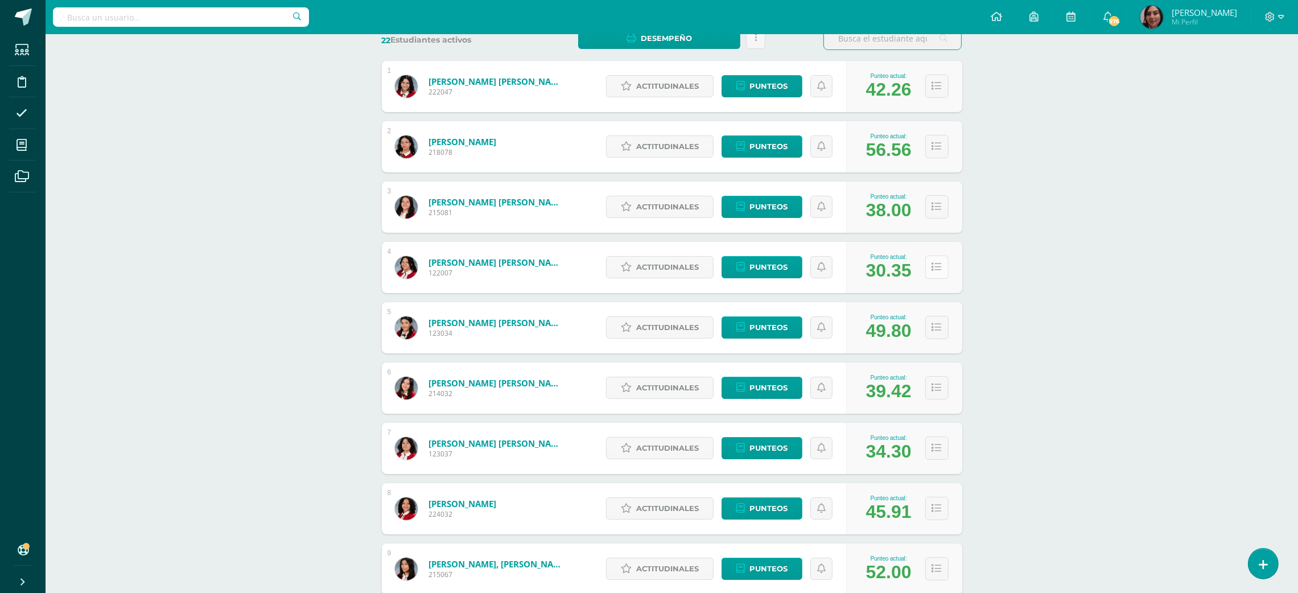
click at [933, 272] on button at bounding box center [936, 267] width 23 height 23
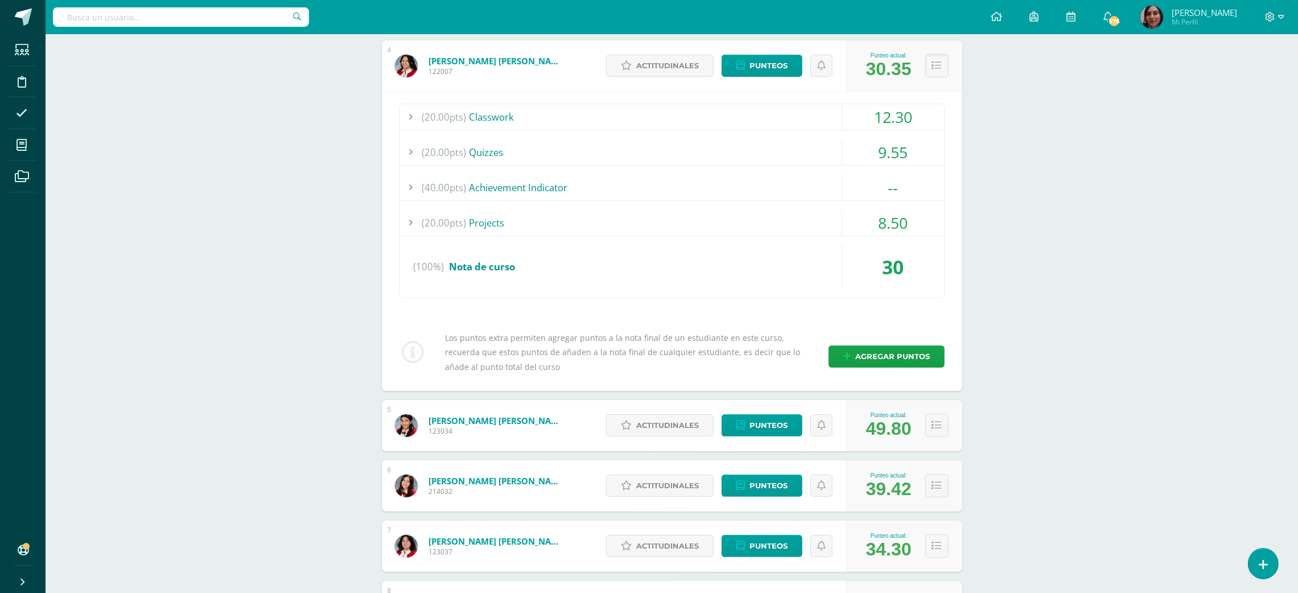
scroll to position [395, 0]
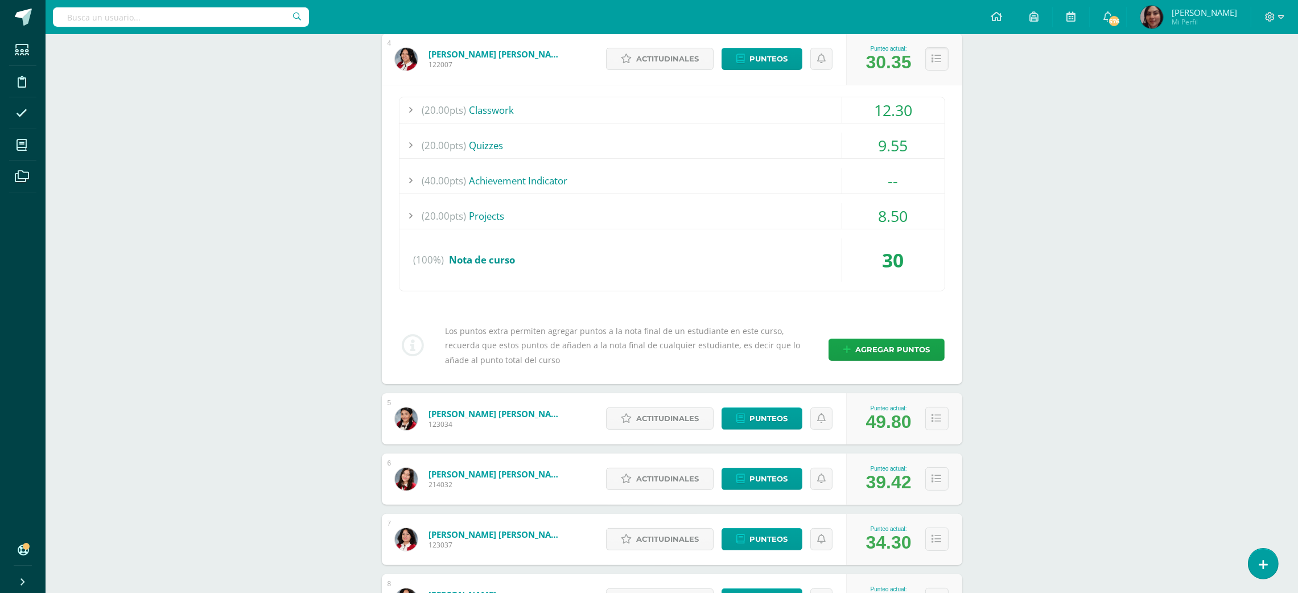
click at [892, 218] on div "8.50" at bounding box center [893, 216] width 102 height 26
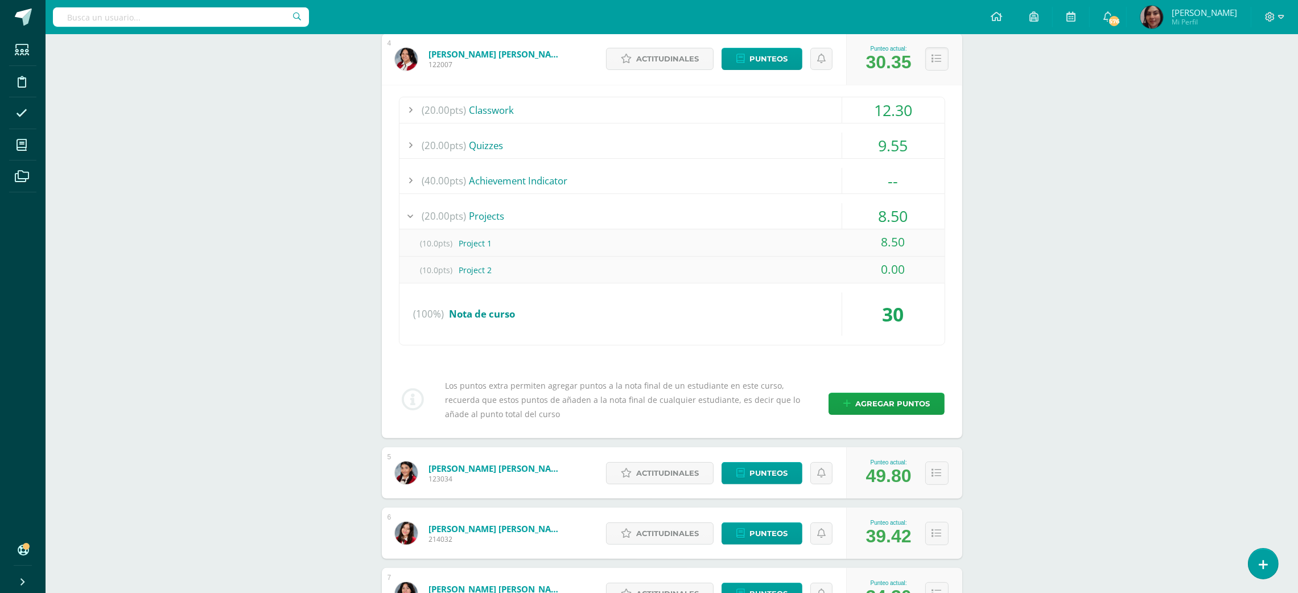
click at [891, 216] on div "8.50" at bounding box center [893, 216] width 102 height 26
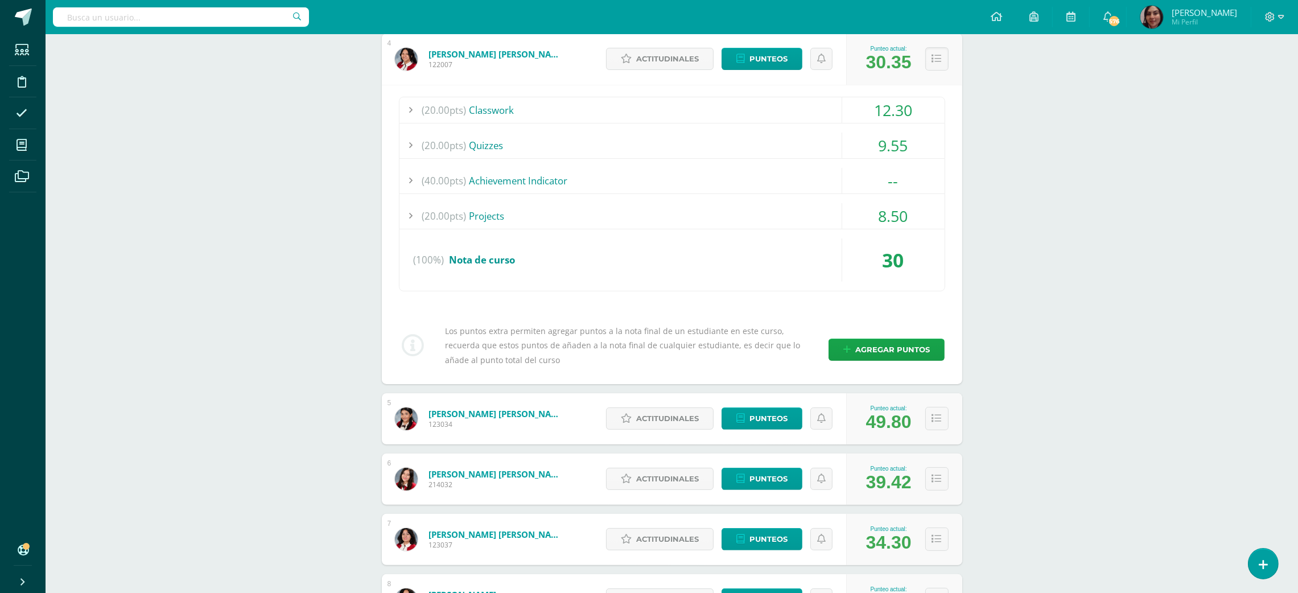
click at [893, 112] on div "12.30" at bounding box center [893, 110] width 102 height 26
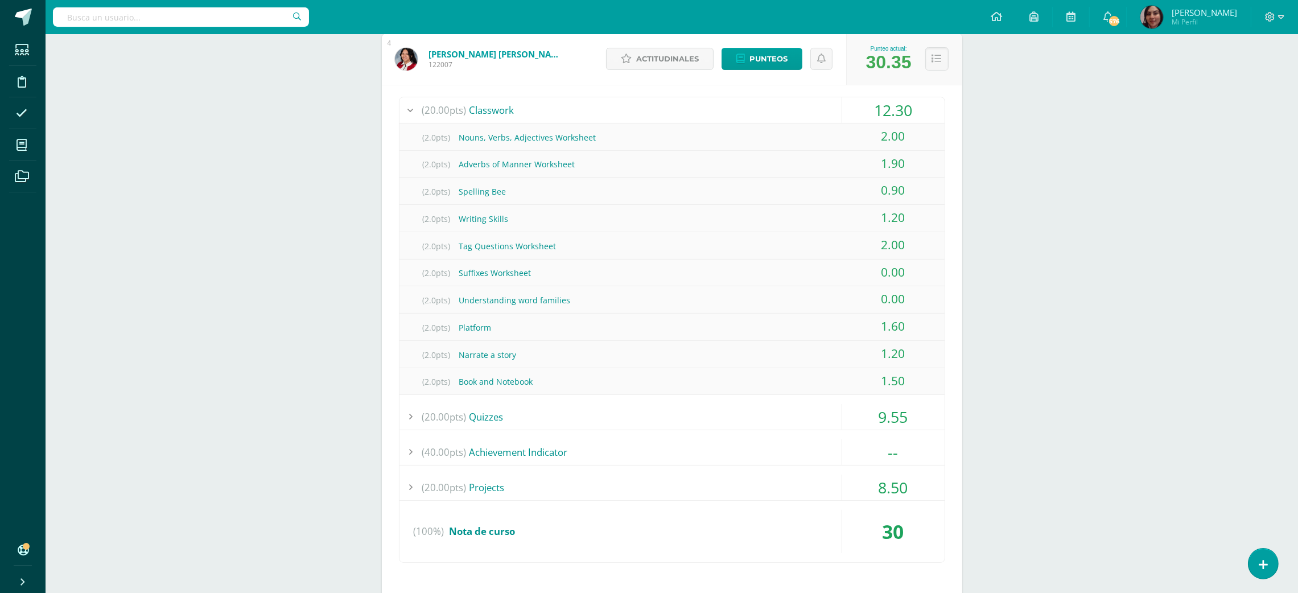
click at [898, 108] on div "12.30" at bounding box center [893, 110] width 102 height 26
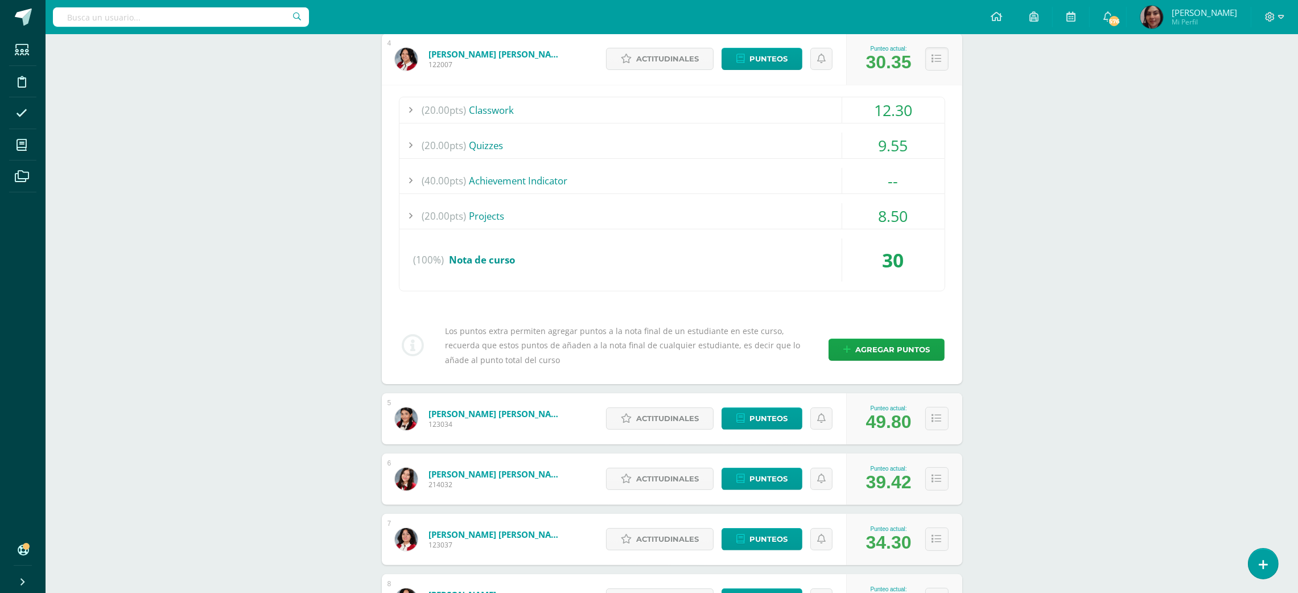
click at [890, 148] on div "9.55" at bounding box center [893, 146] width 102 height 26
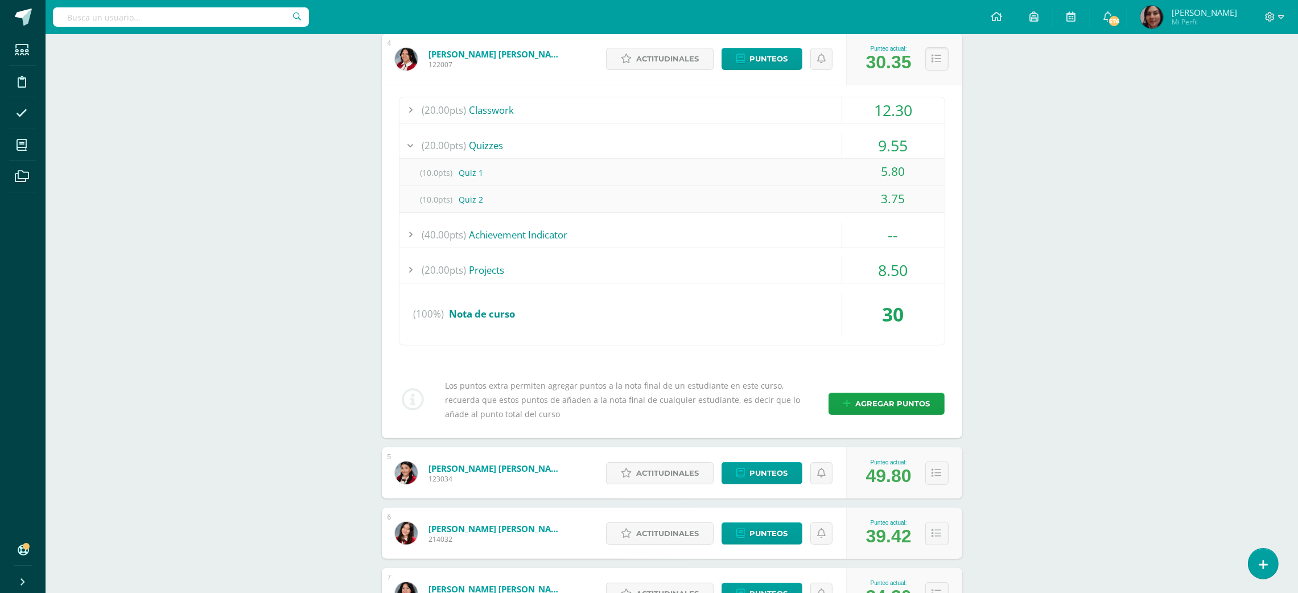
click at [899, 148] on div "9.55" at bounding box center [893, 146] width 102 height 26
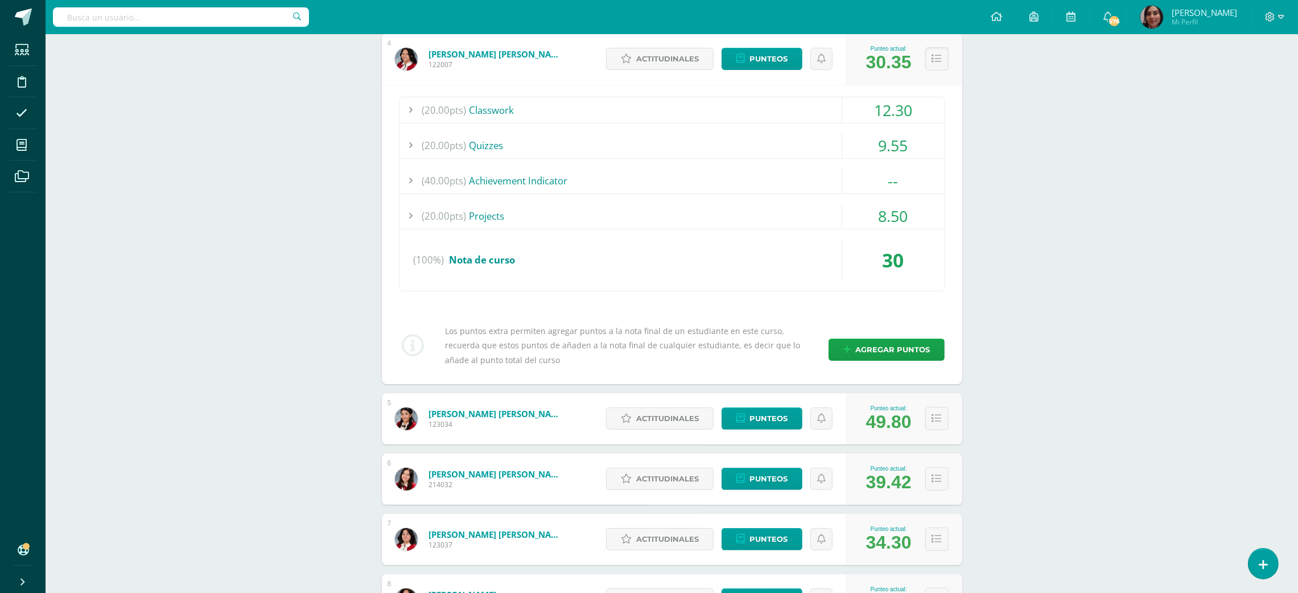
click at [890, 215] on div "8.50" at bounding box center [893, 216] width 102 height 26
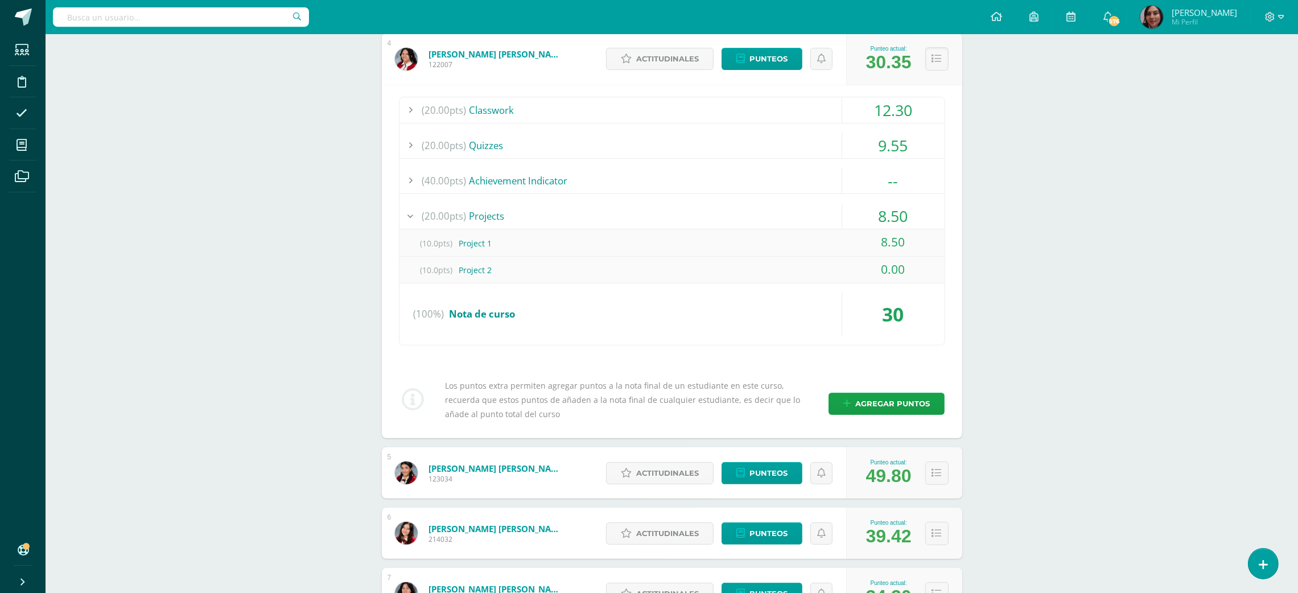
click at [889, 268] on div "0.00" at bounding box center [893, 270] width 102 height 26
click at [890, 222] on div "8.50" at bounding box center [893, 216] width 102 height 26
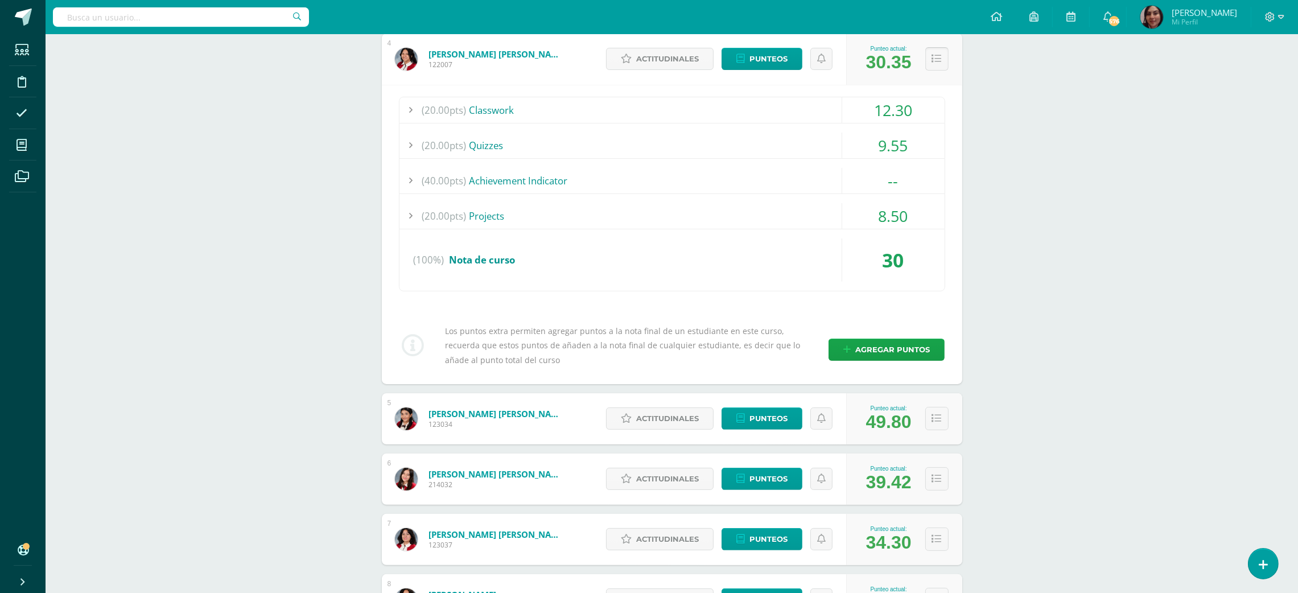
click at [941, 52] on button at bounding box center [936, 58] width 23 height 23
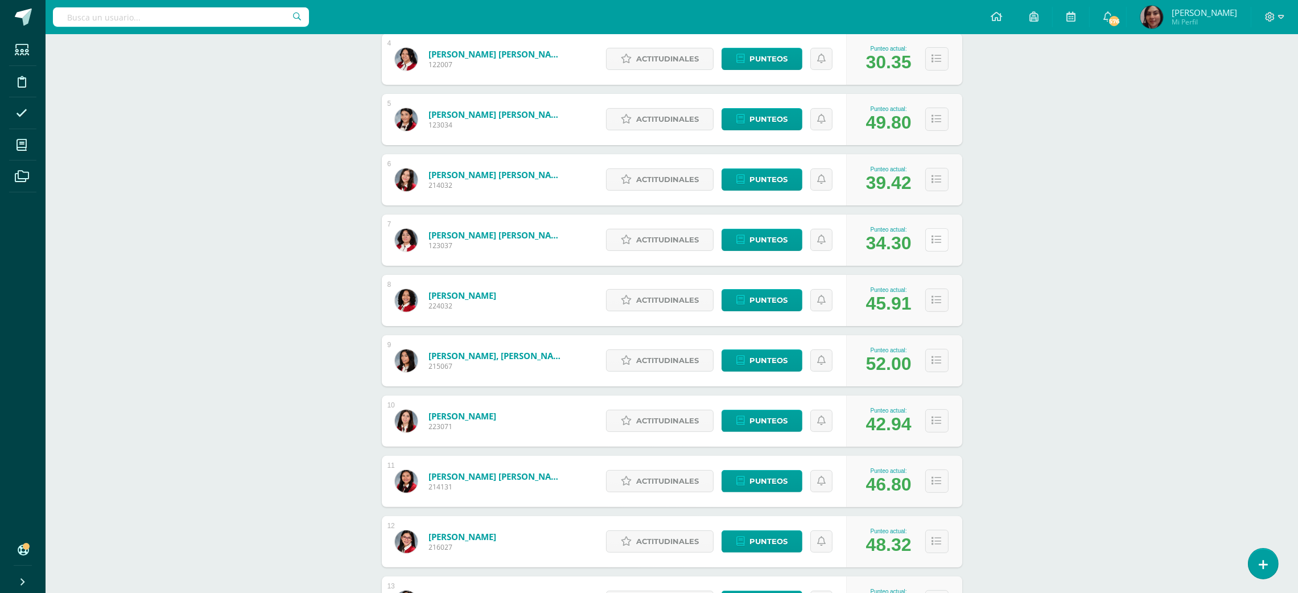
click at [937, 239] on icon at bounding box center [937, 240] width 10 height 10
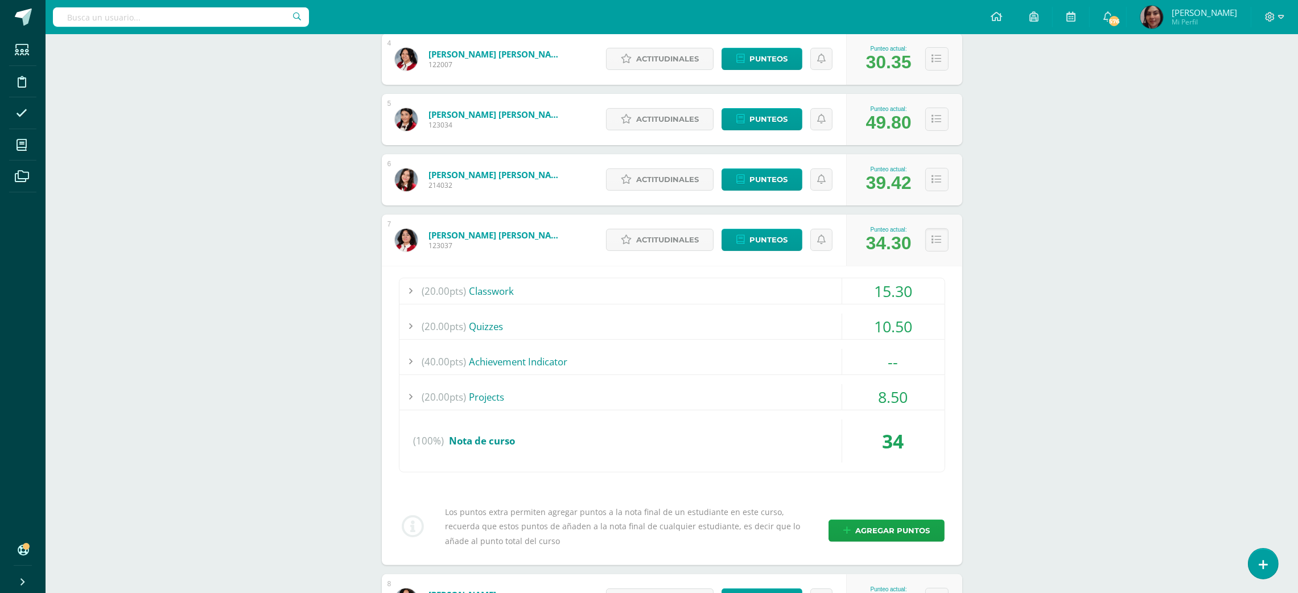
click at [911, 283] on div "15.30" at bounding box center [893, 291] width 102 height 26
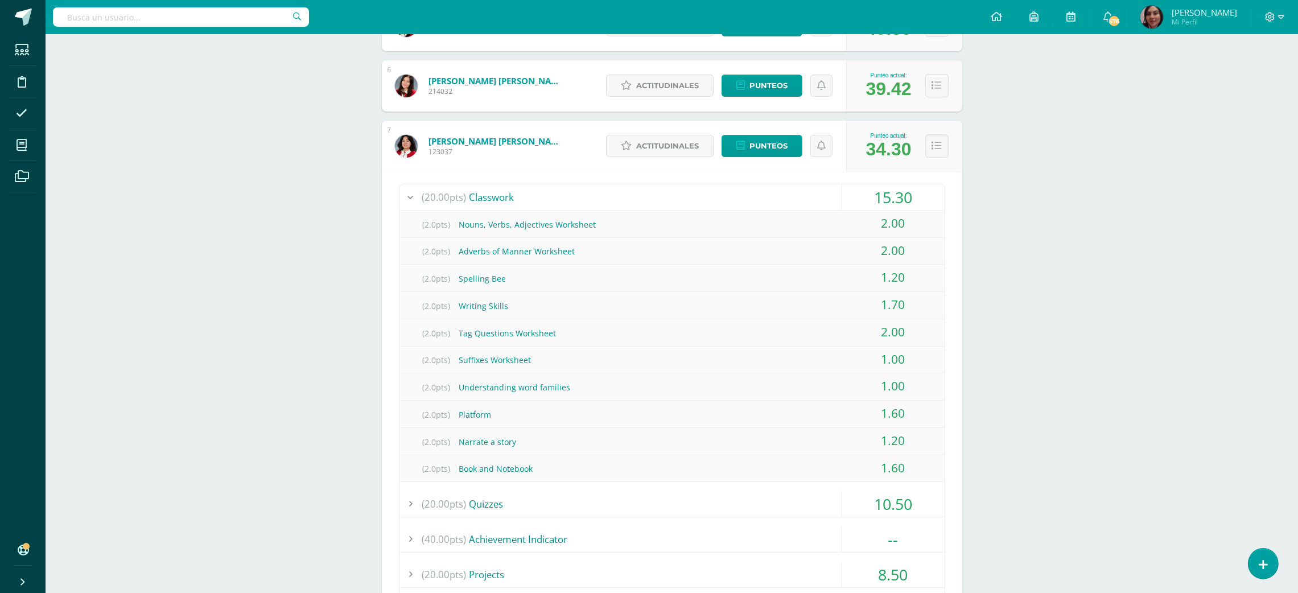
scroll to position [482, 0]
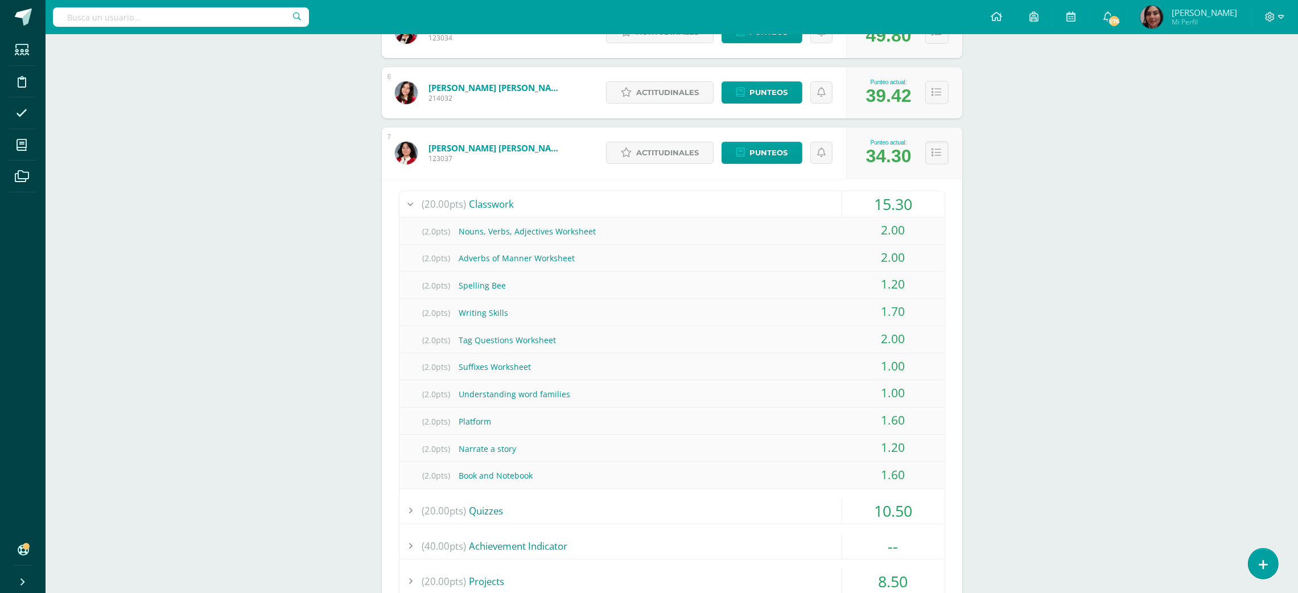
click at [890, 205] on div "15.30" at bounding box center [893, 204] width 102 height 26
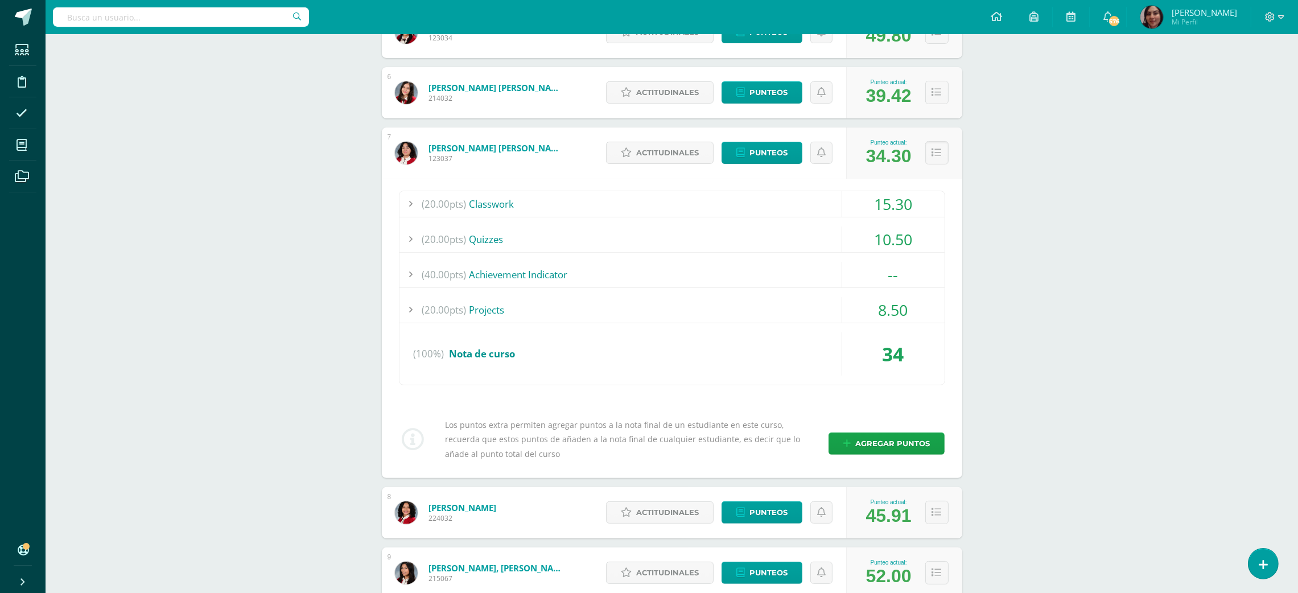
click at [893, 238] on div "10.50" at bounding box center [893, 240] width 102 height 26
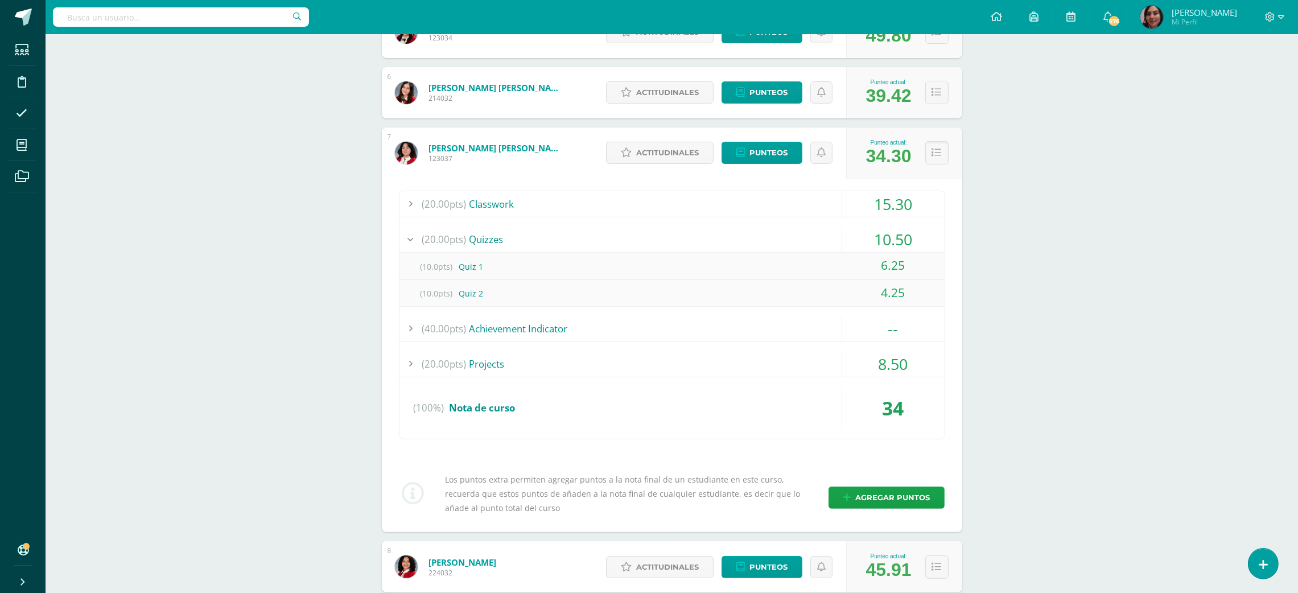
click at [893, 238] on div "10.50" at bounding box center [893, 240] width 102 height 26
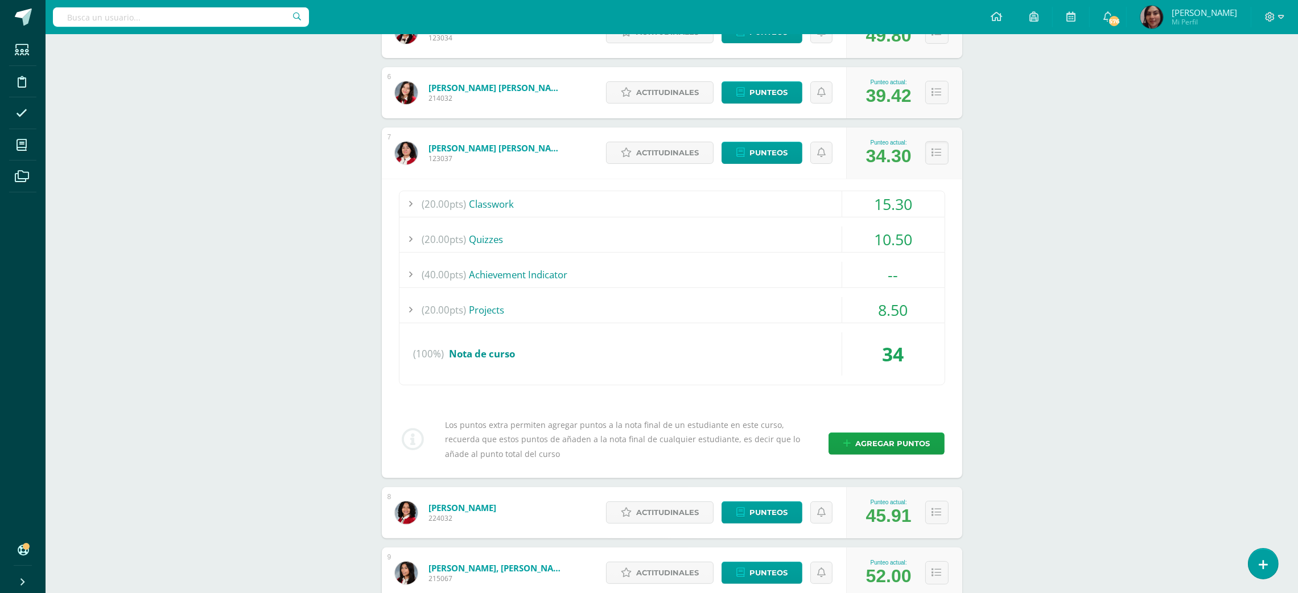
click at [894, 305] on div "8.50" at bounding box center [893, 310] width 102 height 26
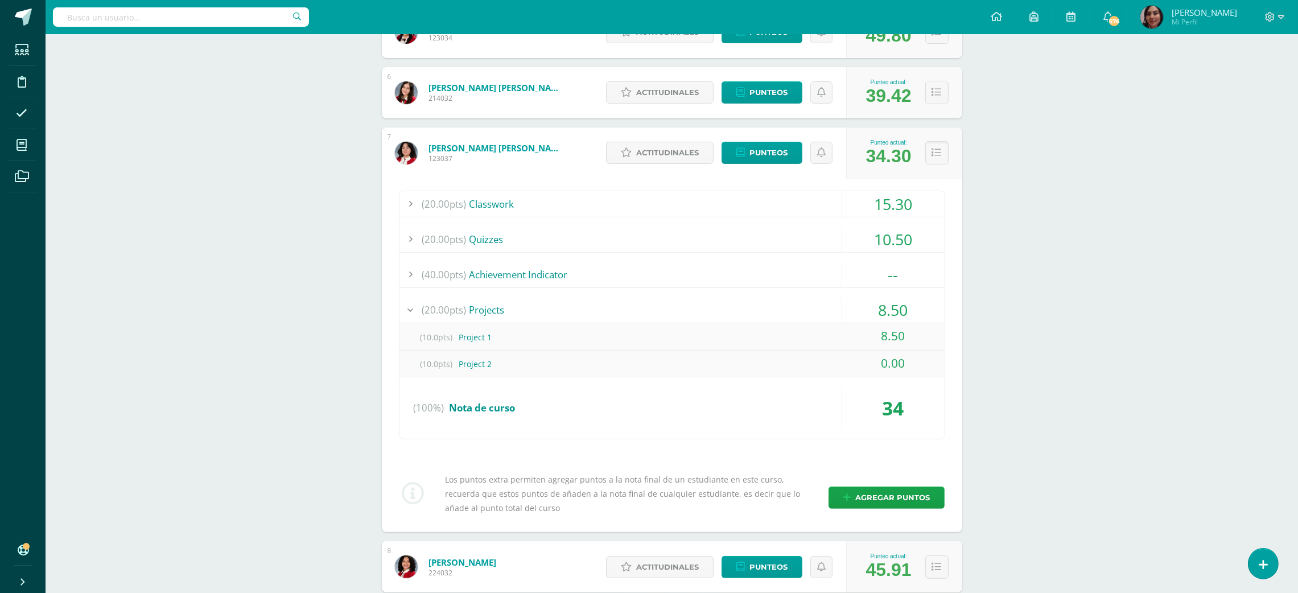
click at [899, 308] on div "8.50" at bounding box center [893, 310] width 102 height 26
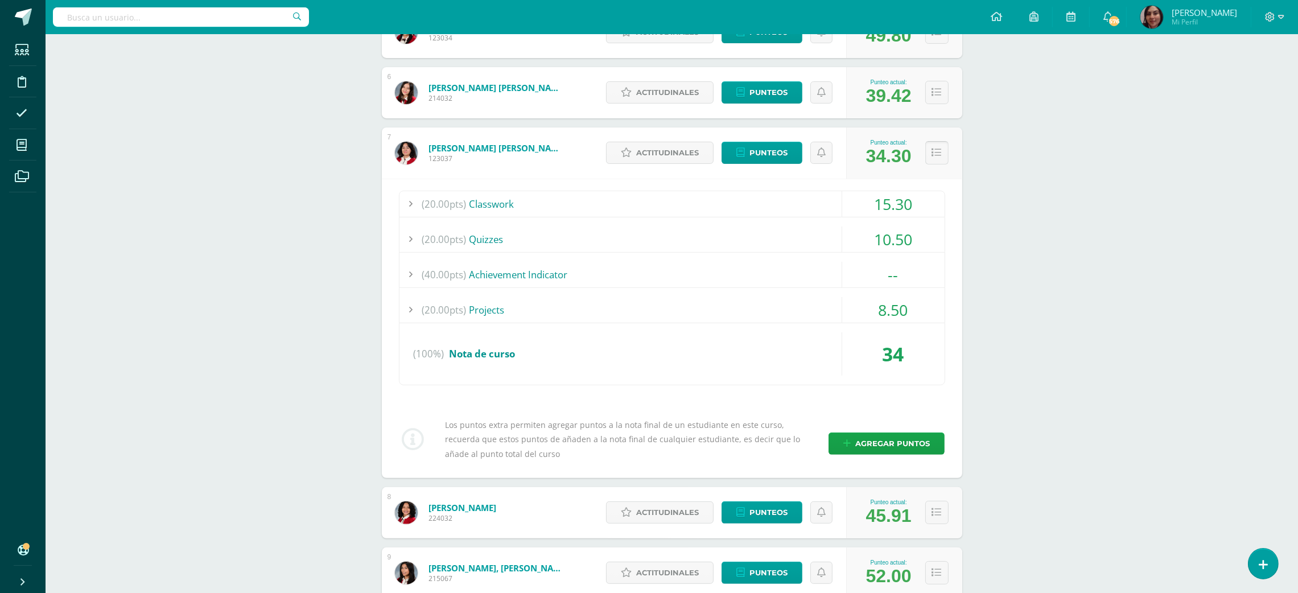
click at [929, 159] on button at bounding box center [936, 152] width 23 height 23
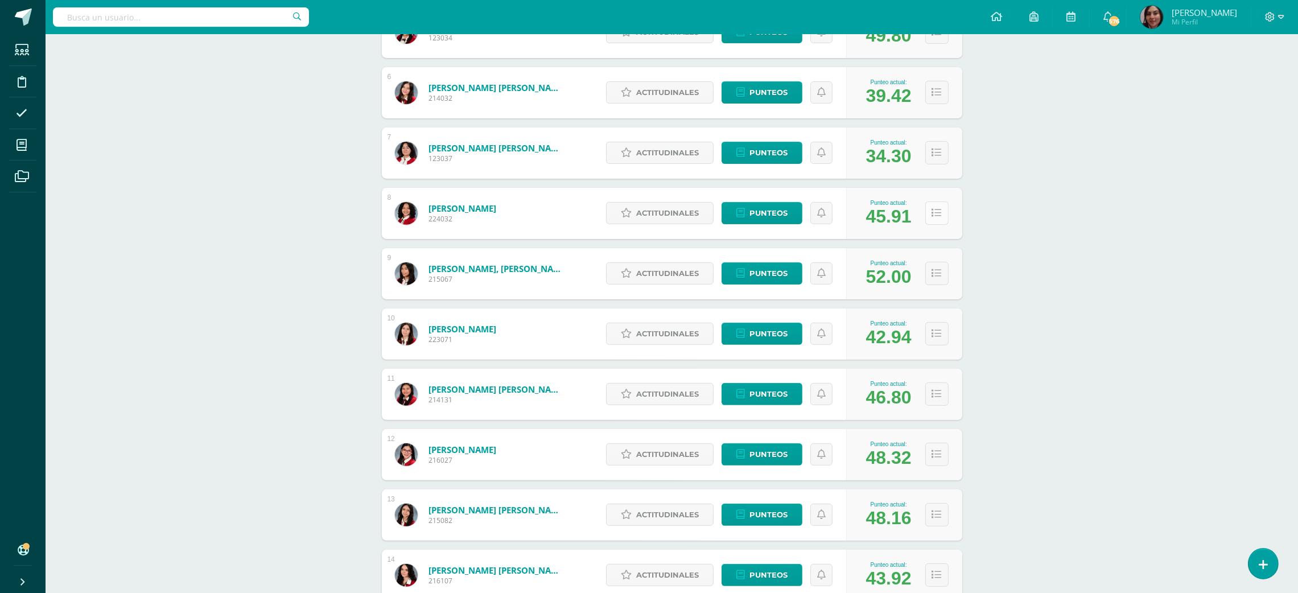
click at [933, 212] on icon at bounding box center [937, 213] width 10 height 10
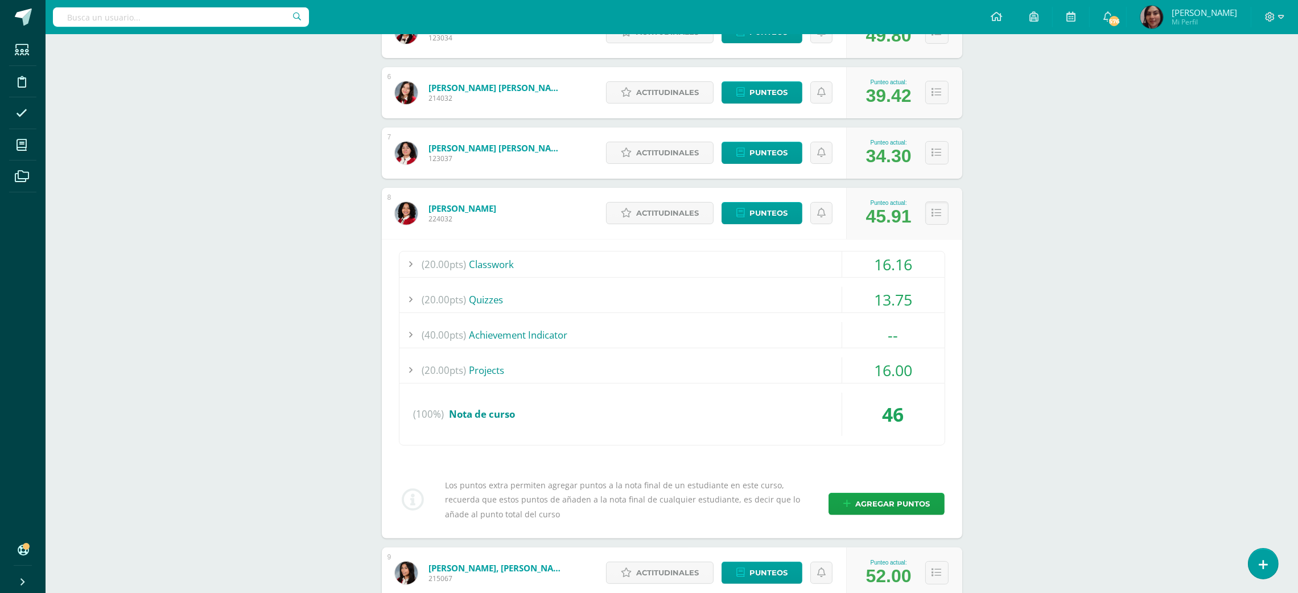
drag, startPoint x: 933, startPoint y: 212, endPoint x: 1019, endPoint y: 181, distance: 90.7
click at [1019, 181] on div "Inglés Segundo Básico Básicos "A" Herramientas Detalle de asistencias Actividad…" at bounding box center [672, 505] width 1253 height 1907
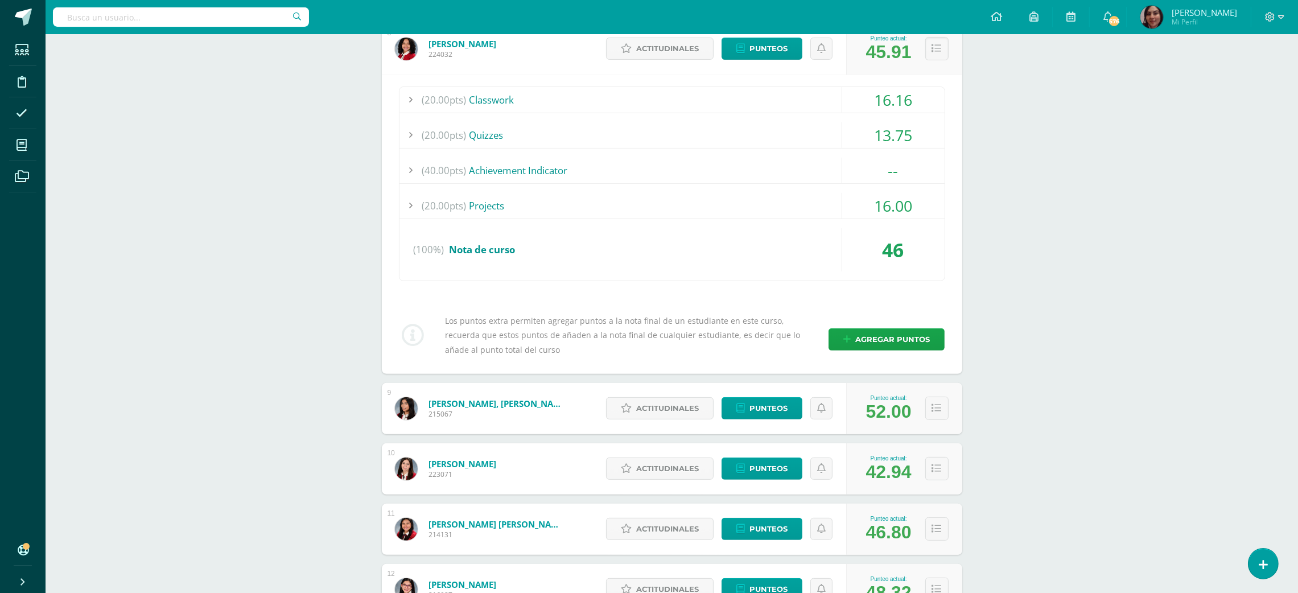
scroll to position [639, 0]
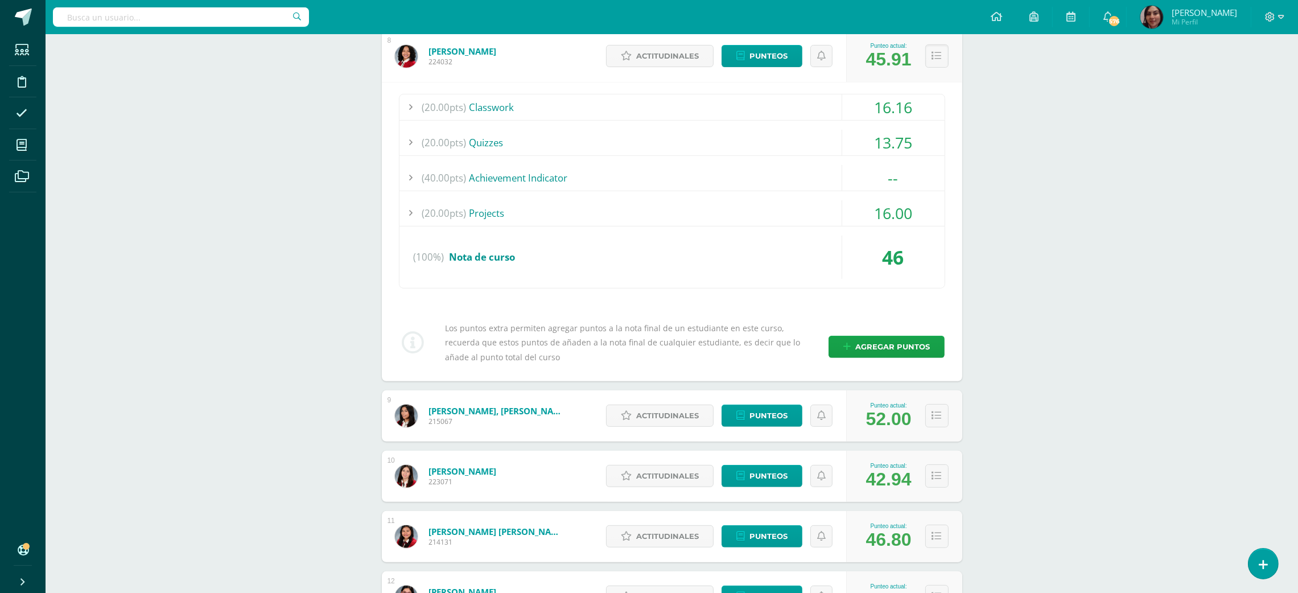
click at [889, 139] on div "13.75" at bounding box center [893, 143] width 102 height 26
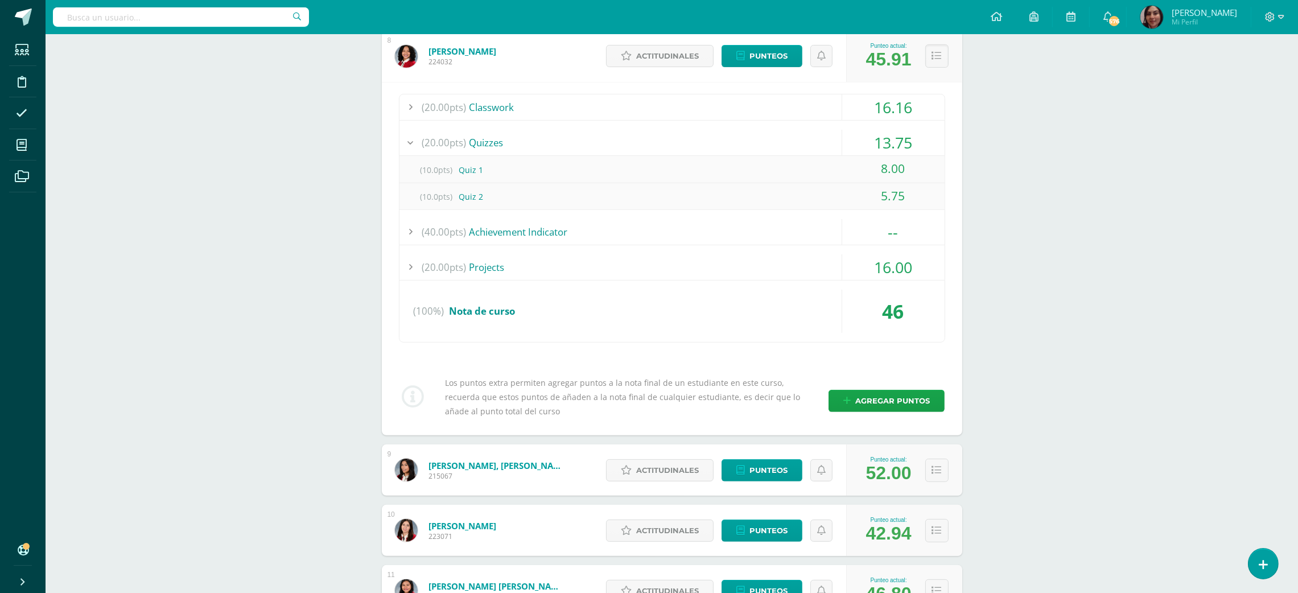
click at [892, 149] on div "13.75" at bounding box center [893, 143] width 102 height 26
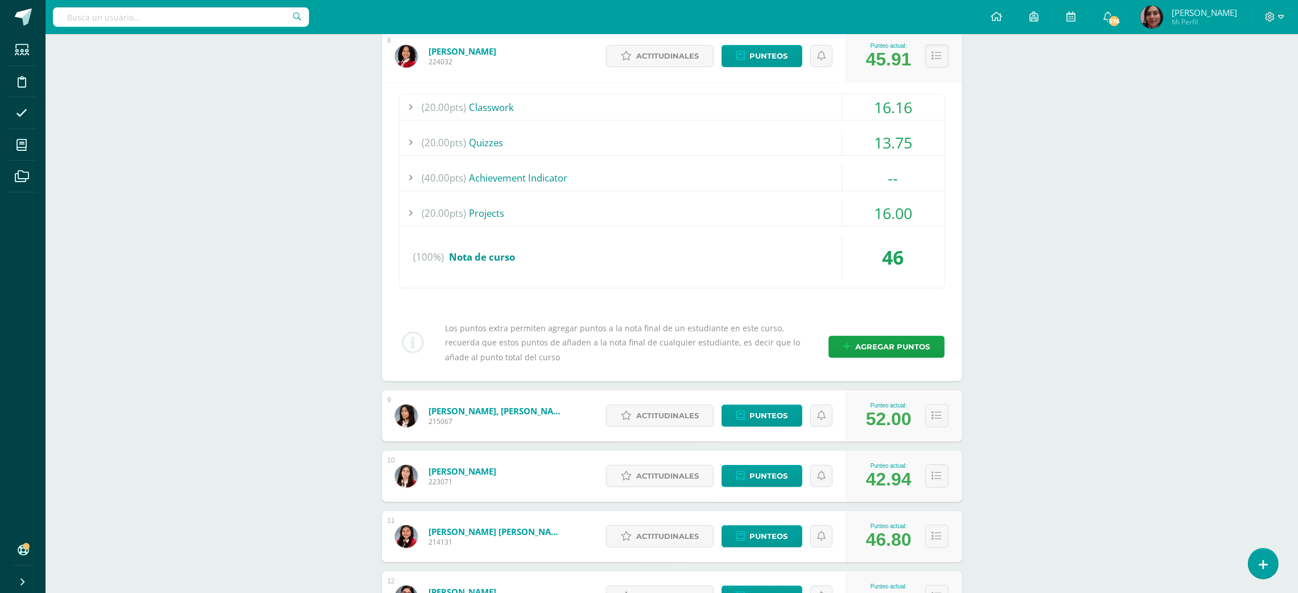
click at [880, 227] on div "(20.00pts) Projects 16.00" at bounding box center [672, 213] width 545 height 26
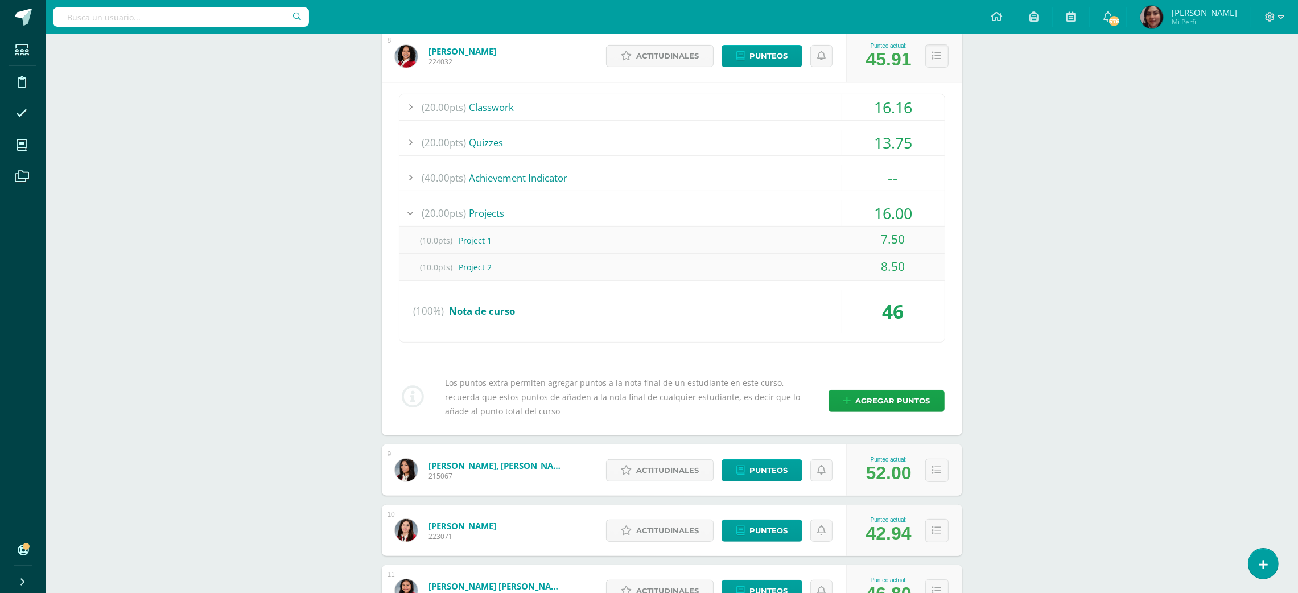
click at [880, 227] on div "7.50" at bounding box center [893, 240] width 102 height 26
click at [904, 215] on div "16.00" at bounding box center [893, 213] width 102 height 26
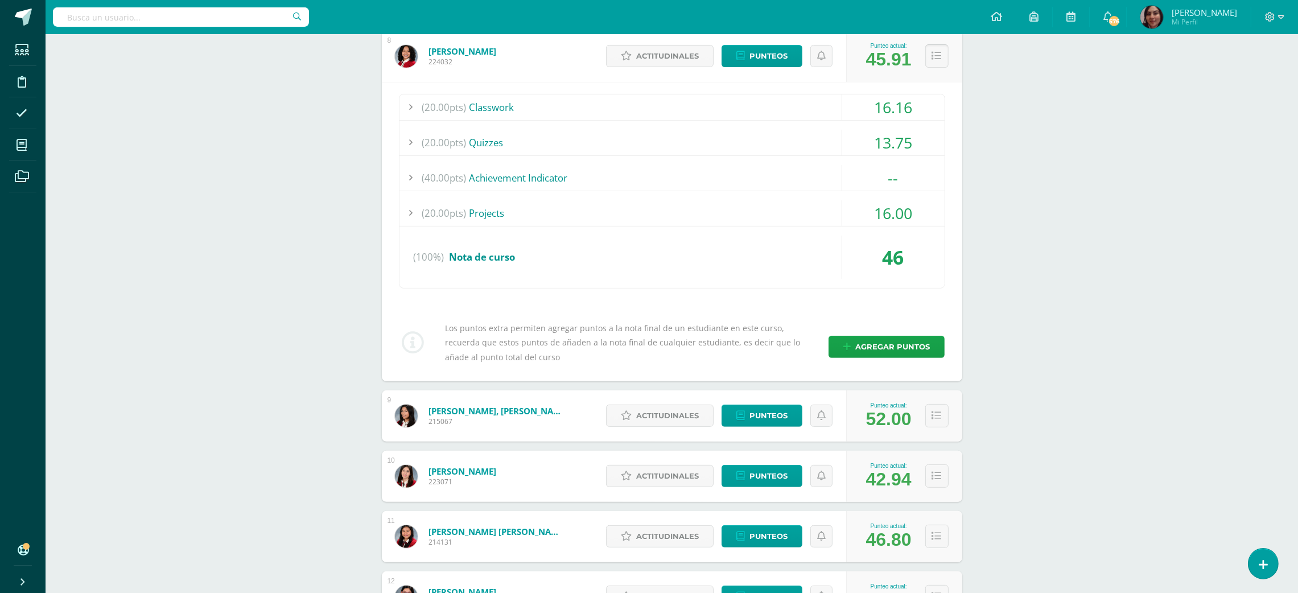
click at [937, 51] on icon at bounding box center [937, 56] width 10 height 10
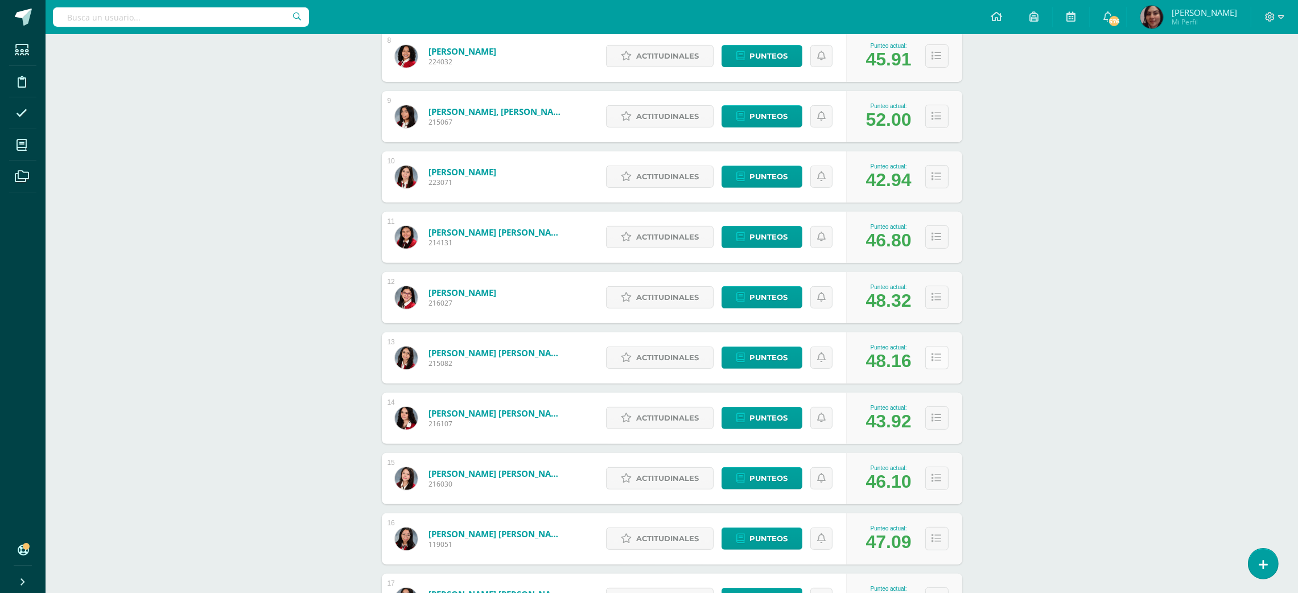
click at [931, 364] on button at bounding box center [936, 357] width 23 height 23
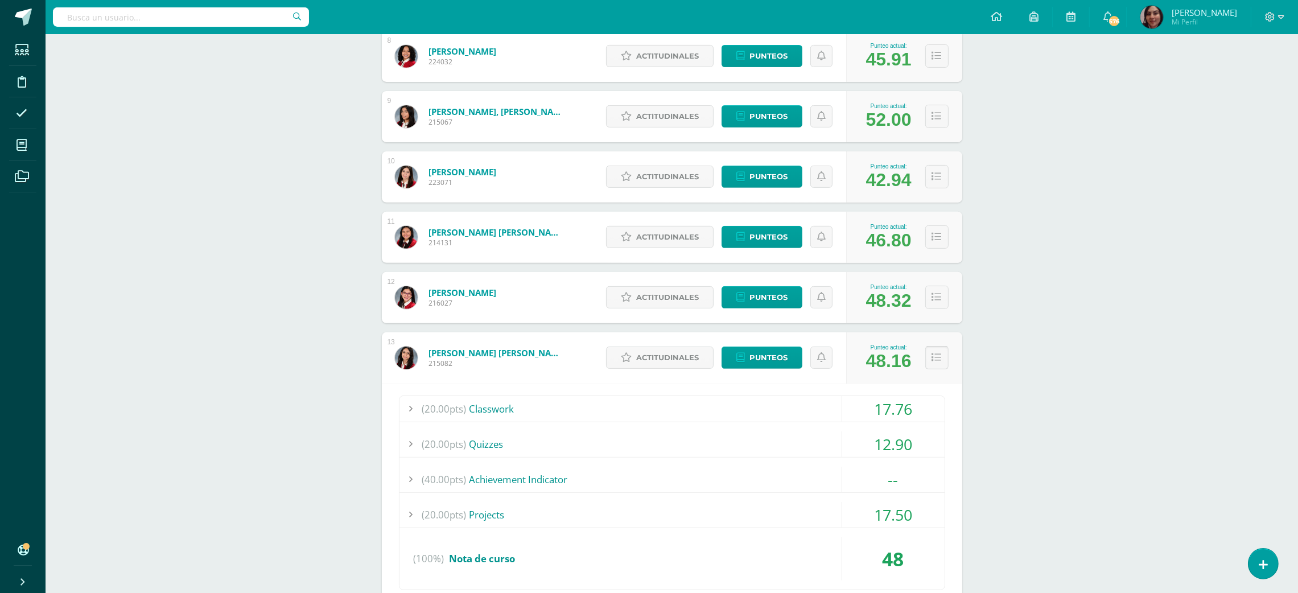
click at [932, 353] on icon at bounding box center [937, 358] width 10 height 10
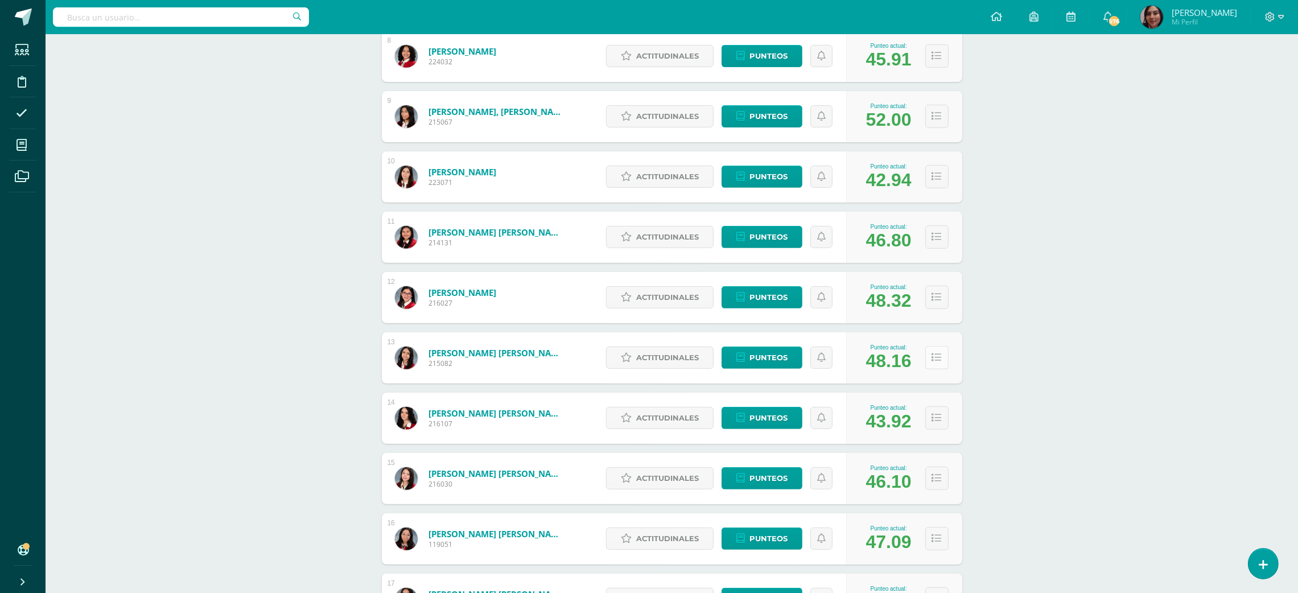
click at [932, 353] on icon at bounding box center [937, 358] width 10 height 10
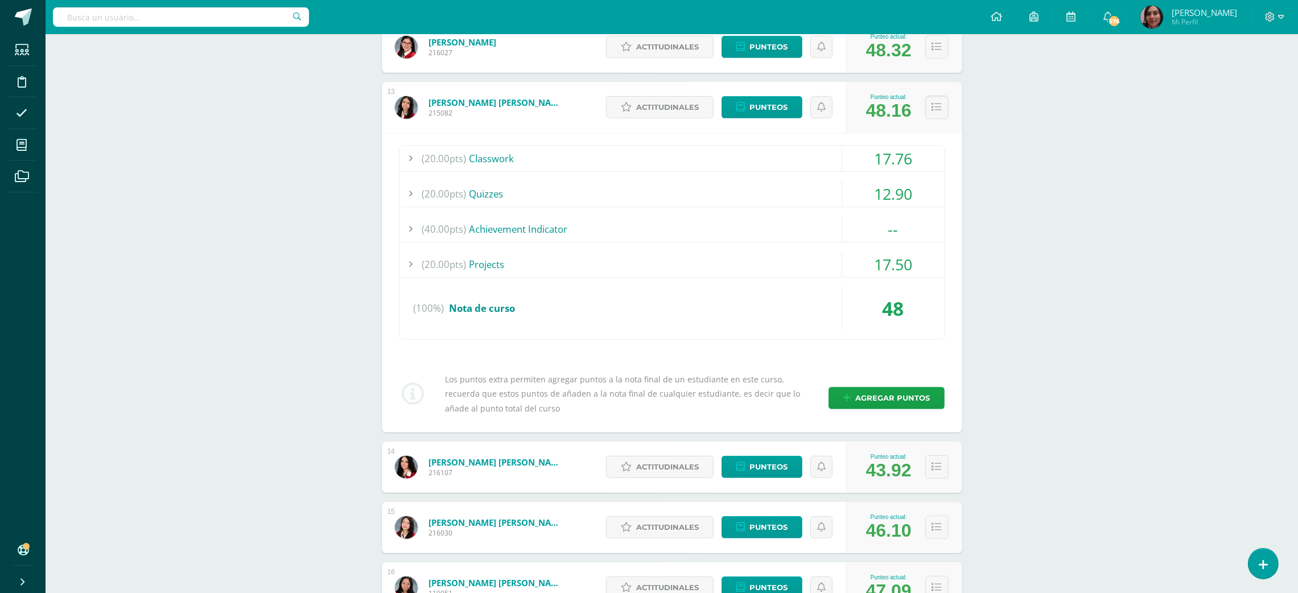
scroll to position [885, 0]
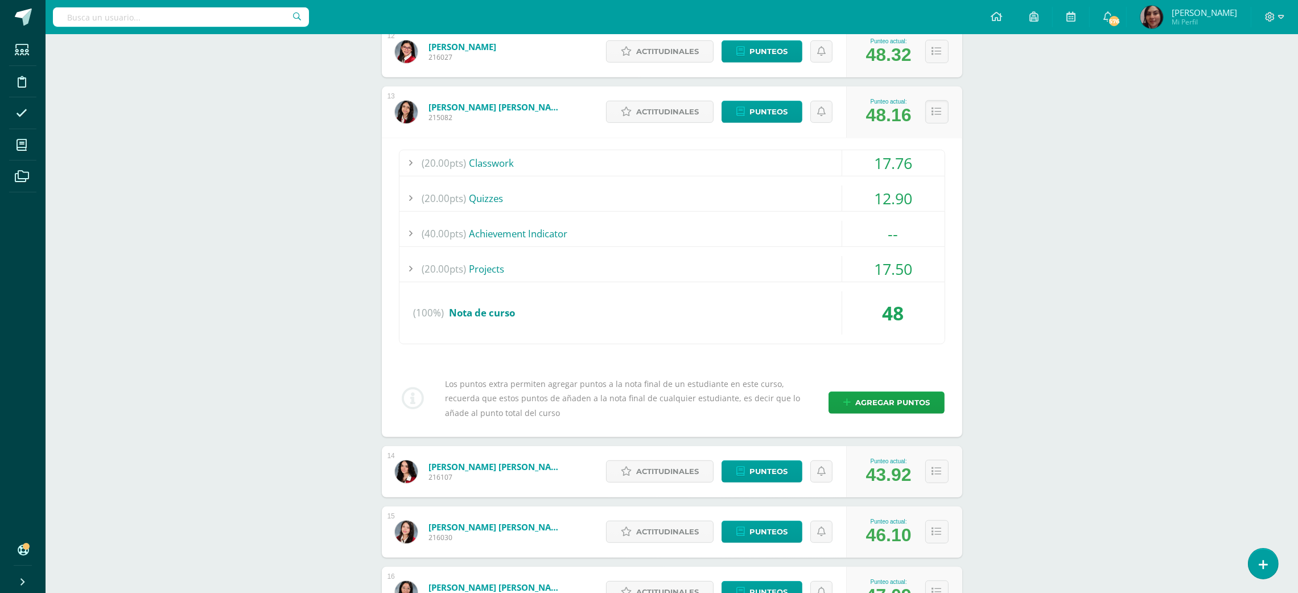
click at [898, 207] on div "12.90" at bounding box center [893, 199] width 102 height 26
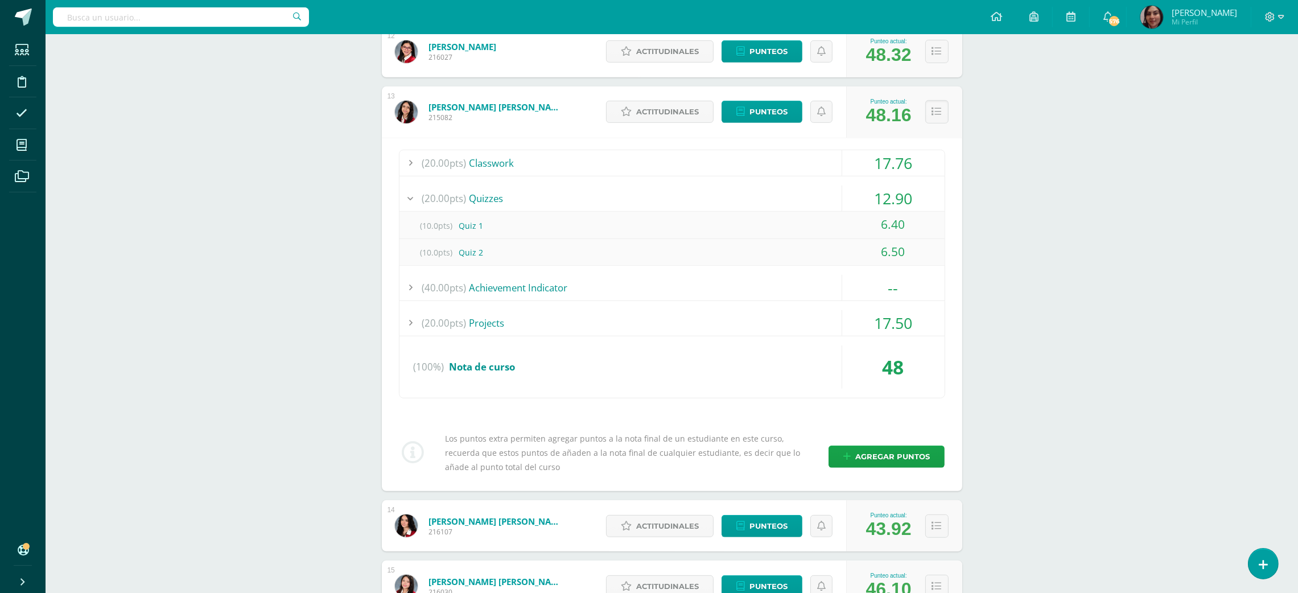
click at [898, 207] on div "12.90" at bounding box center [893, 199] width 102 height 26
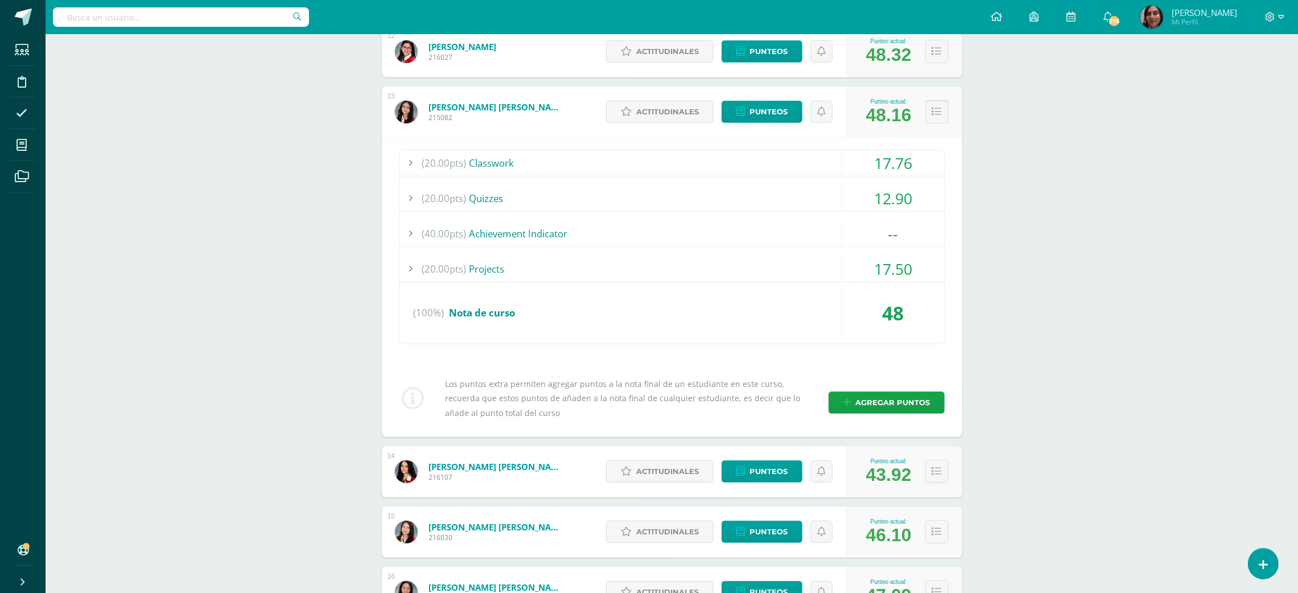
click at [940, 106] on button at bounding box center [936, 111] width 23 height 23
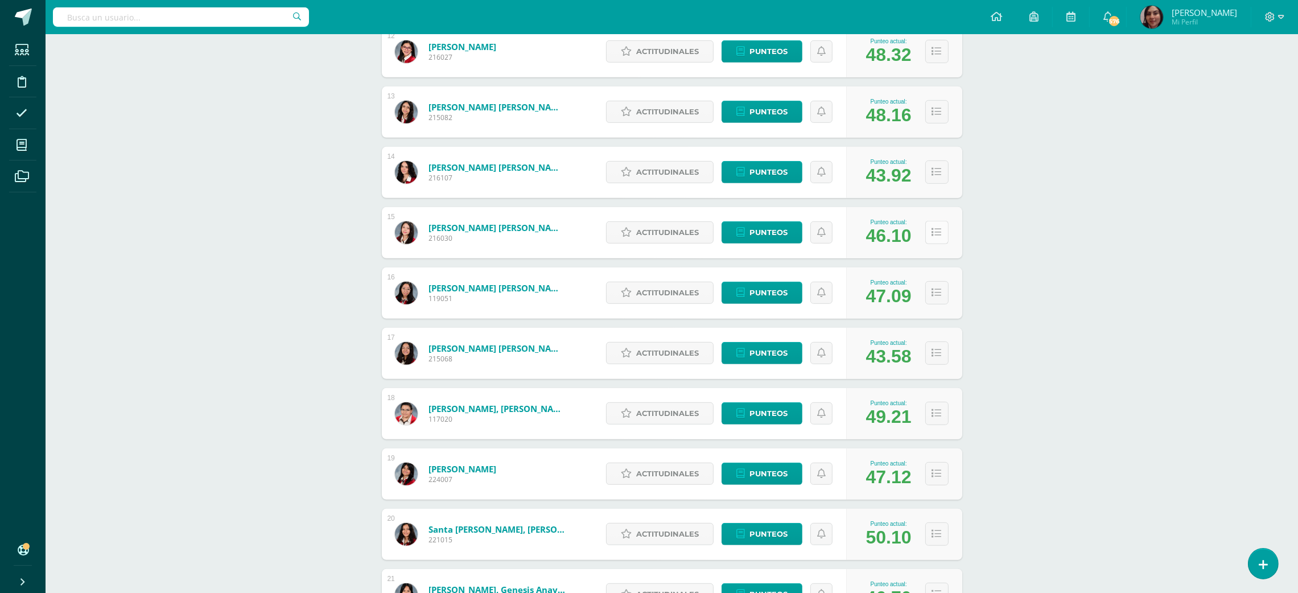
click at [944, 231] on button at bounding box center [936, 232] width 23 height 23
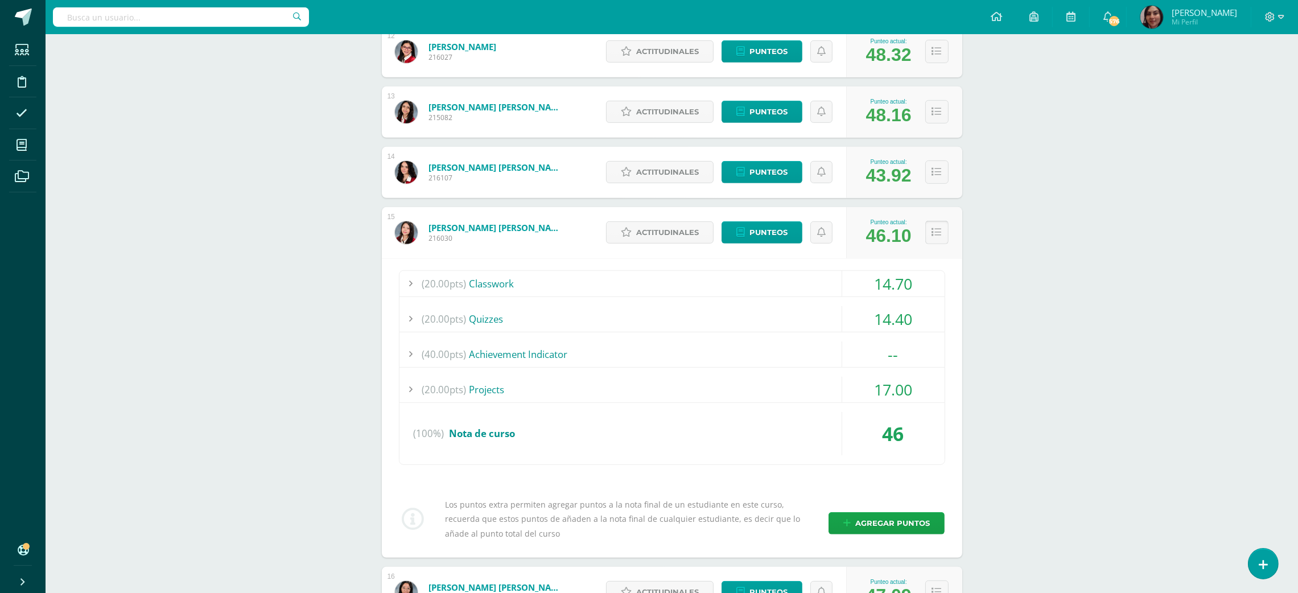
click at [940, 236] on icon at bounding box center [937, 233] width 10 height 10
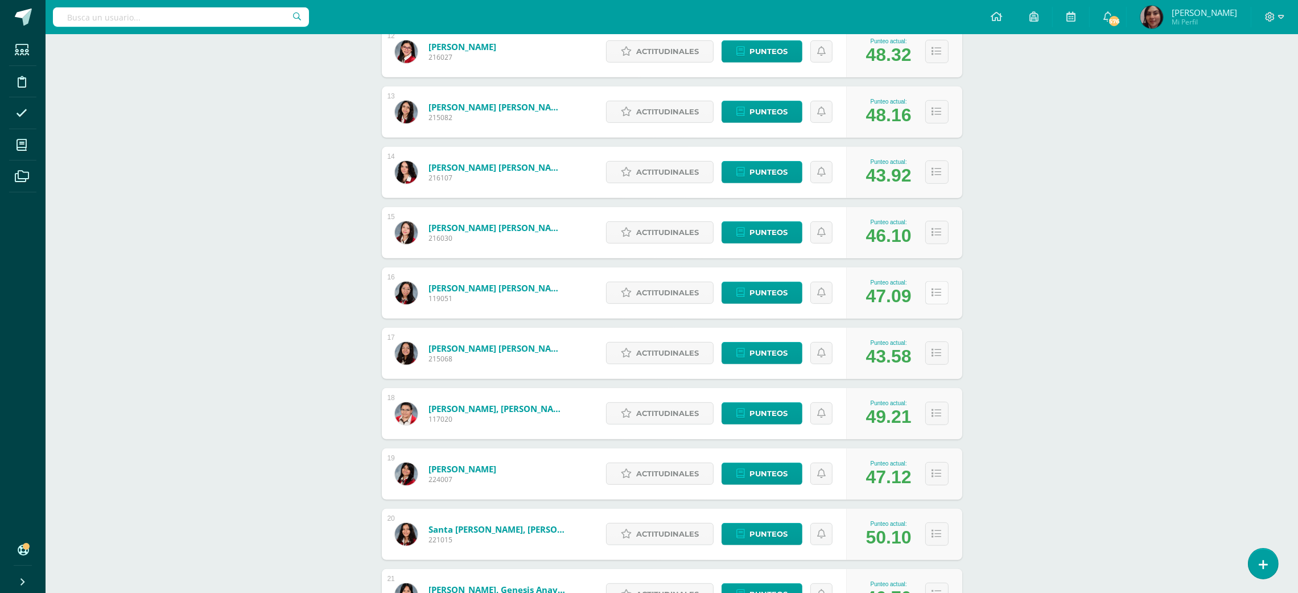
click at [937, 295] on icon at bounding box center [937, 293] width 10 height 10
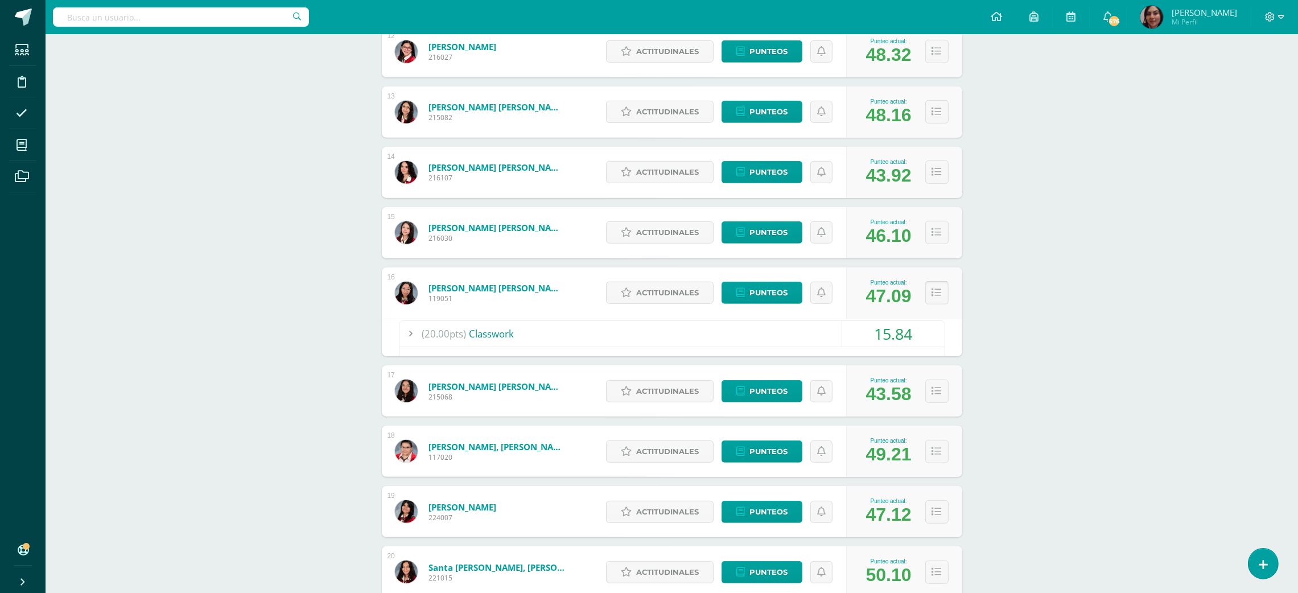
click at [937, 295] on icon at bounding box center [937, 293] width 10 height 10
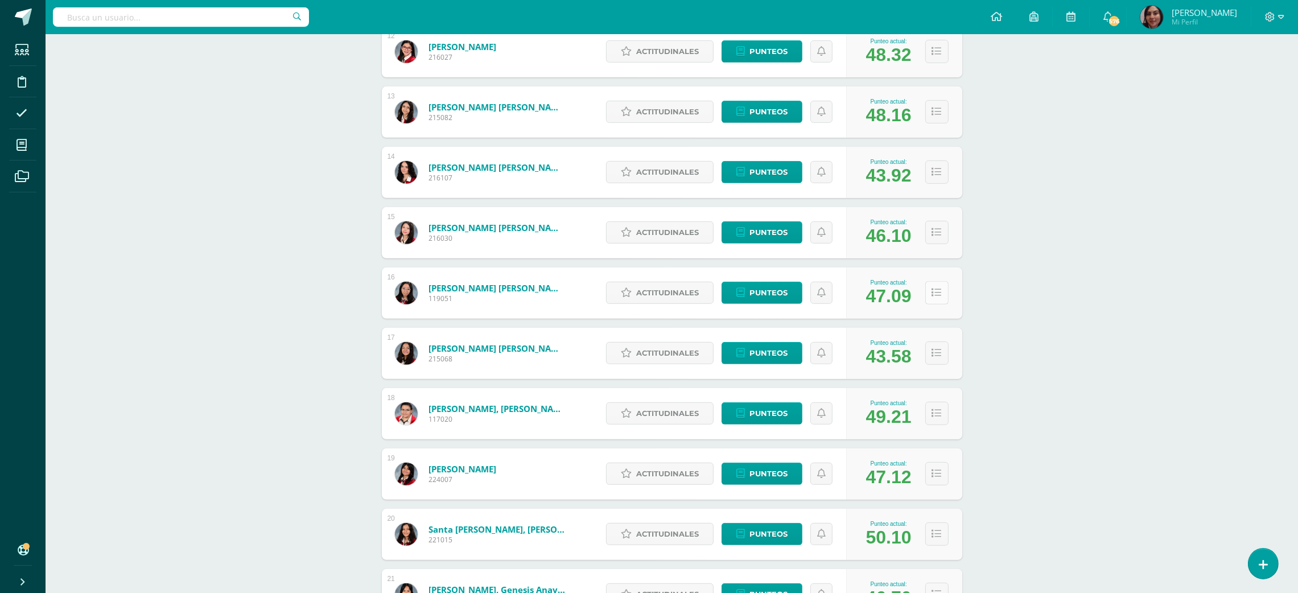
click at [937, 295] on icon at bounding box center [937, 293] width 10 height 10
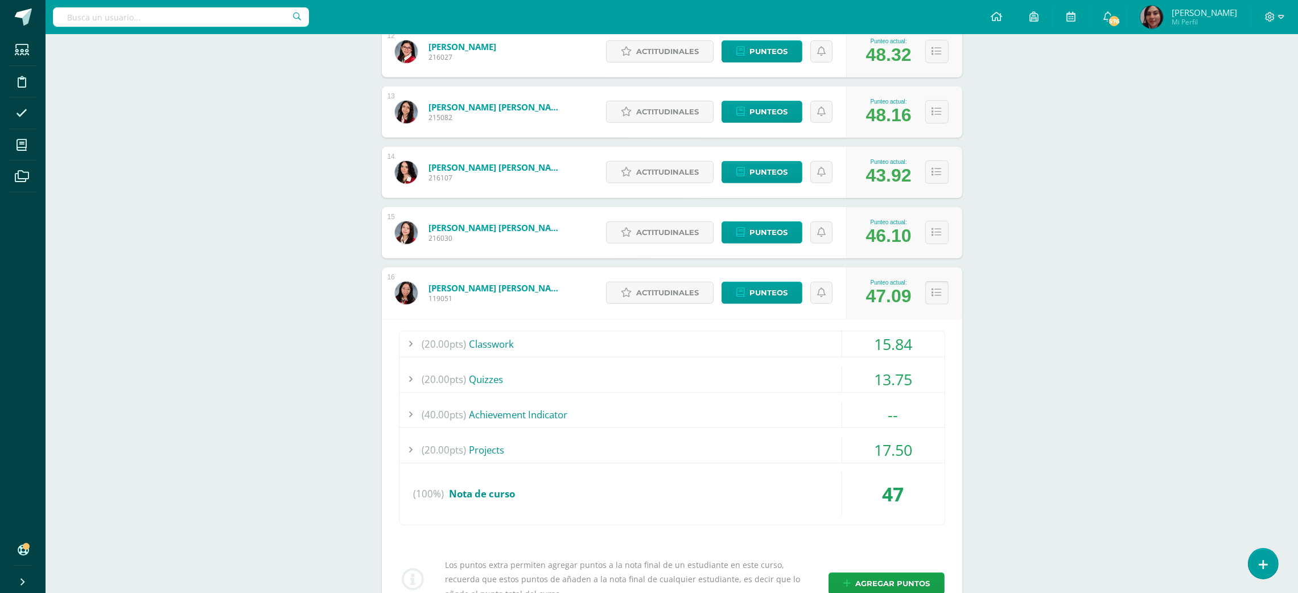
click at [928, 290] on button at bounding box center [936, 292] width 23 height 23
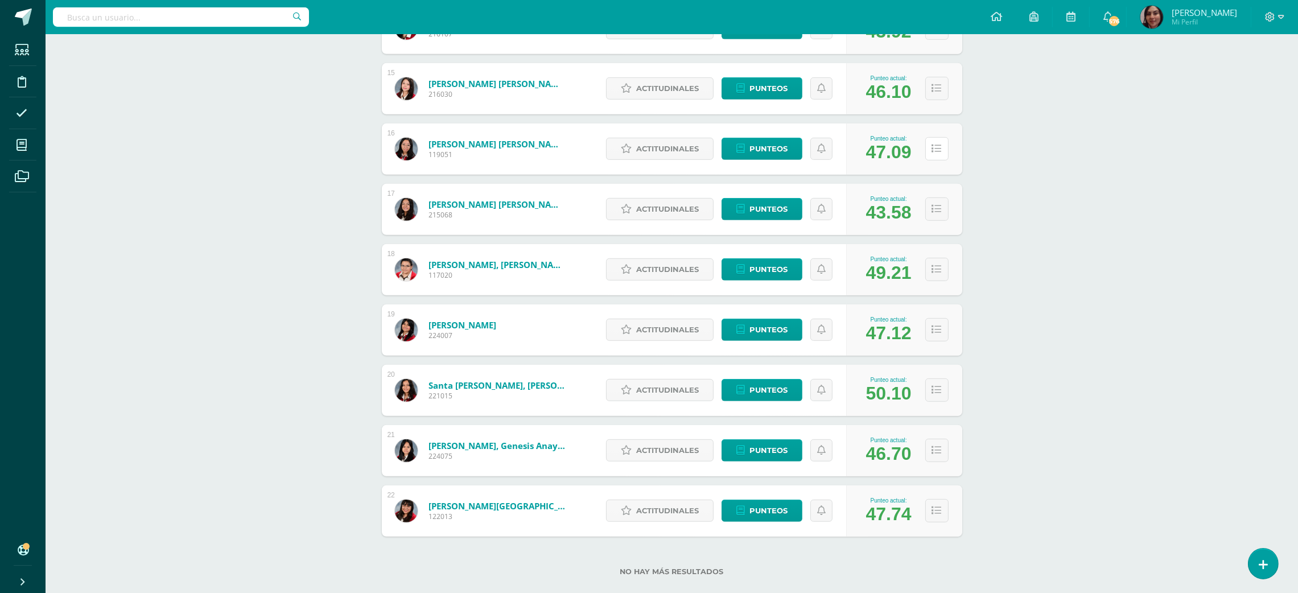
scroll to position [1047, 0]
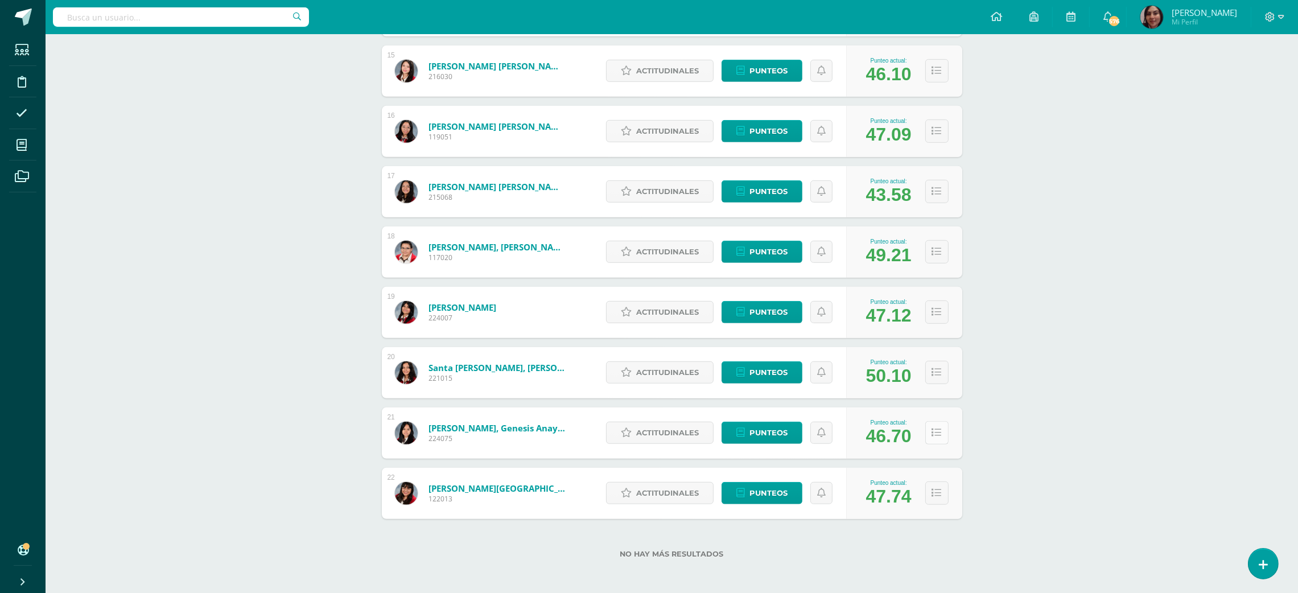
click at [938, 436] on icon at bounding box center [937, 433] width 10 height 10
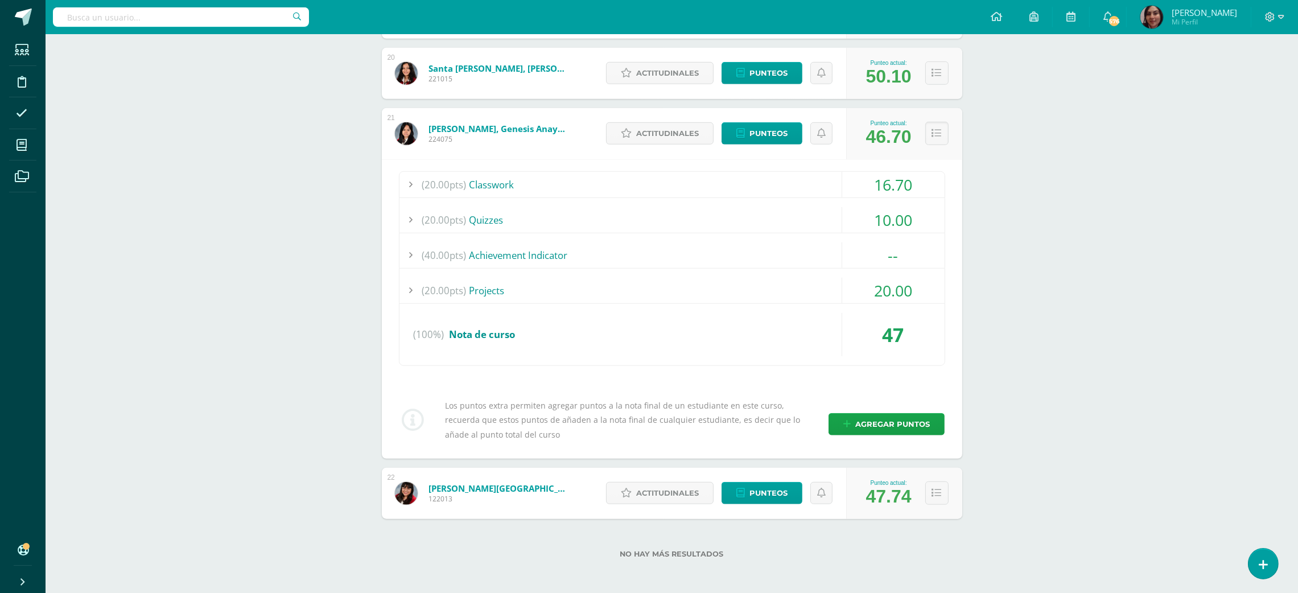
scroll to position [1347, 0]
click at [897, 225] on div "10.00" at bounding box center [893, 220] width 102 height 26
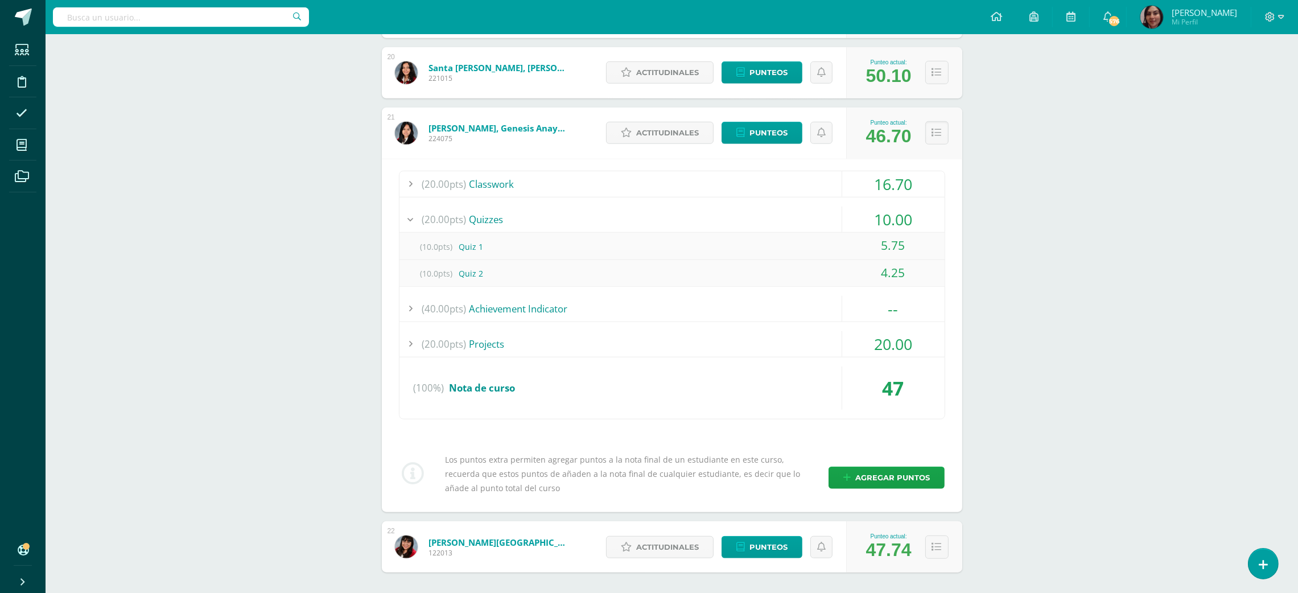
click at [899, 222] on div "10.00" at bounding box center [893, 220] width 102 height 26
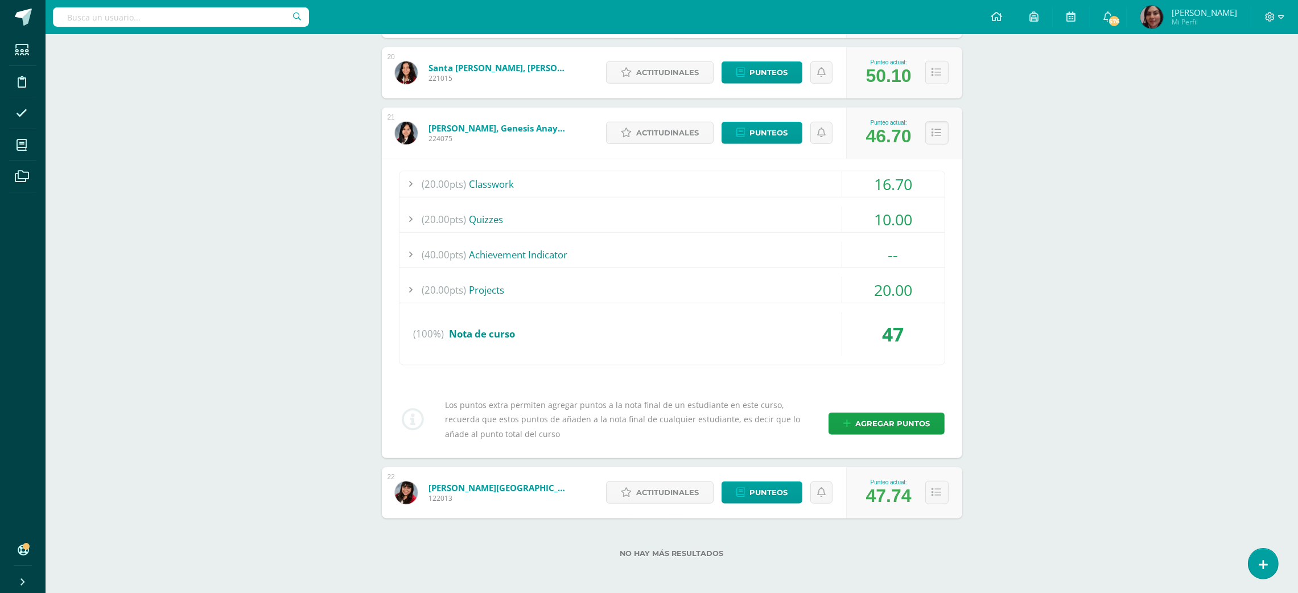
click at [951, 125] on div "Punteo actual: 46.70" at bounding box center [904, 133] width 116 height 51
click at [941, 135] on button at bounding box center [936, 132] width 23 height 23
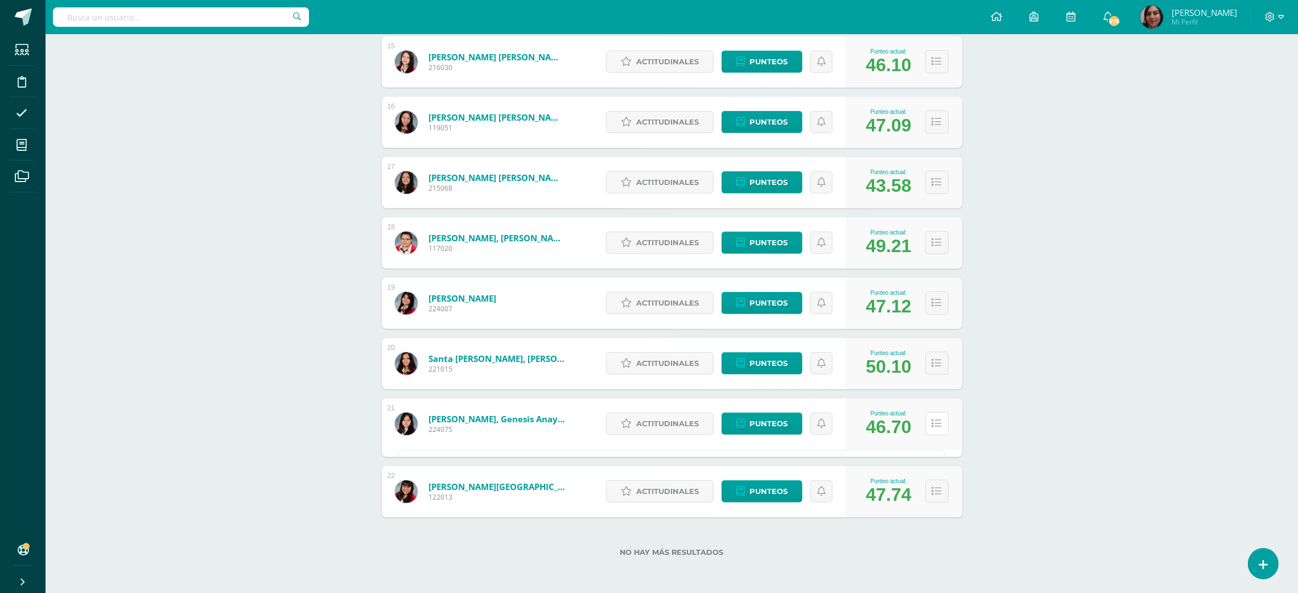
scroll to position [1047, 0]
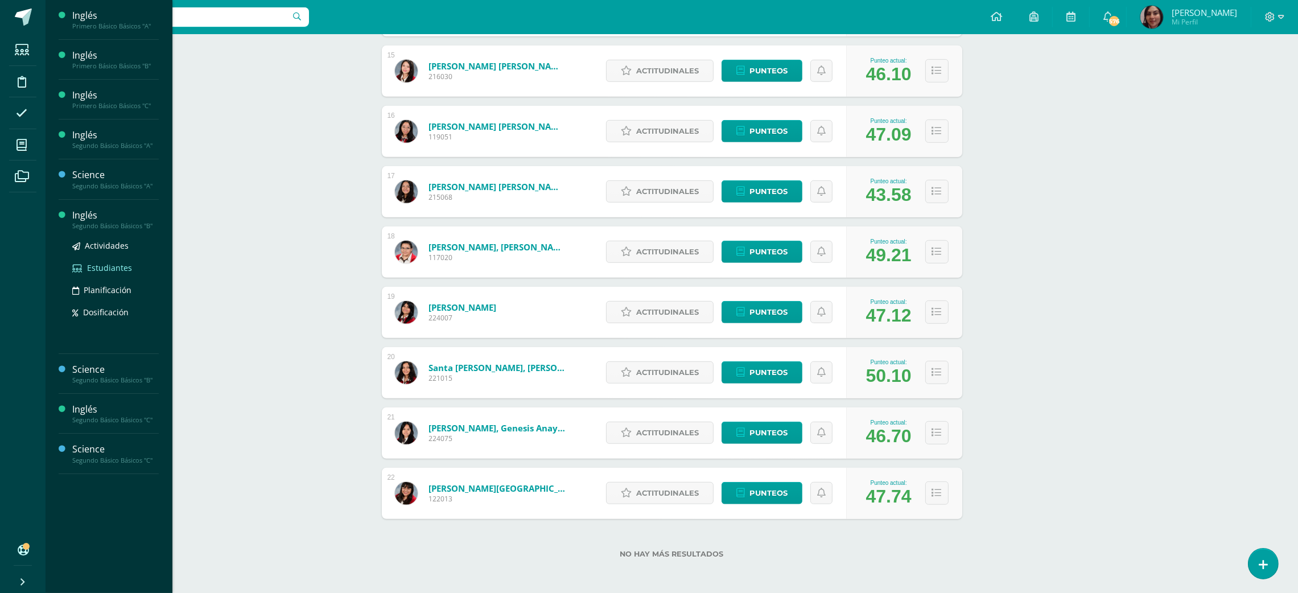
click at [109, 265] on span "Estudiantes" at bounding box center [109, 267] width 45 height 11
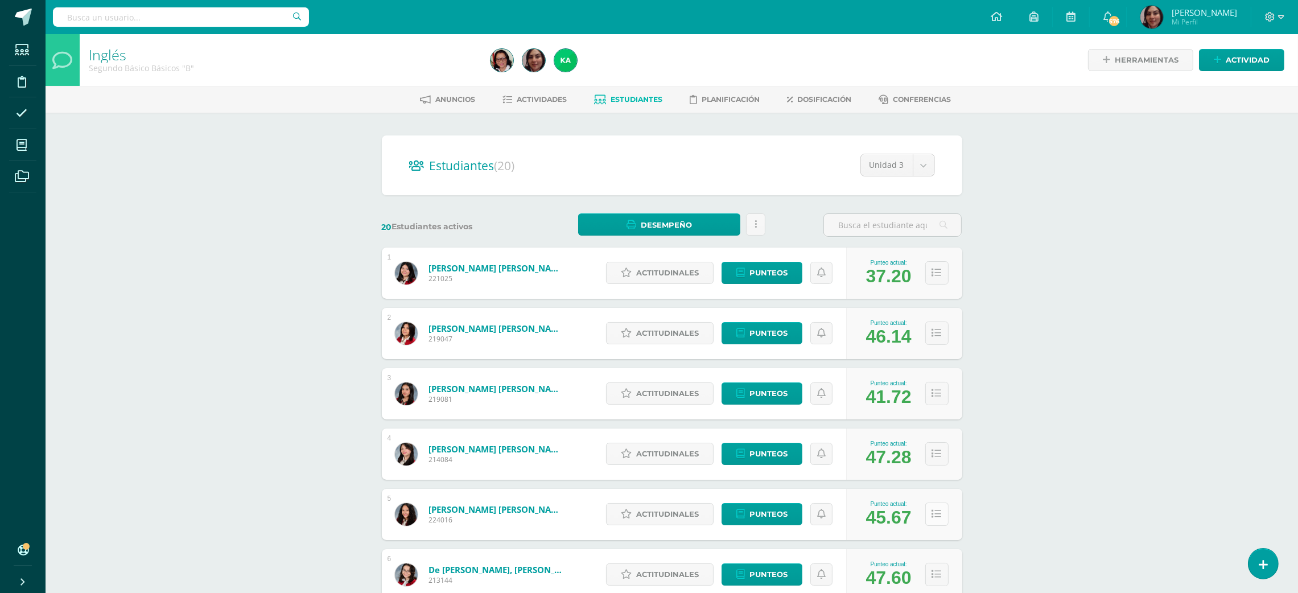
click at [939, 510] on icon at bounding box center [937, 514] width 10 height 10
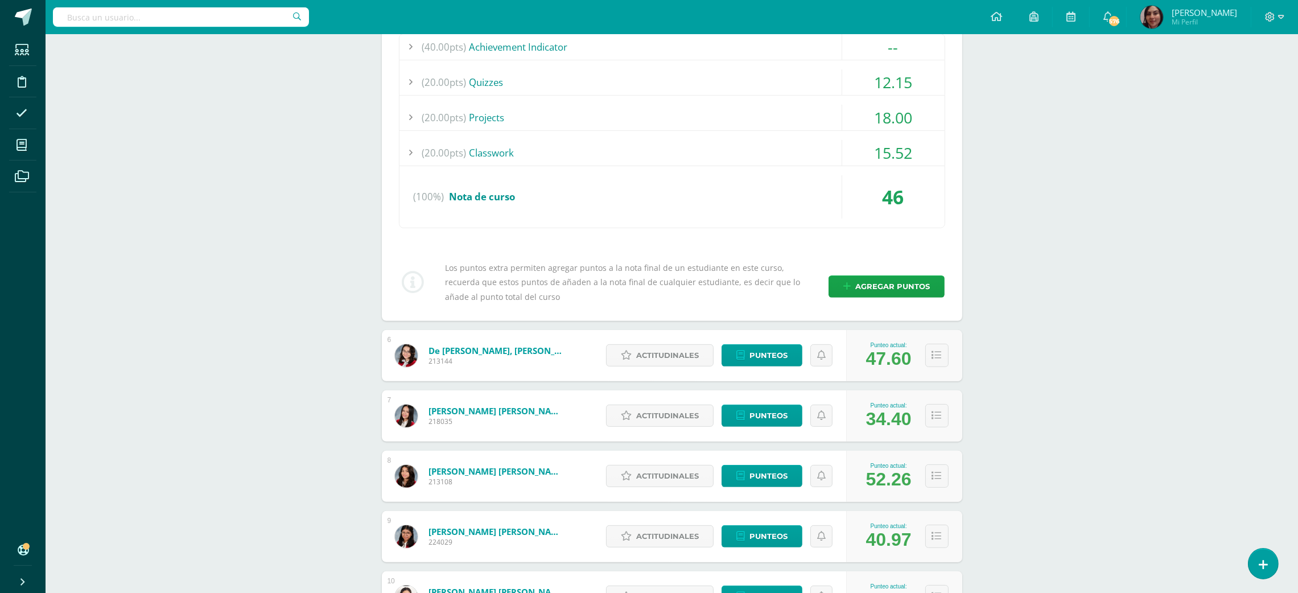
scroll to position [416, 0]
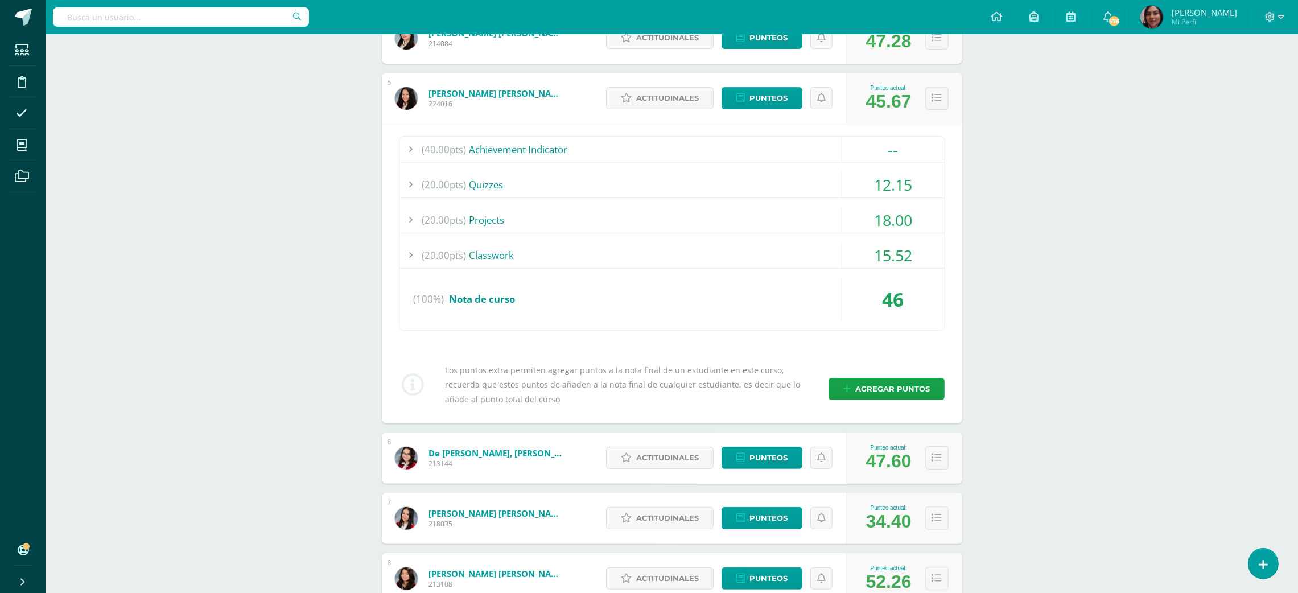
click at [903, 180] on div "12.15" at bounding box center [893, 185] width 102 height 26
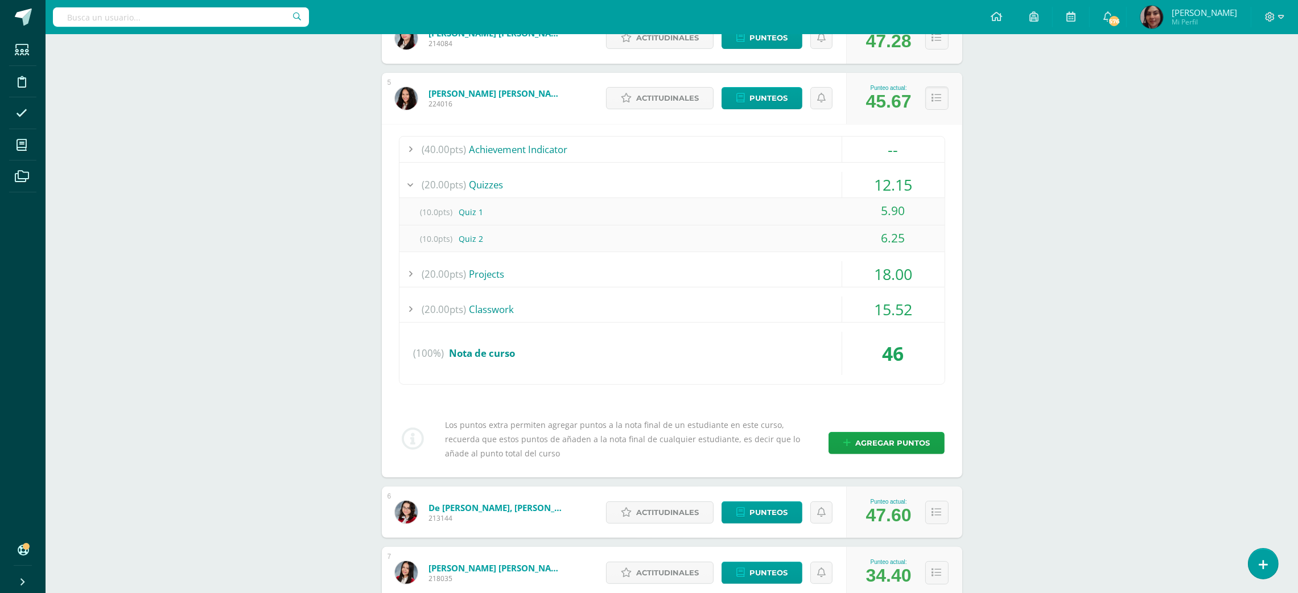
click at [903, 180] on div "12.15" at bounding box center [893, 185] width 102 height 26
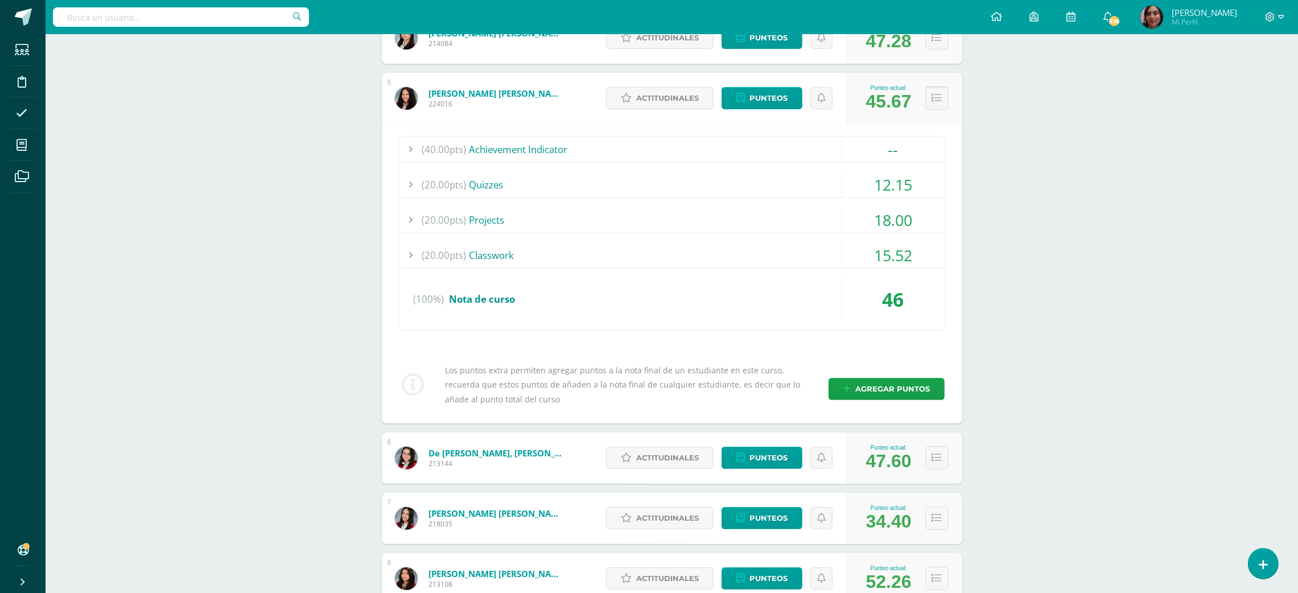
click at [940, 88] on button at bounding box center [936, 98] width 23 height 23
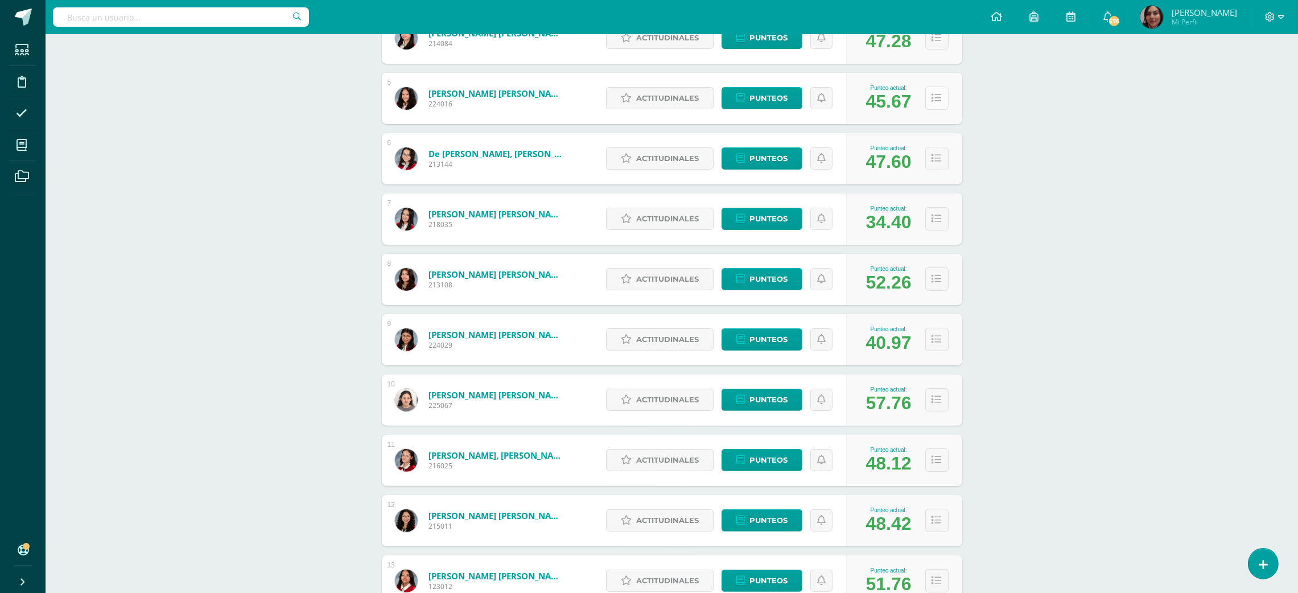
click at [940, 88] on button at bounding box center [936, 98] width 23 height 23
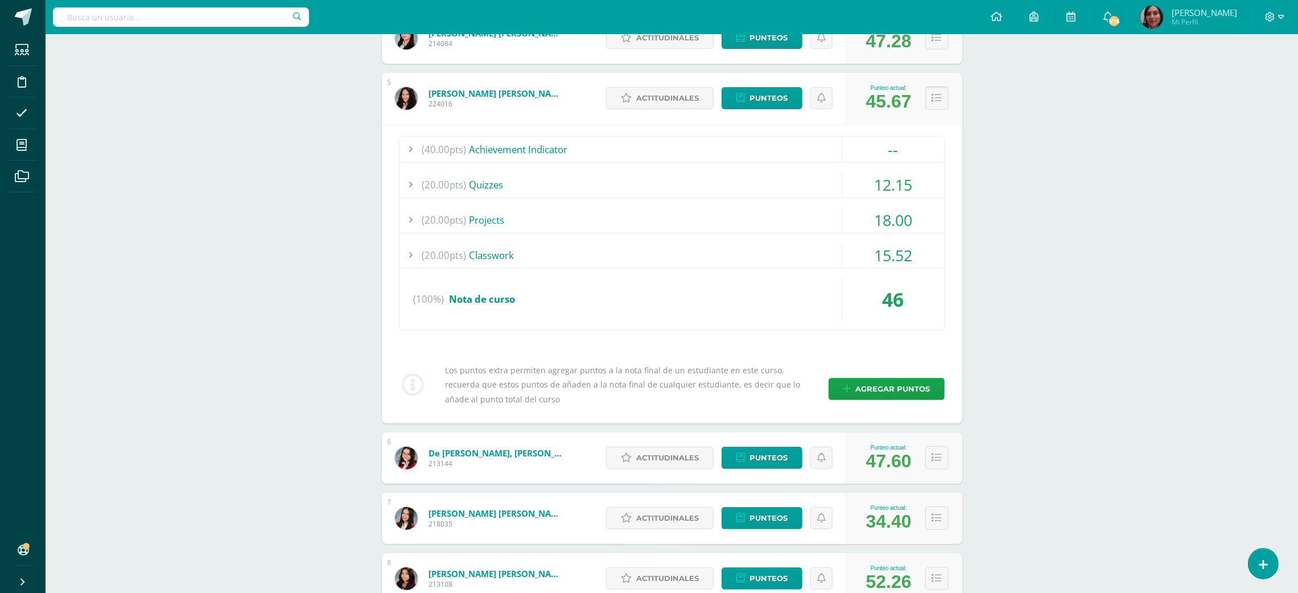
click at [943, 87] on button at bounding box center [936, 98] width 23 height 23
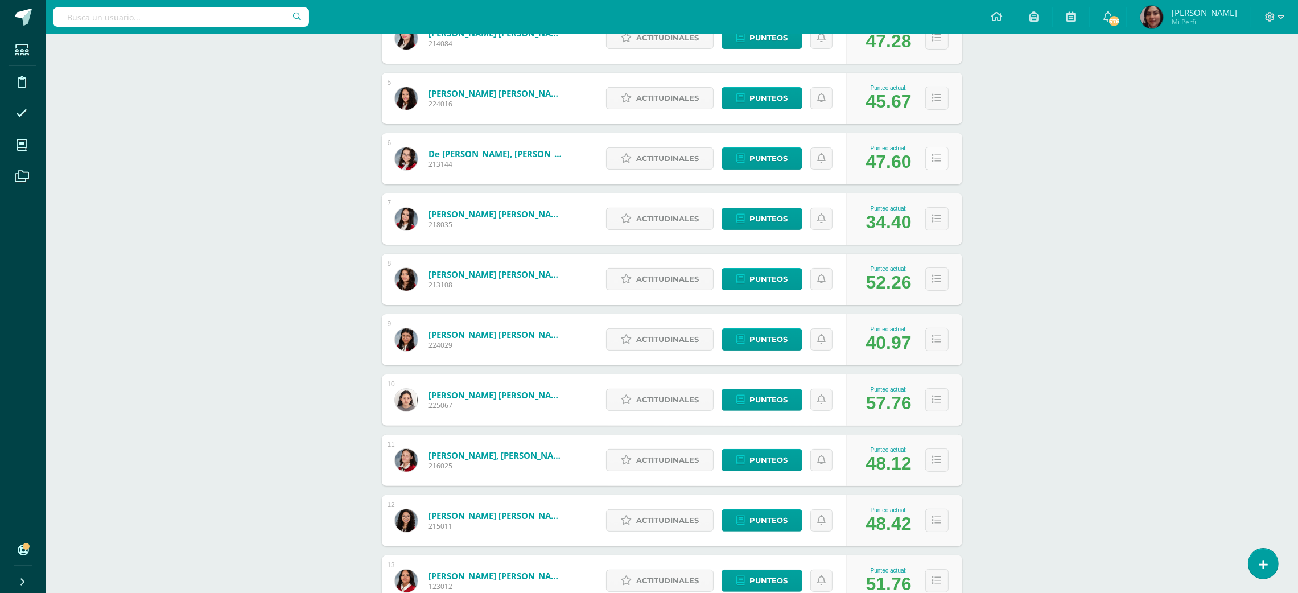
click at [941, 156] on button at bounding box center [936, 158] width 23 height 23
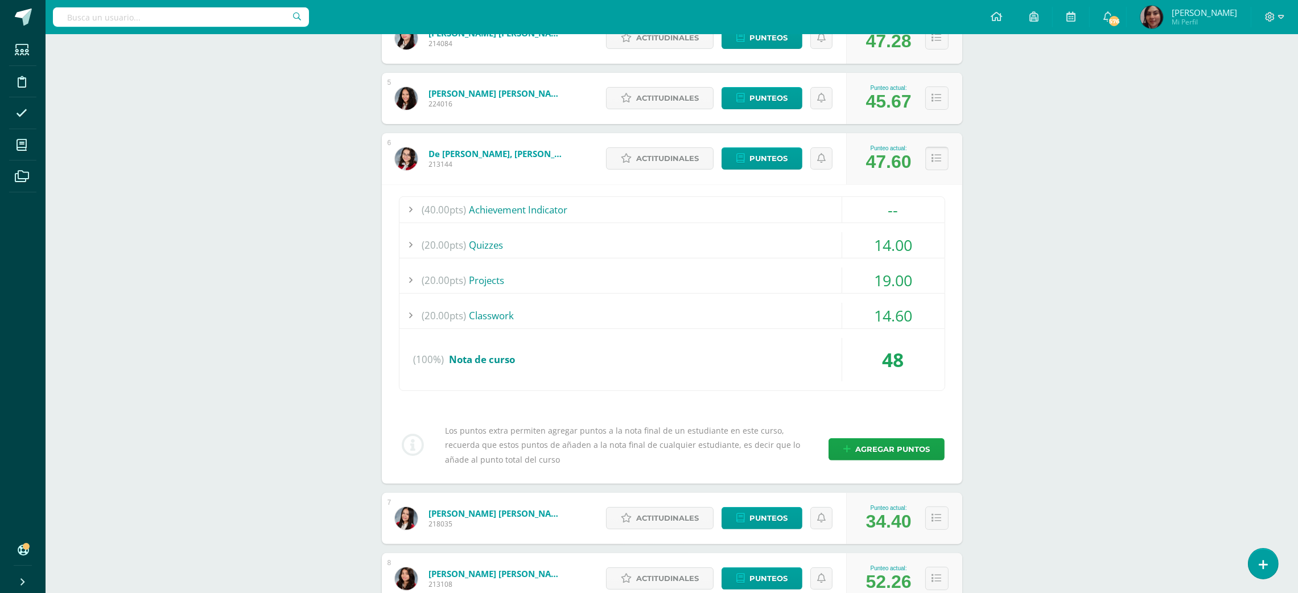
click at [940, 159] on icon at bounding box center [937, 159] width 10 height 10
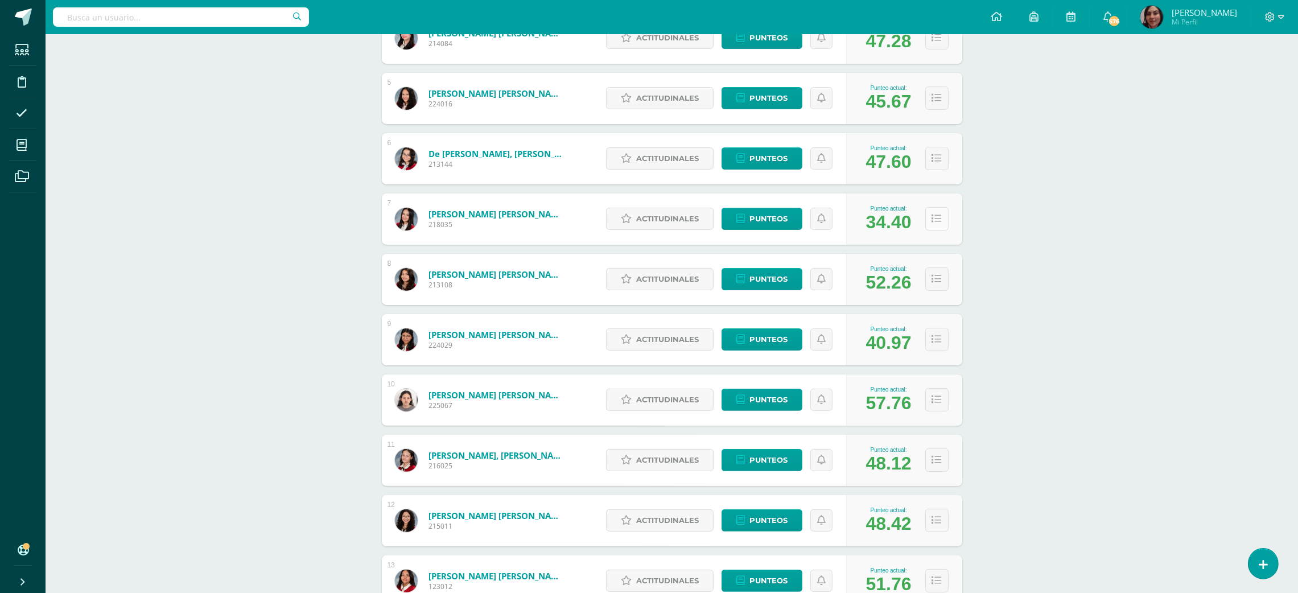
click at [940, 216] on icon at bounding box center [937, 219] width 10 height 10
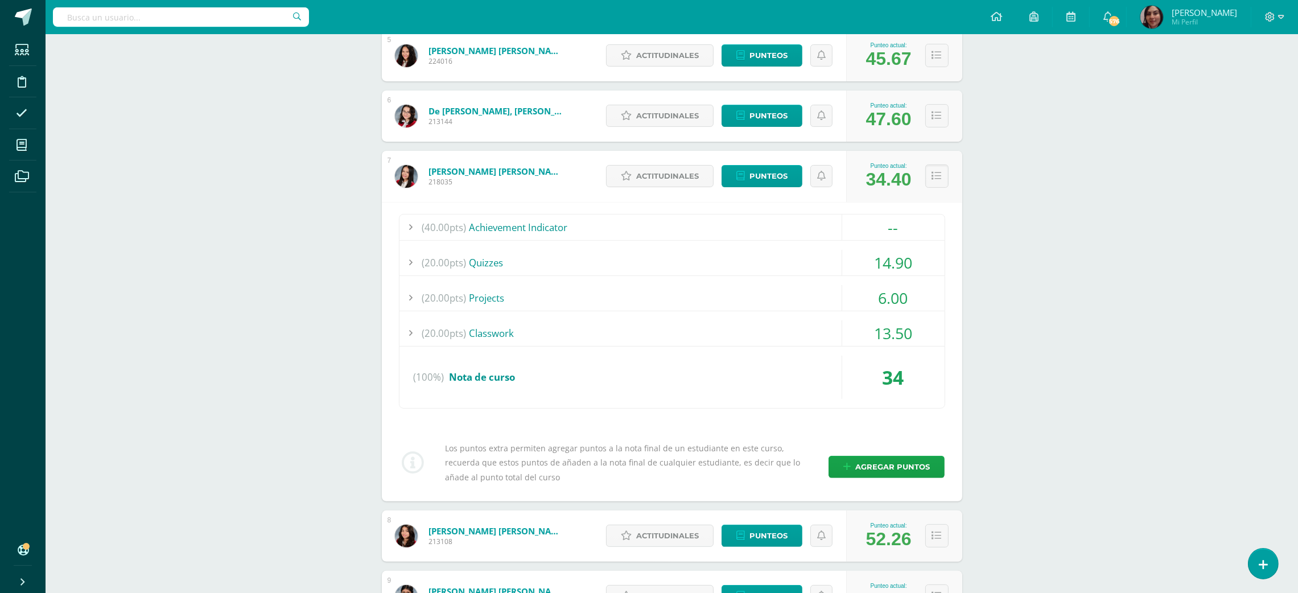
scroll to position [591, 0]
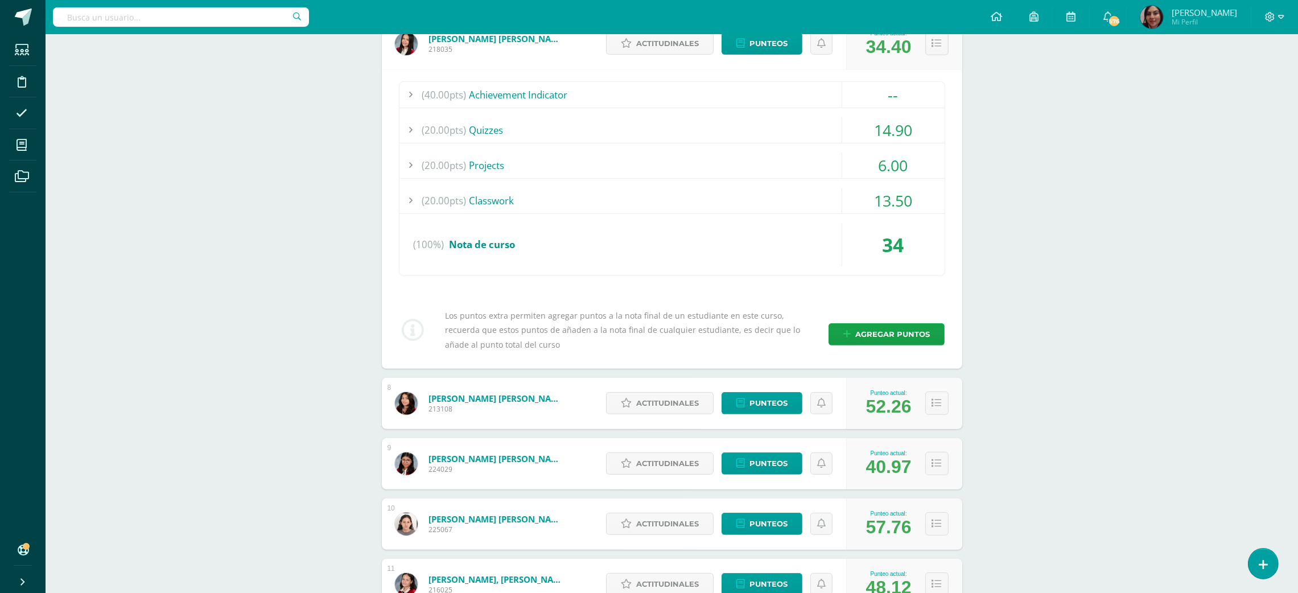
click at [887, 173] on div "6.00" at bounding box center [893, 166] width 102 height 26
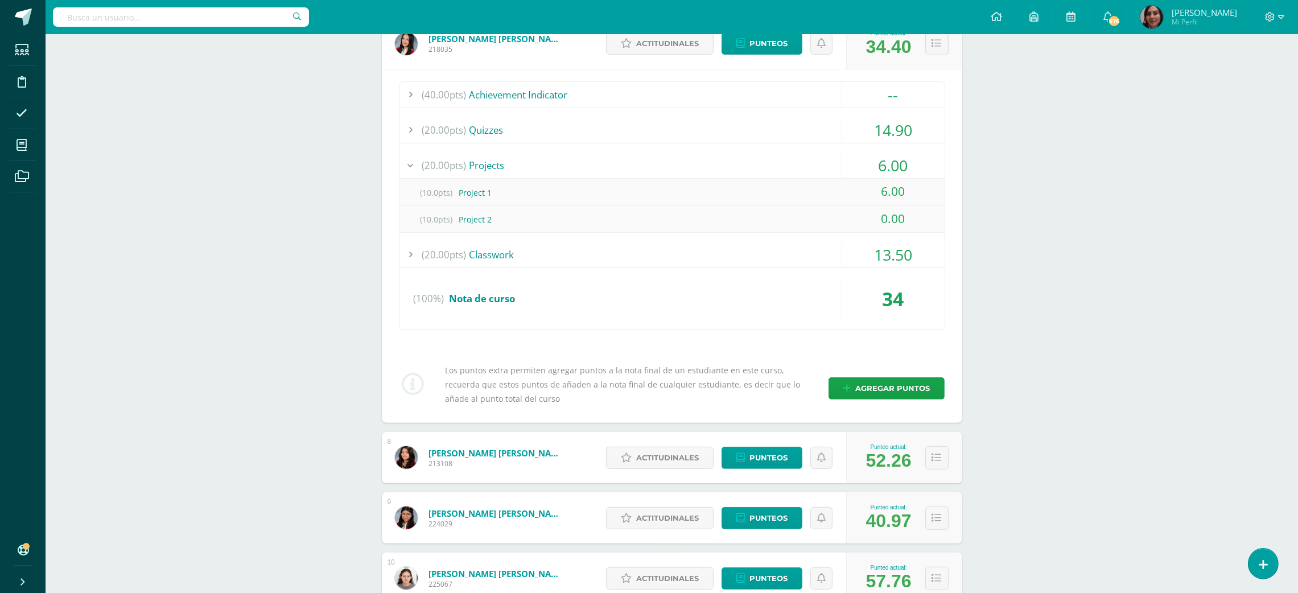
click at [904, 128] on div "14.90" at bounding box center [893, 130] width 102 height 26
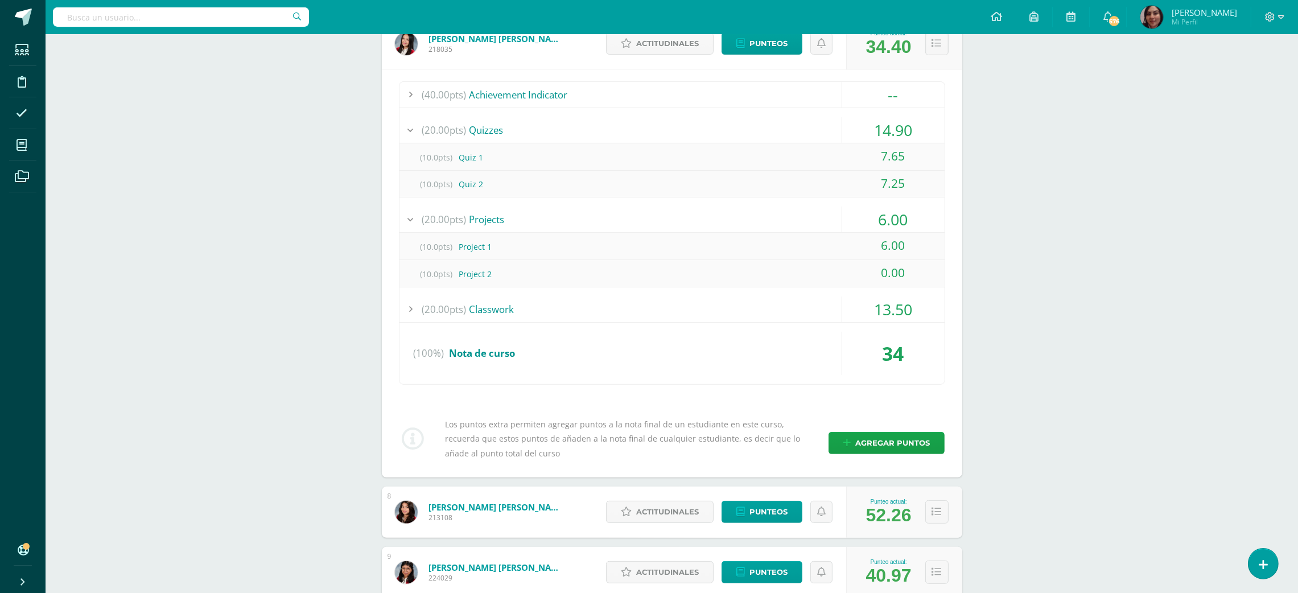
click at [893, 124] on div "14.90" at bounding box center [893, 130] width 102 height 26
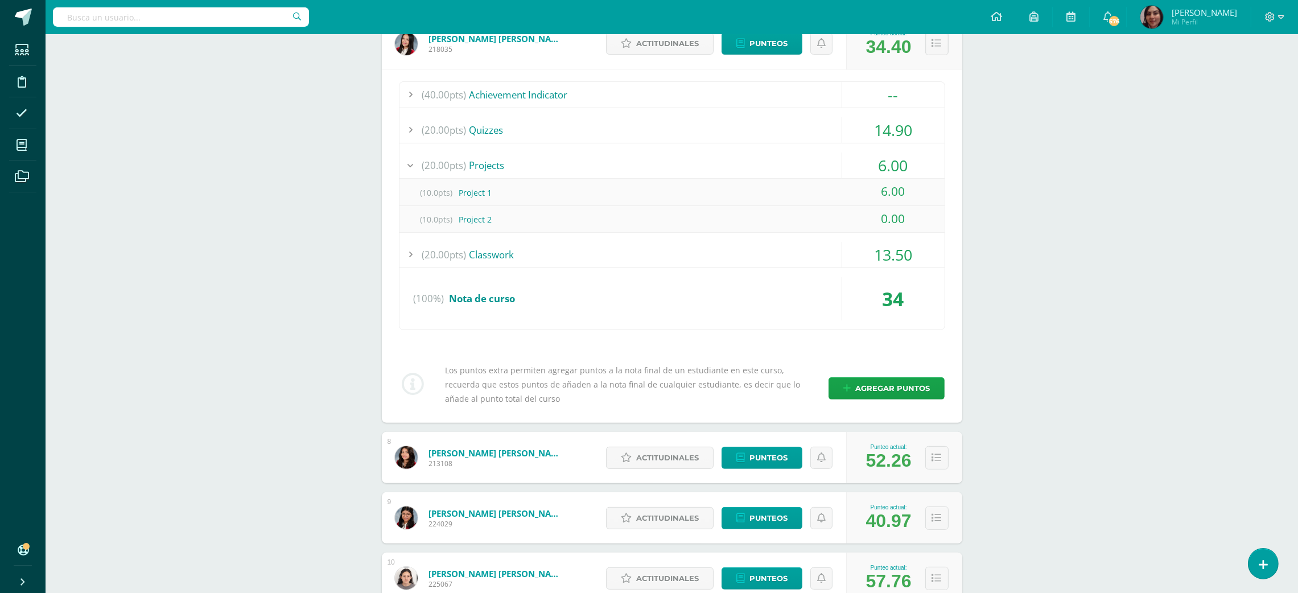
click at [747, 34] on div "Configuración Cerrar sesión María Renée Mi Perfil 576 576 Avisos 909 avisos sin…" at bounding box center [672, 17] width 1253 height 34
click at [754, 49] on span "Punteos" at bounding box center [769, 43] width 38 height 21
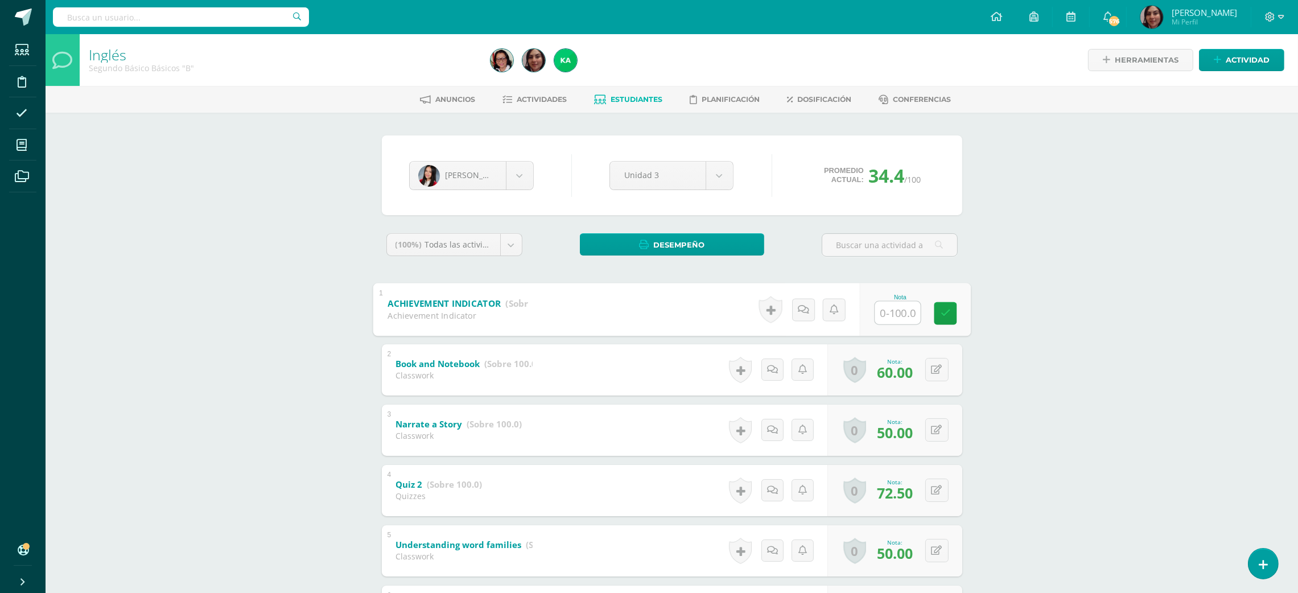
click at [887, 312] on input "text" at bounding box center [898, 312] width 46 height 23
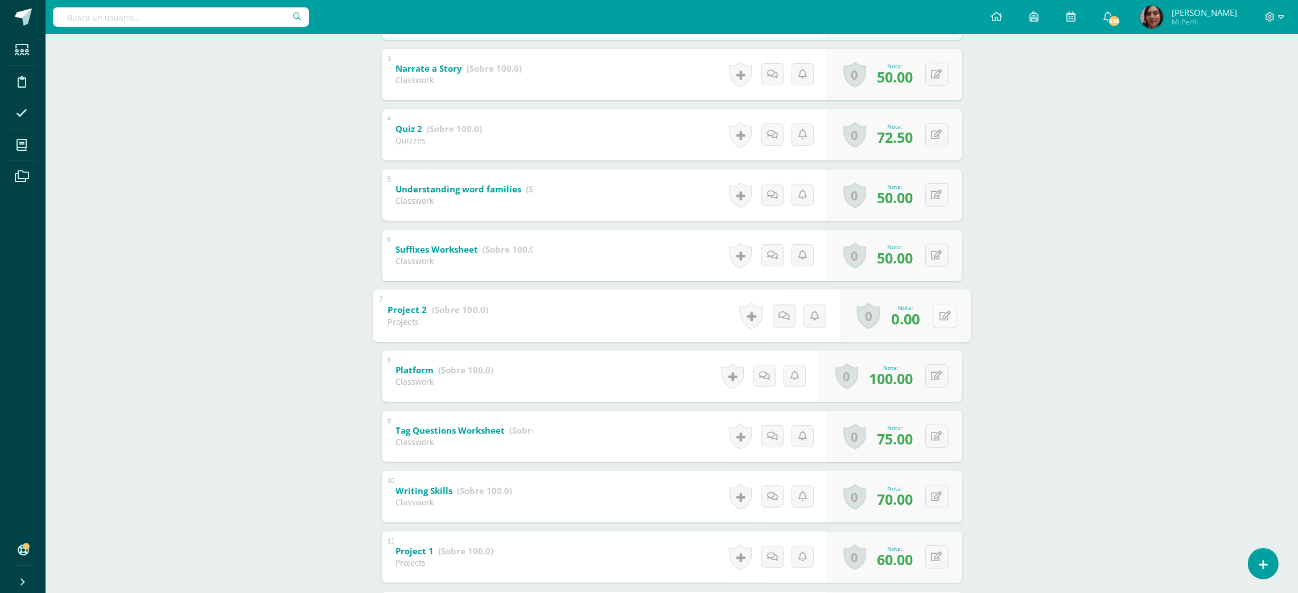
click at [942, 319] on button at bounding box center [945, 316] width 24 height 24
type input "70"
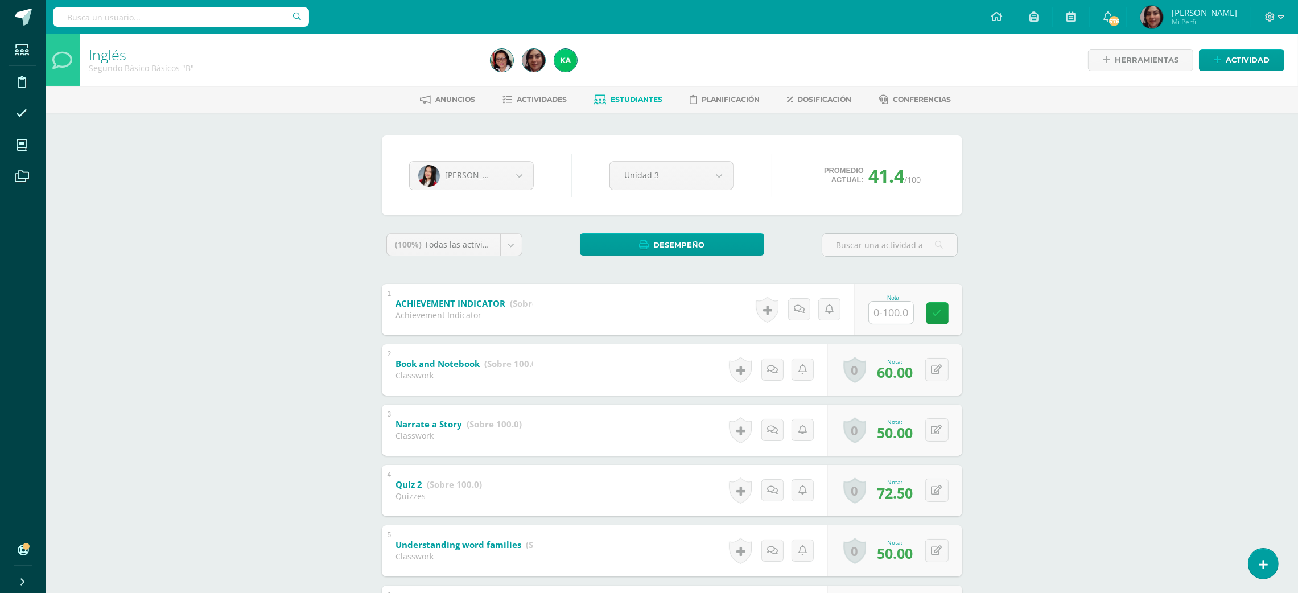
click at [621, 97] on span "Estudiantes" at bounding box center [637, 99] width 52 height 9
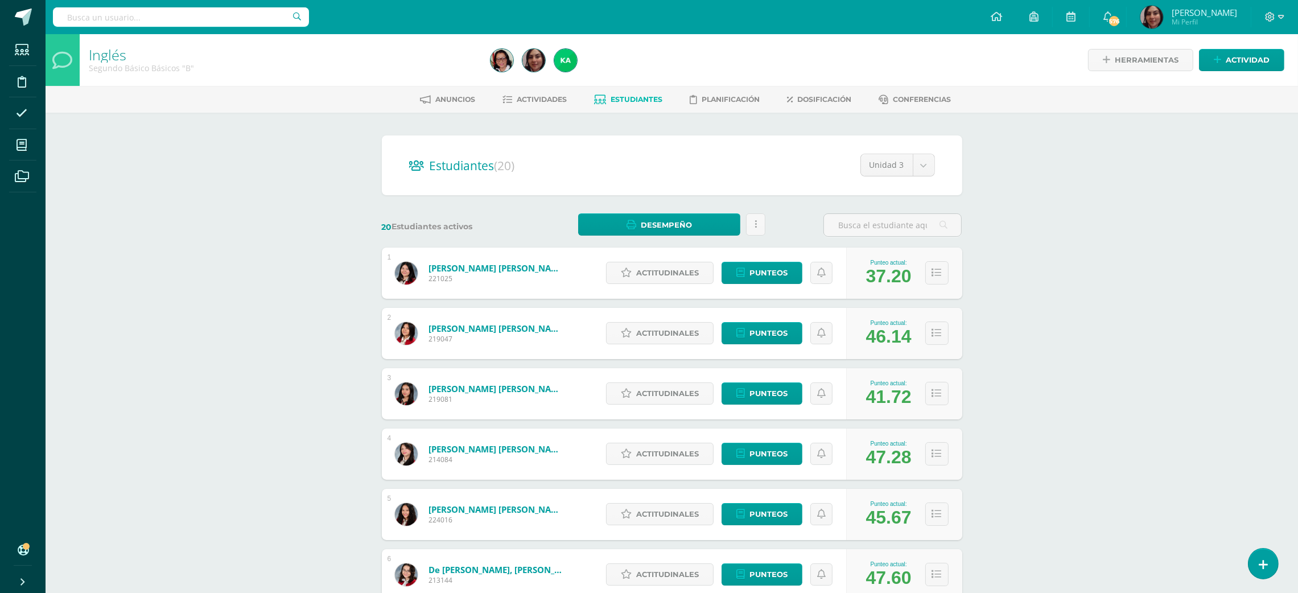
scroll to position [319, 0]
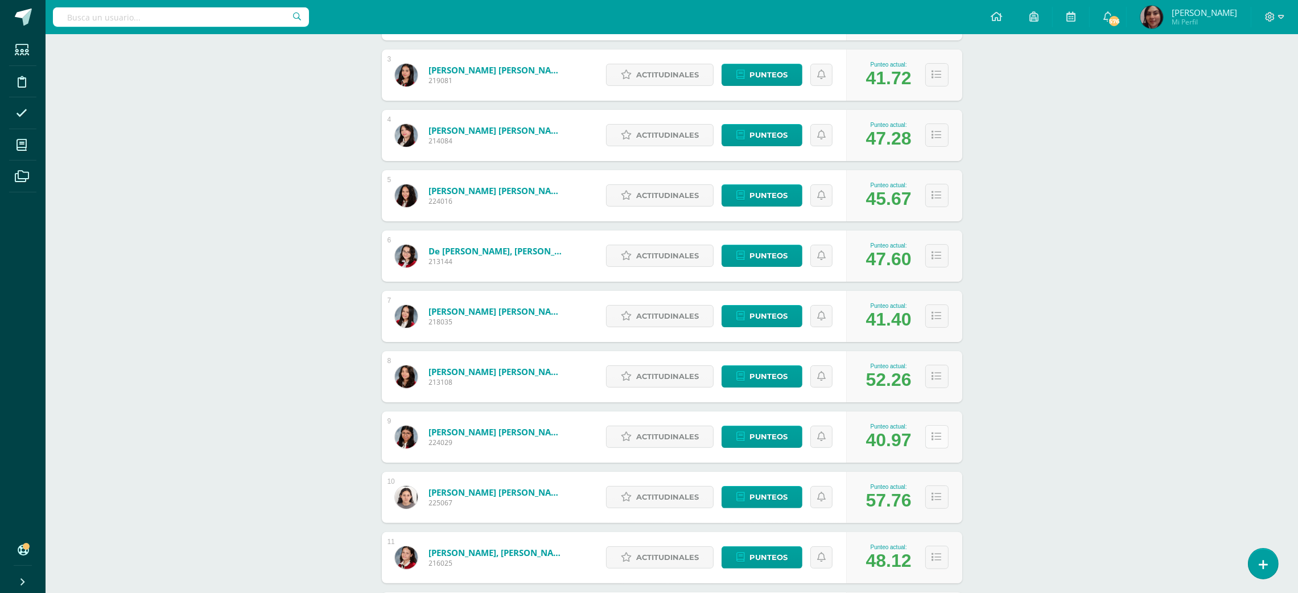
click at [933, 433] on icon at bounding box center [937, 437] width 10 height 10
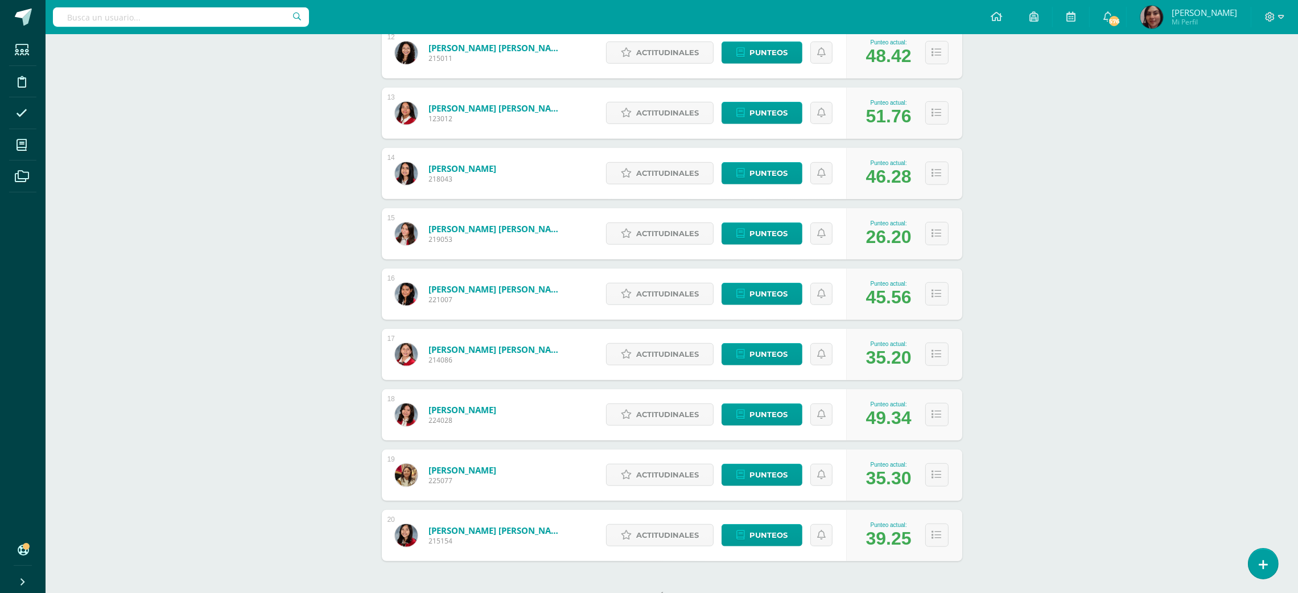
scroll to position [1217, 0]
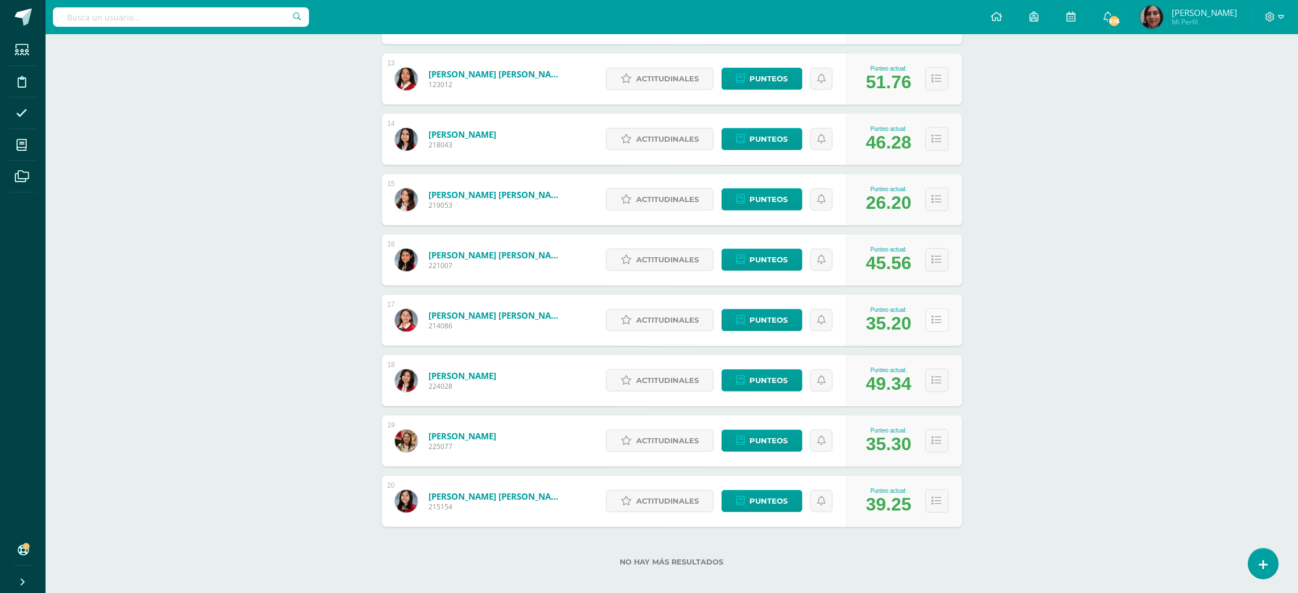
click at [937, 320] on icon at bounding box center [937, 320] width 10 height 10
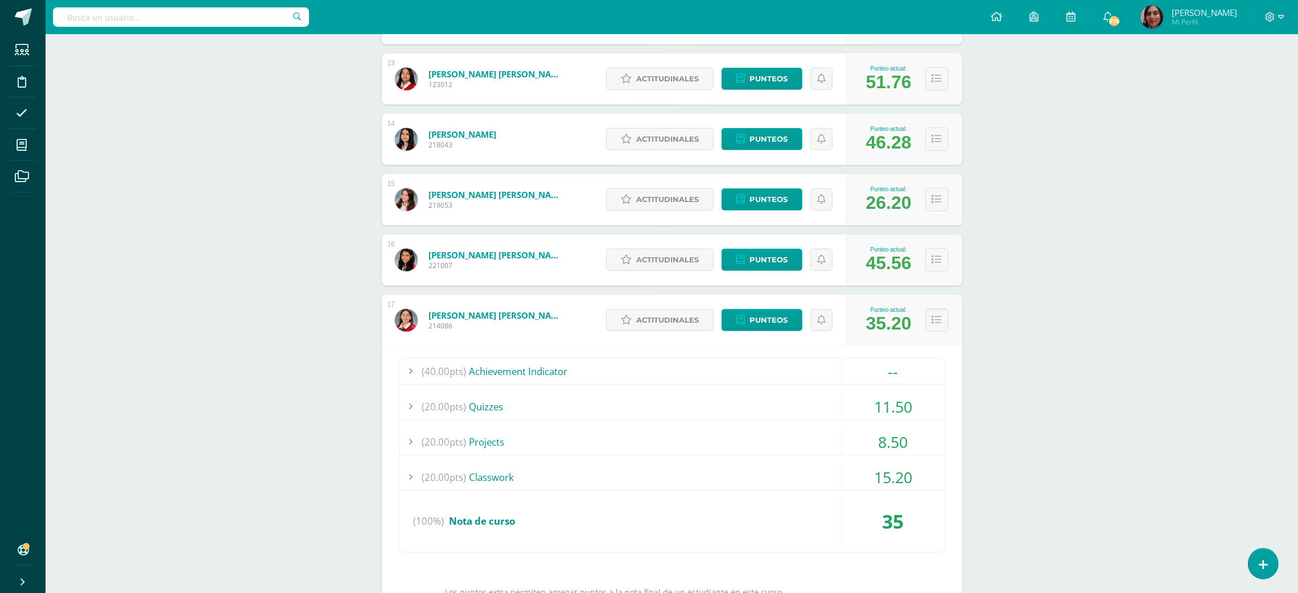
click at [877, 441] on div "8.50" at bounding box center [893, 442] width 102 height 26
click at [940, 331] on button at bounding box center [936, 319] width 23 height 23
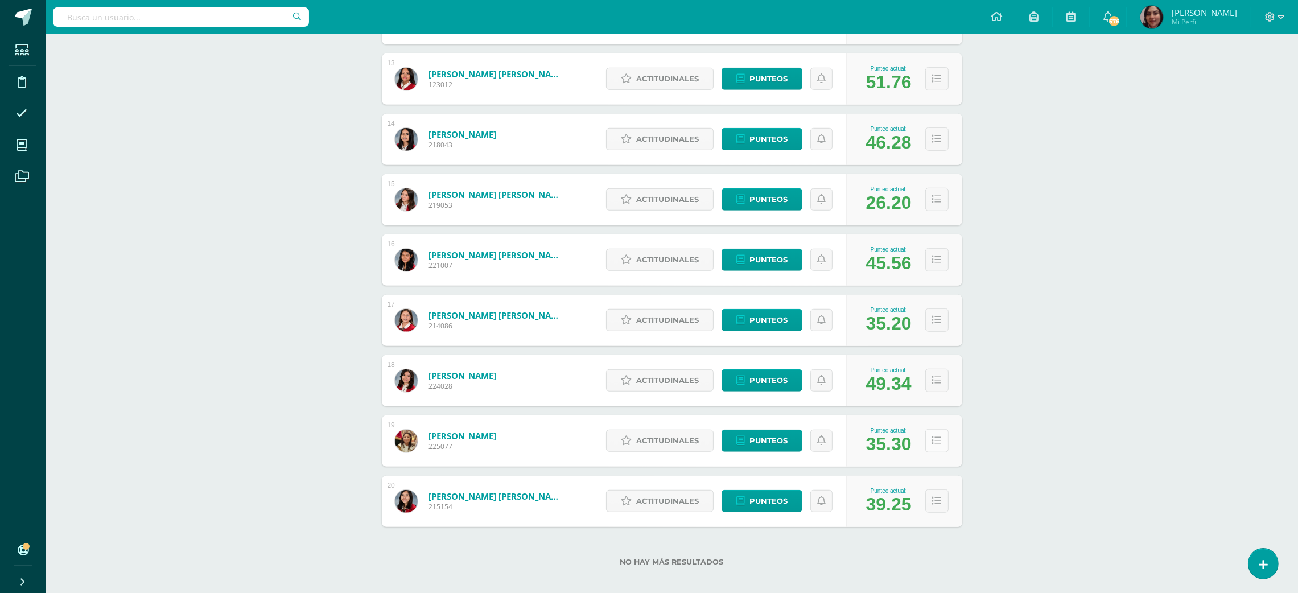
click at [945, 434] on button at bounding box center [936, 440] width 23 height 23
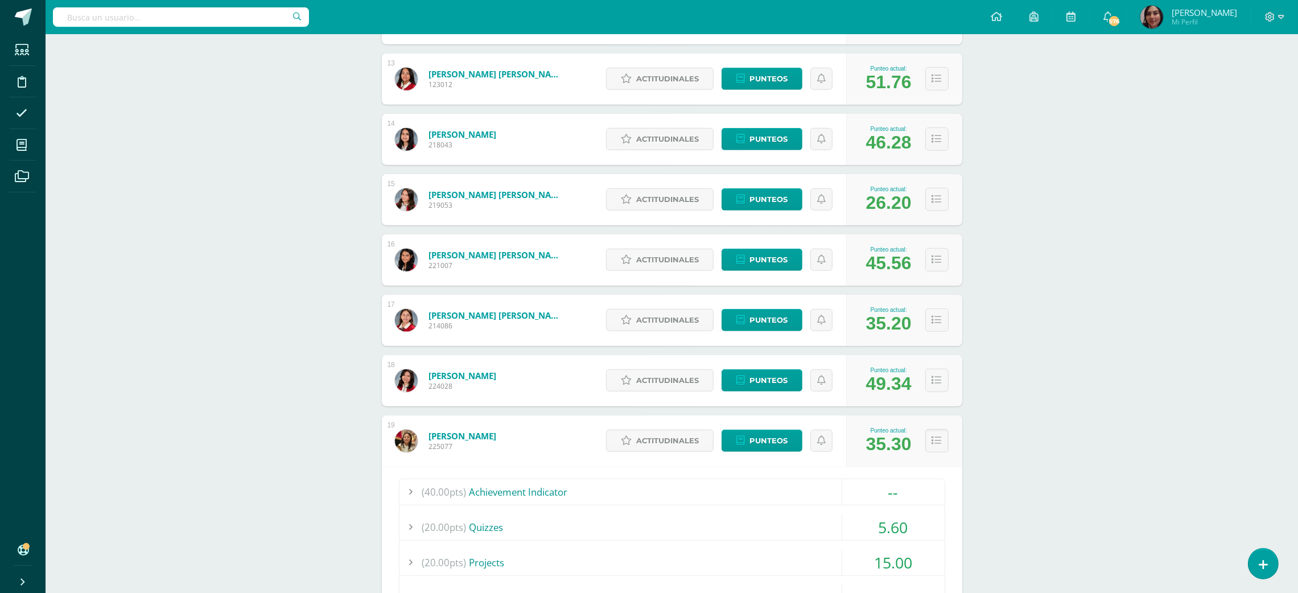
scroll to position [1526, 0]
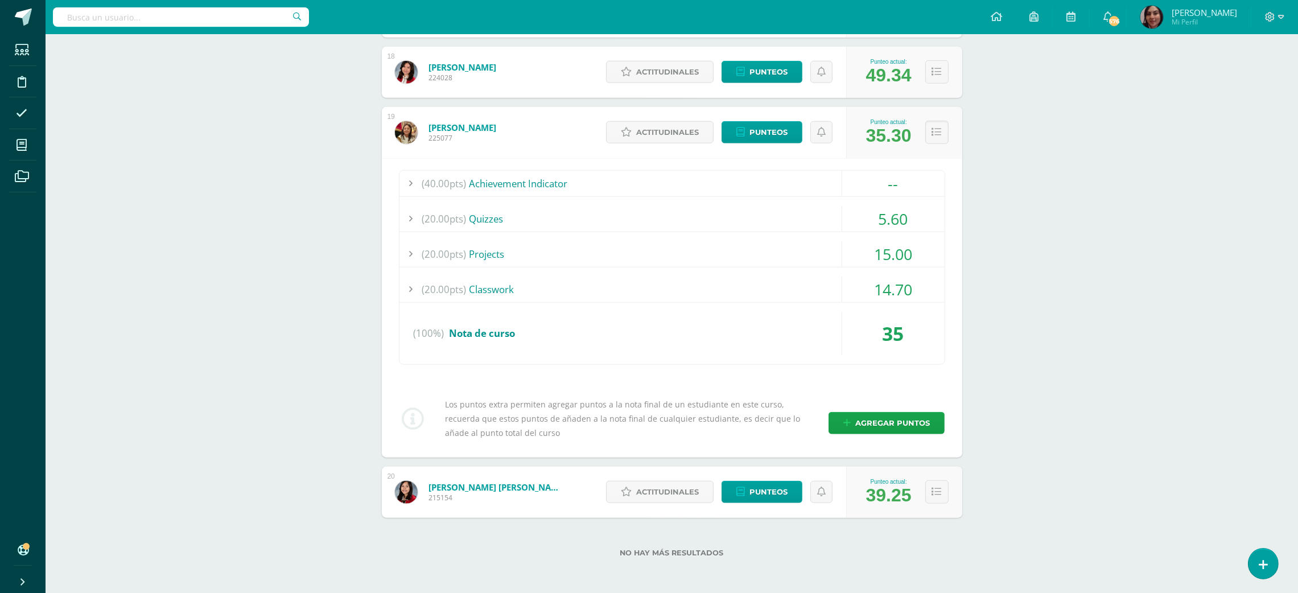
click at [907, 219] on div "5.60" at bounding box center [893, 219] width 102 height 26
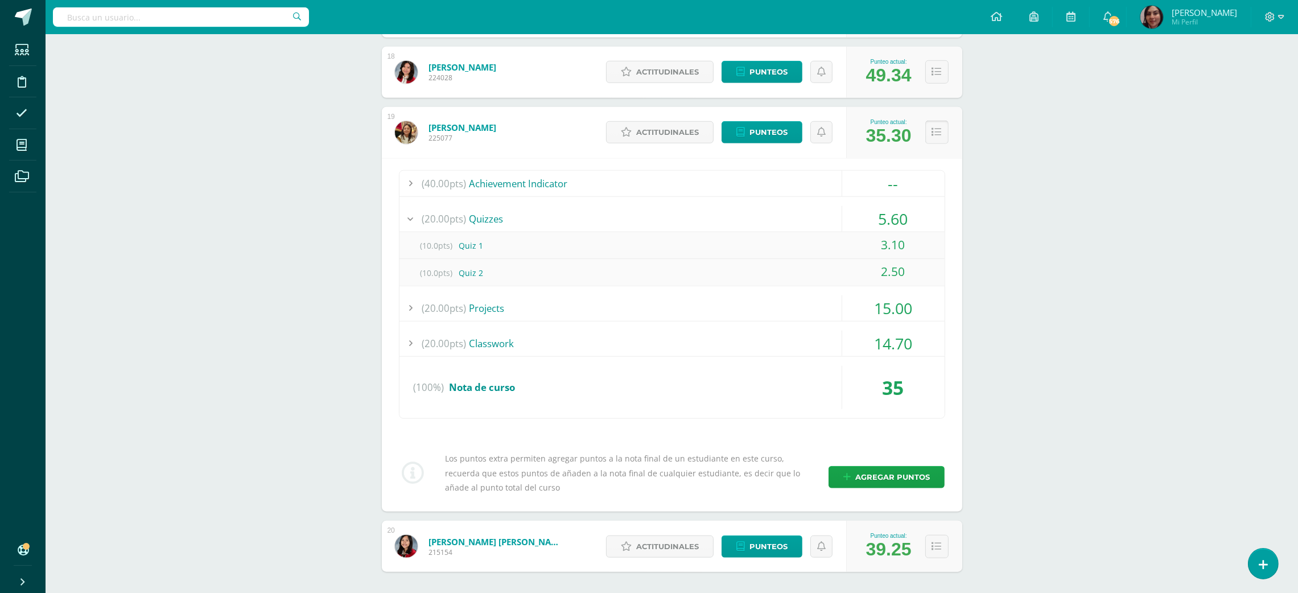
click at [931, 140] on button at bounding box center [936, 132] width 23 height 23
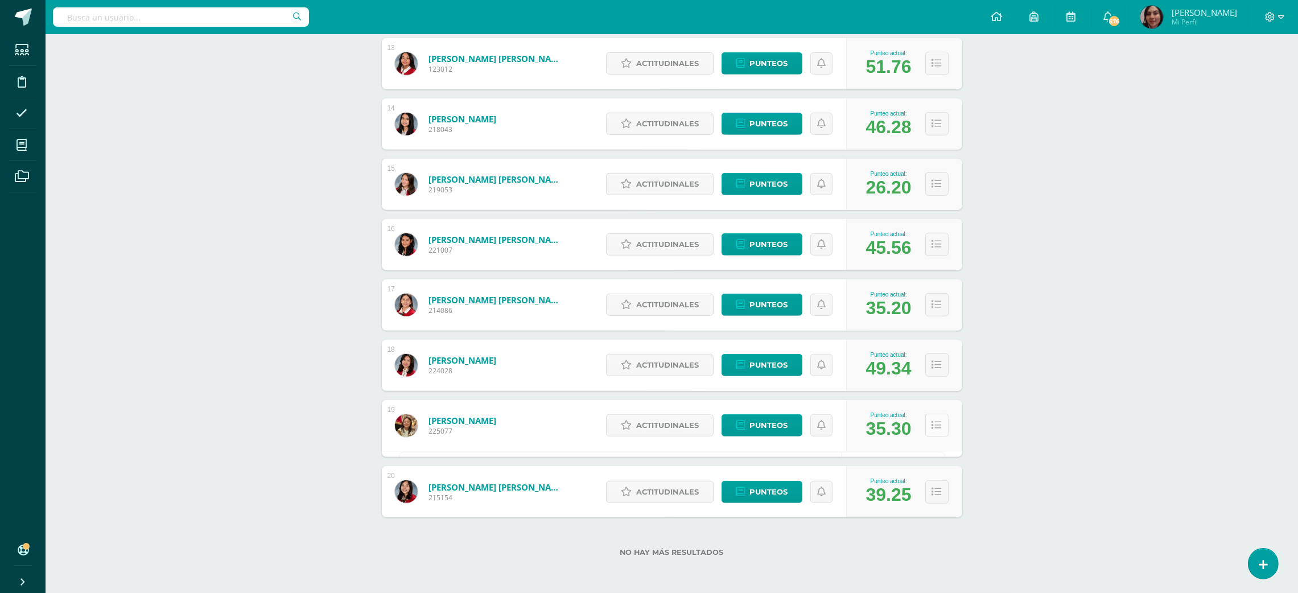
scroll to position [1227, 0]
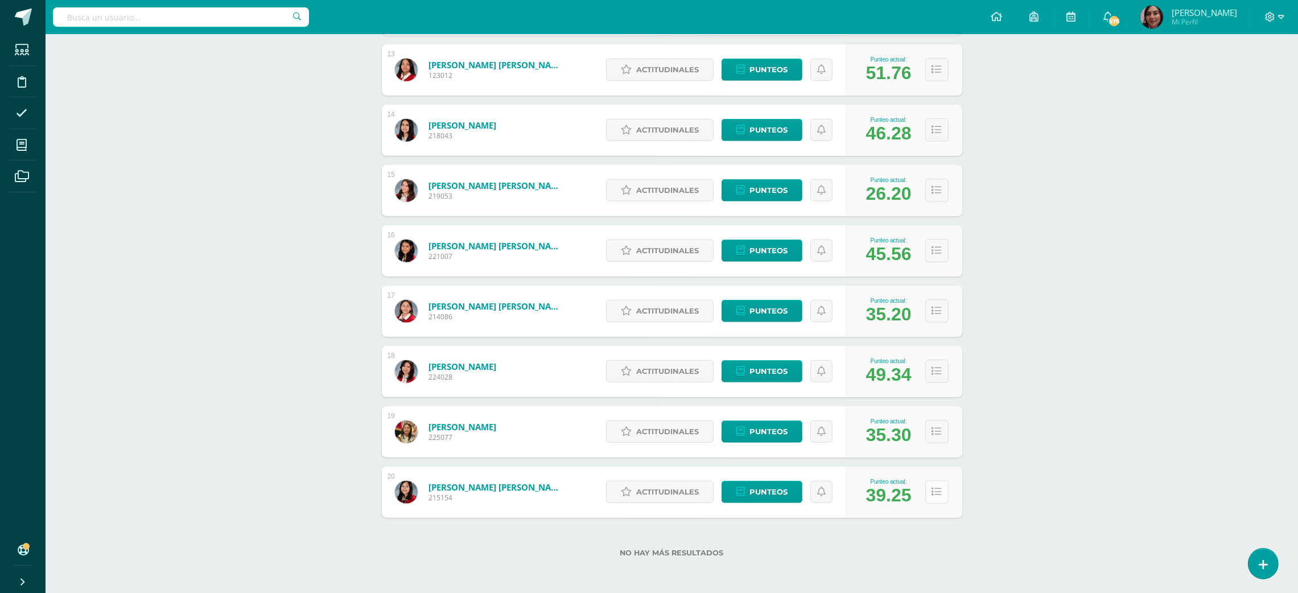
click at [932, 501] on button at bounding box center [936, 491] width 23 height 23
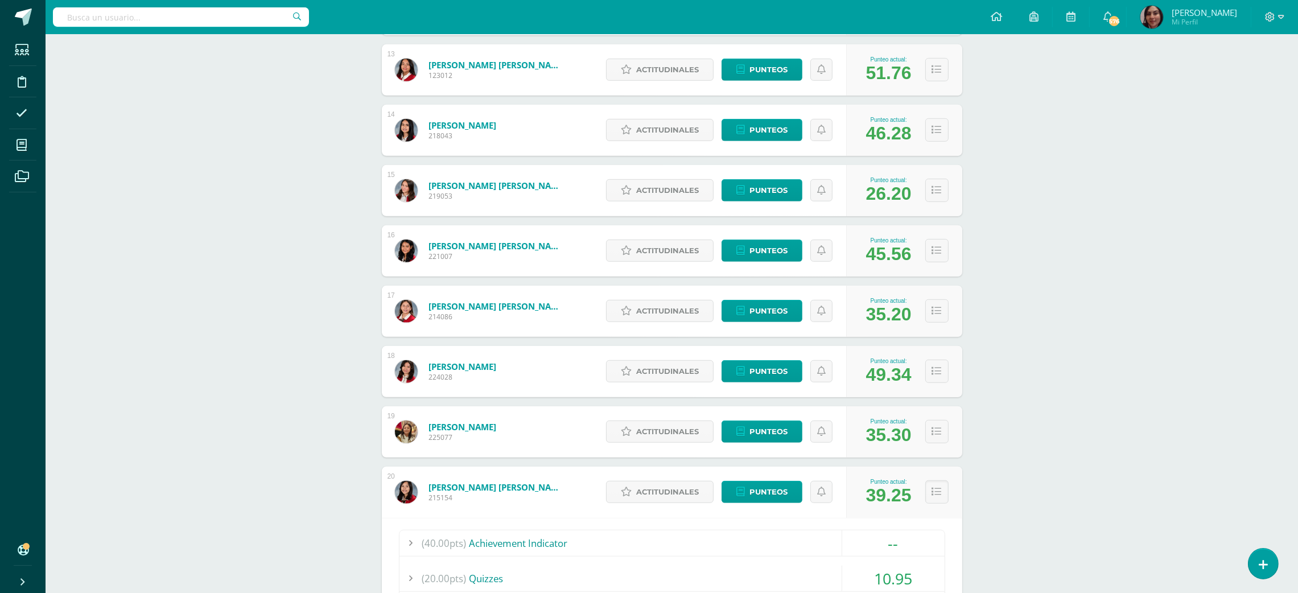
scroll to position [1526, 0]
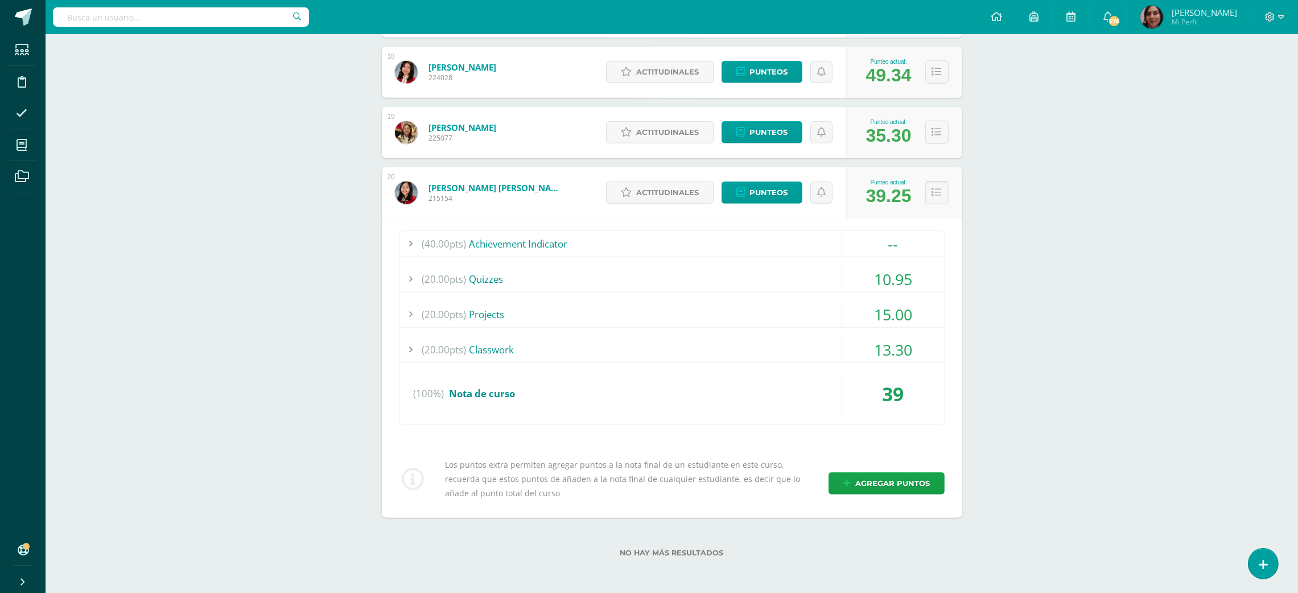
click at [925, 190] on button at bounding box center [936, 192] width 23 height 23
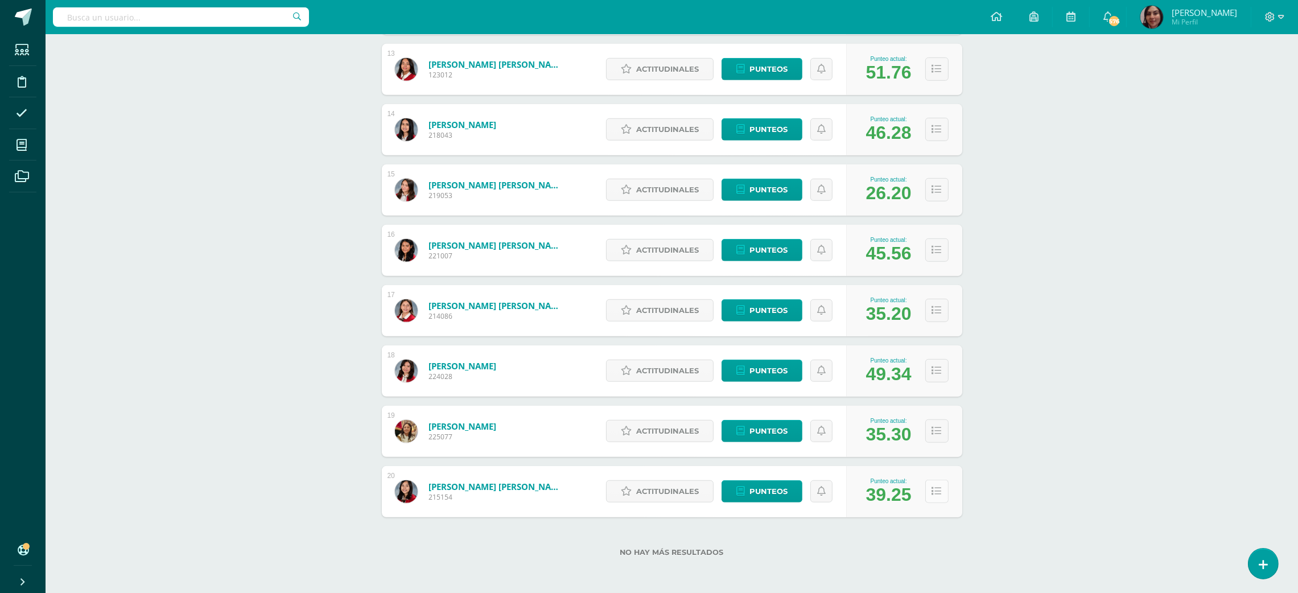
scroll to position [1227, 0]
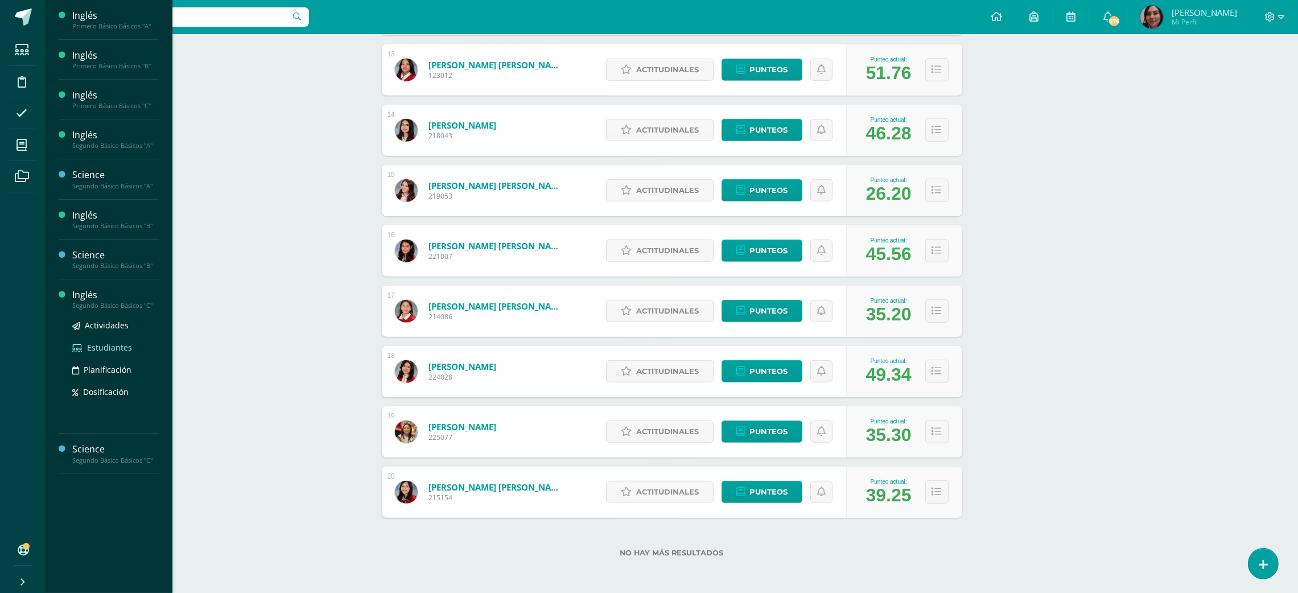
click at [114, 347] on span "Estudiantes" at bounding box center [109, 347] width 45 height 11
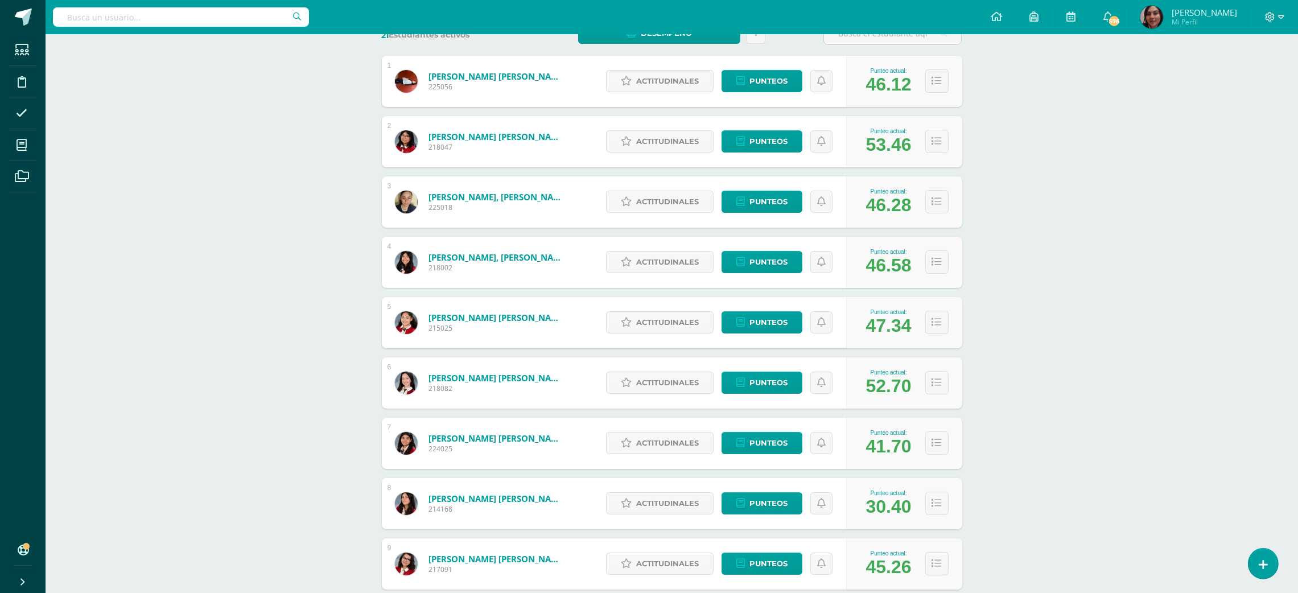
scroll to position [208, 0]
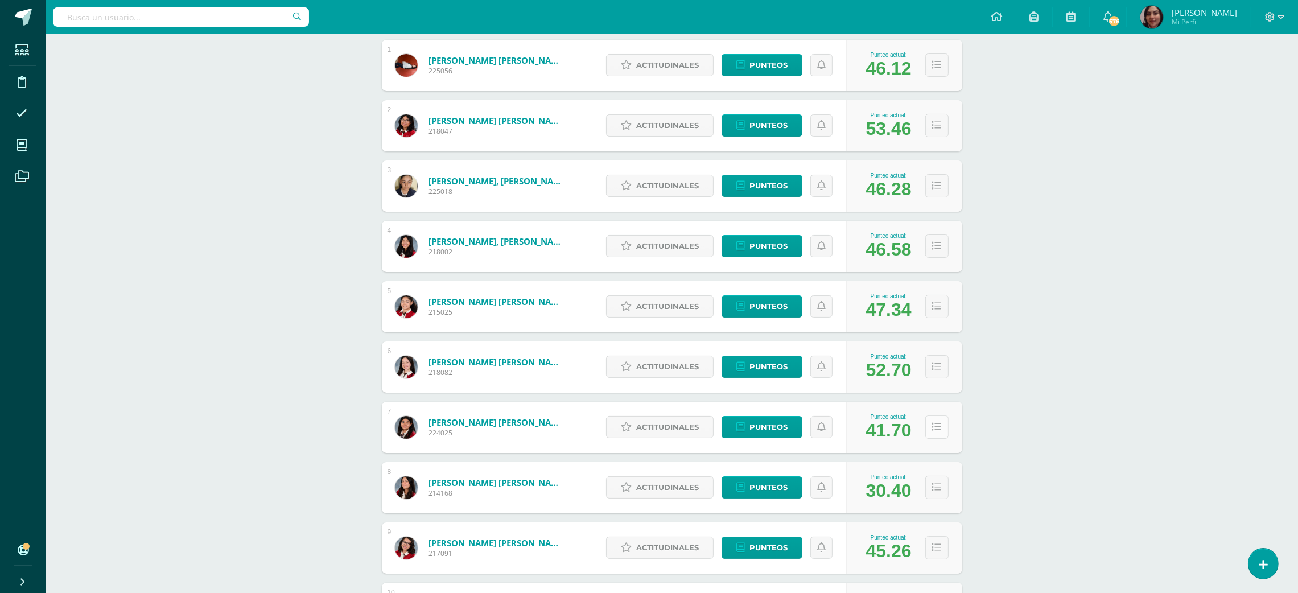
click at [937, 420] on button at bounding box center [936, 426] width 23 height 23
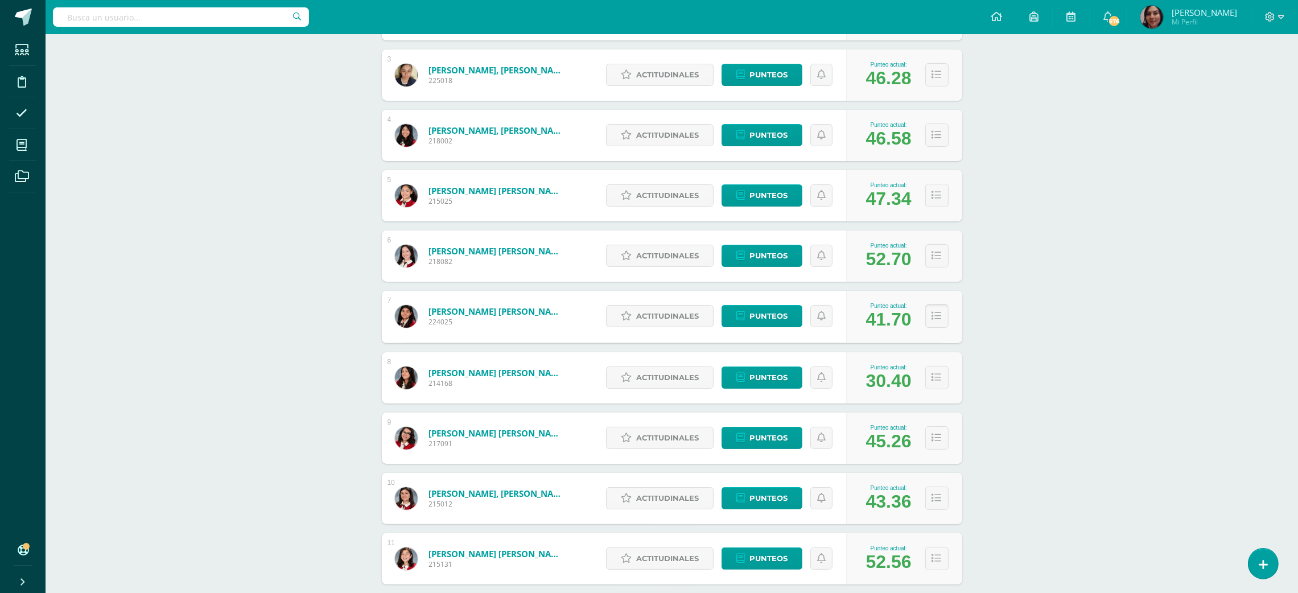
click at [937, 327] on button at bounding box center [936, 315] width 23 height 23
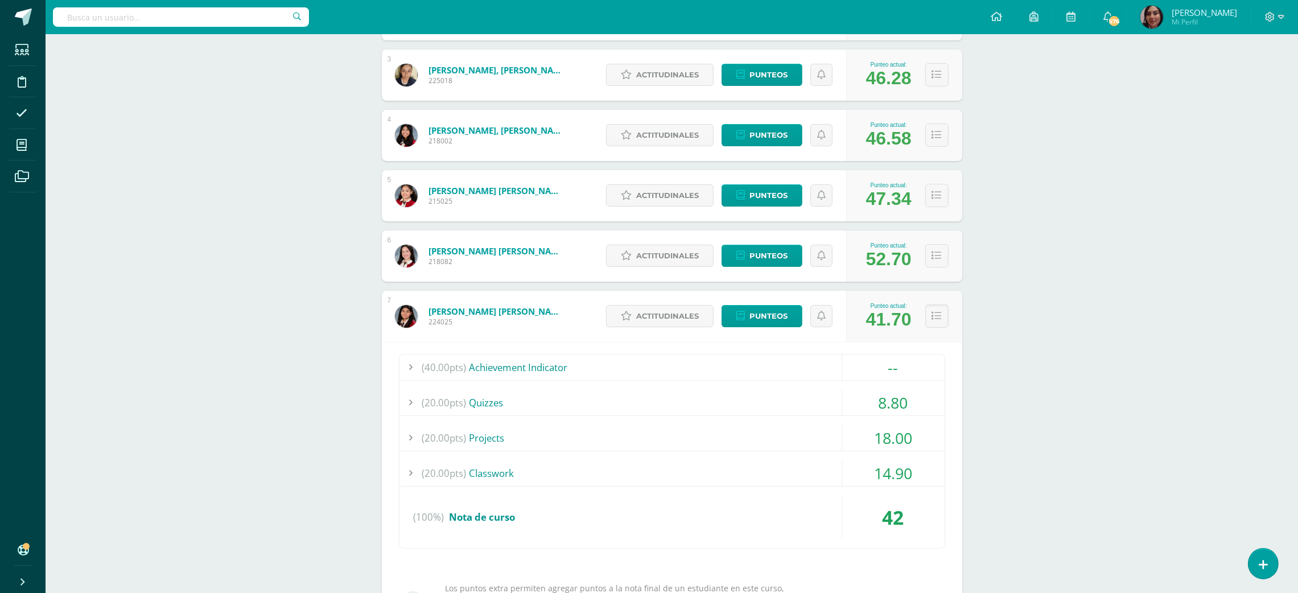
click at [893, 408] on div "8.80" at bounding box center [893, 403] width 102 height 26
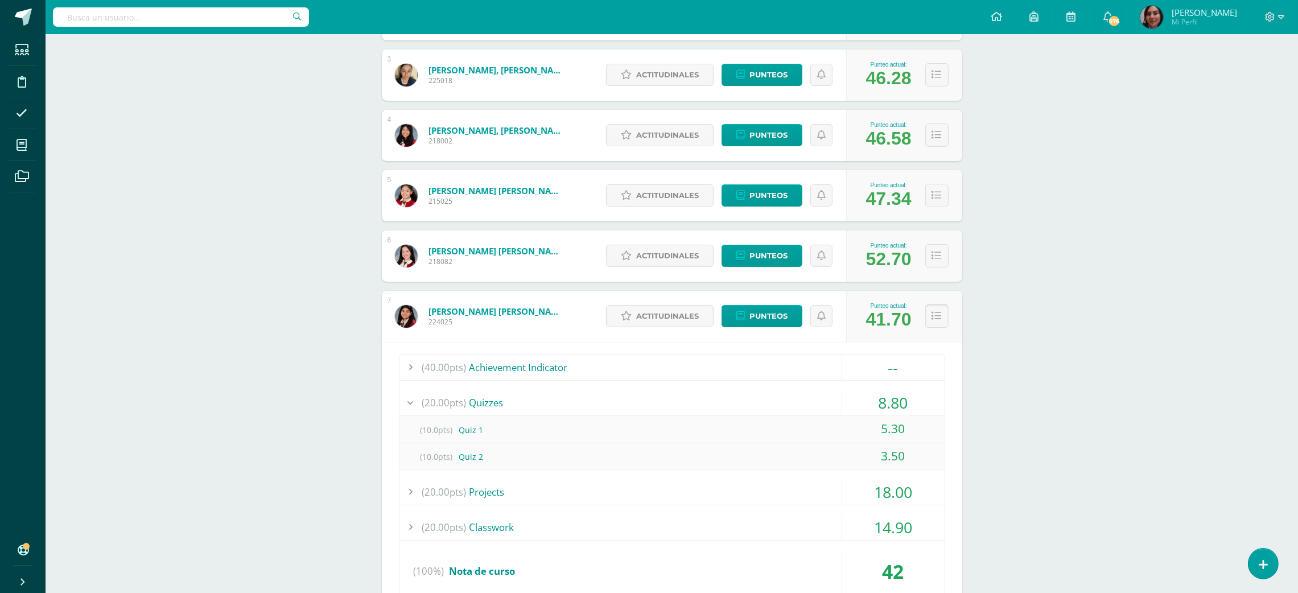
click at [938, 318] on icon at bounding box center [937, 316] width 10 height 10
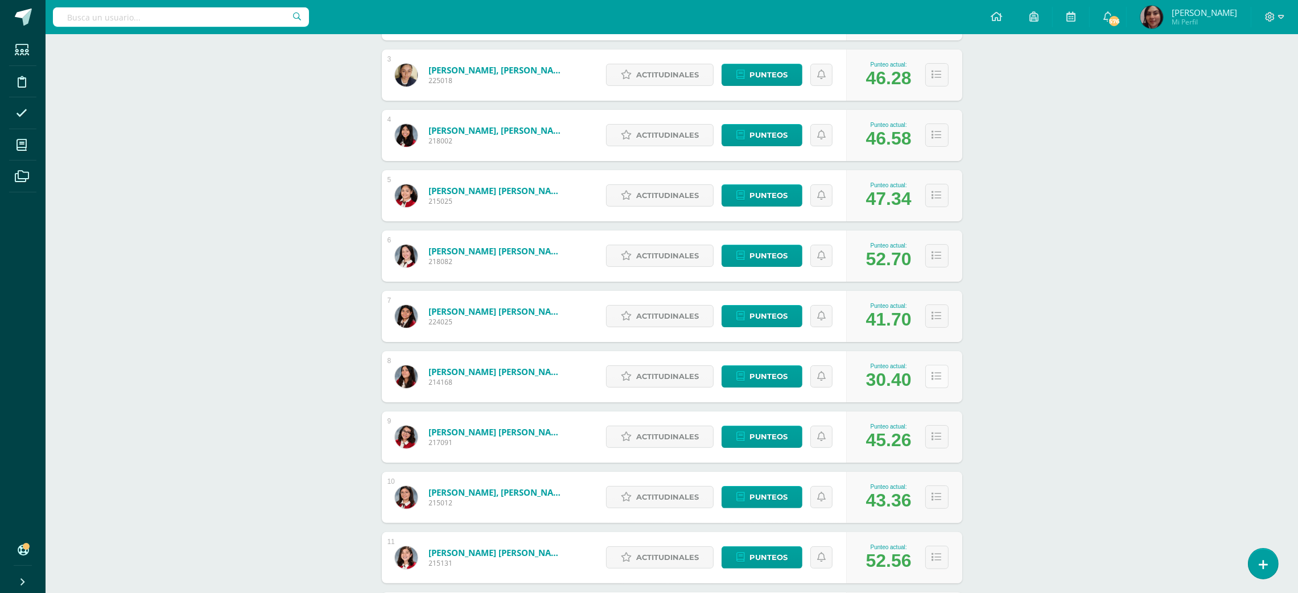
click at [937, 384] on button at bounding box center [936, 376] width 23 height 23
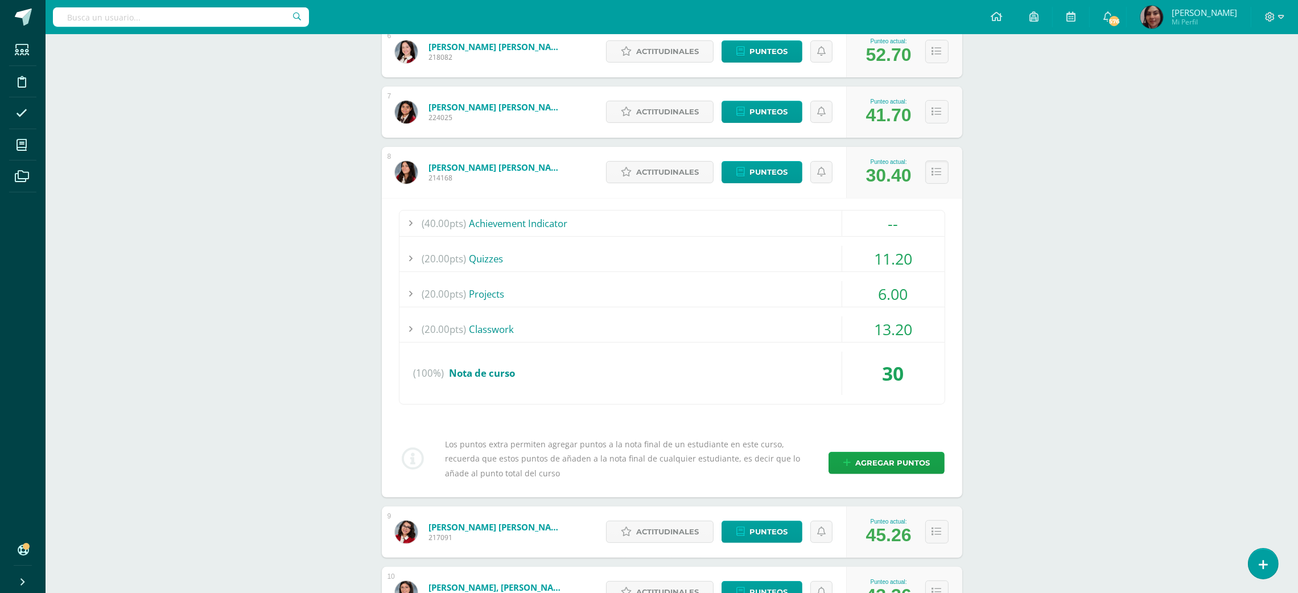
scroll to position [524, 0]
click at [892, 302] on div "6.00" at bounding box center [893, 294] width 102 height 26
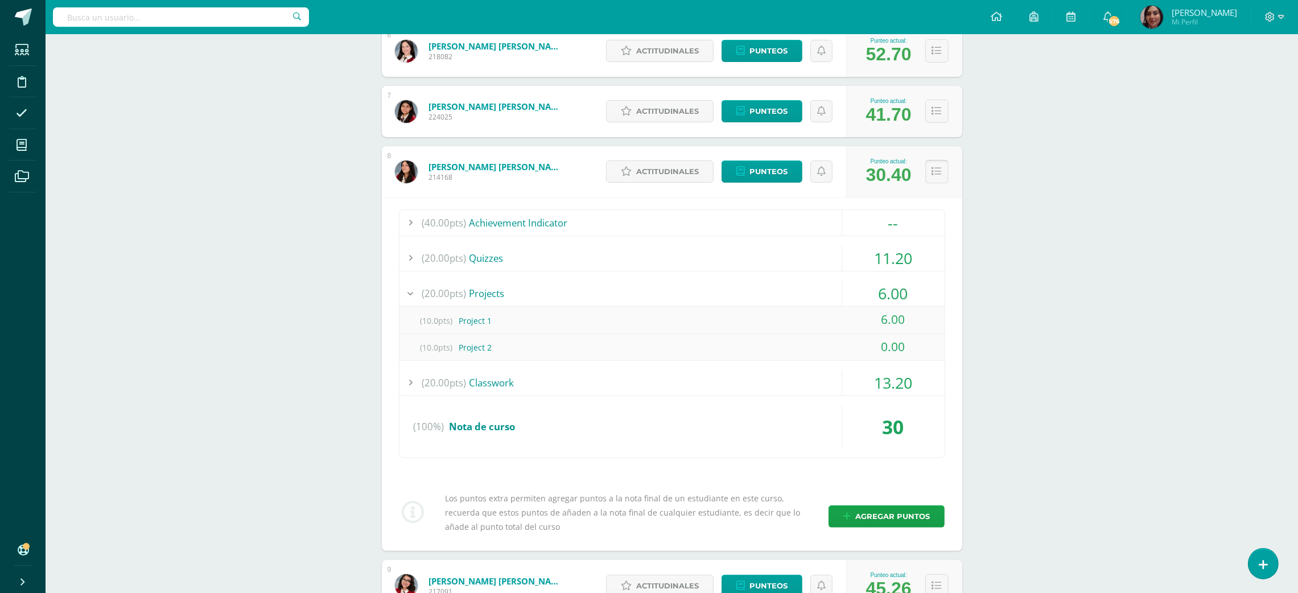
click at [928, 172] on button at bounding box center [936, 171] width 23 height 23
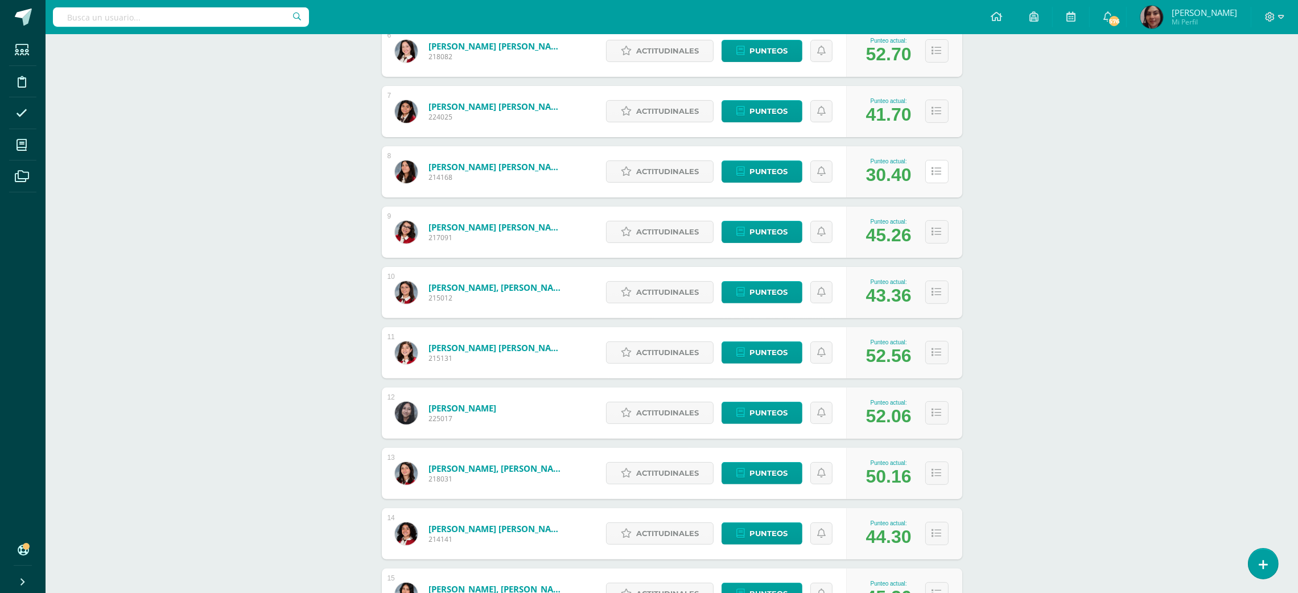
scroll to position [986, 0]
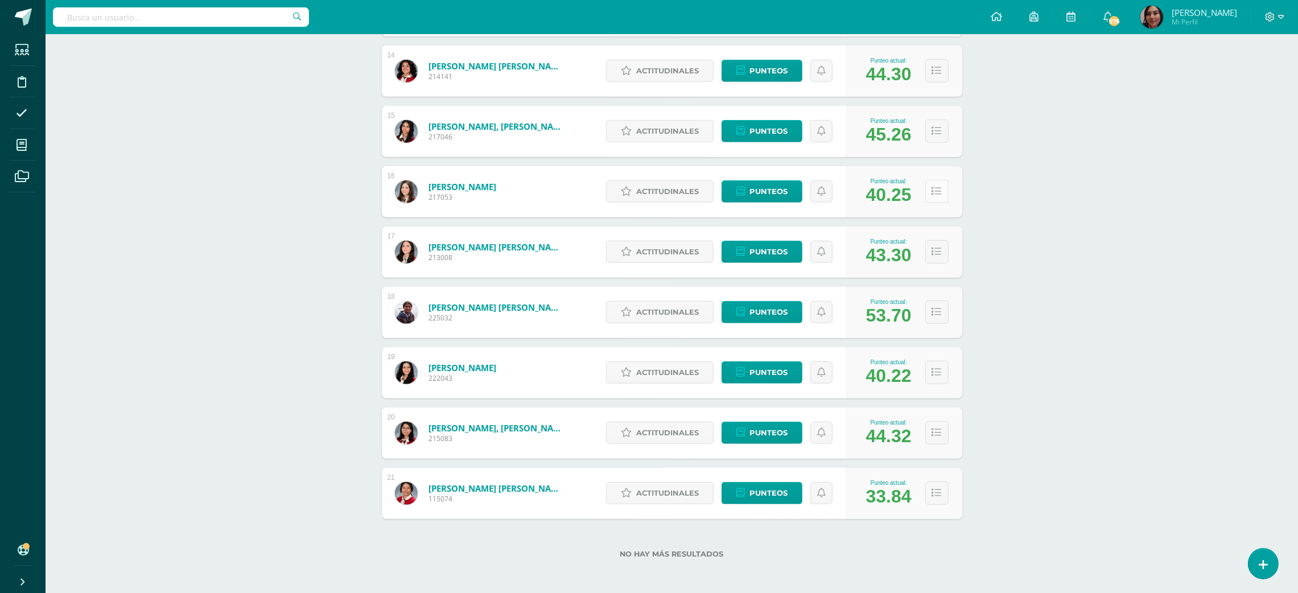
click at [935, 191] on icon at bounding box center [937, 192] width 10 height 10
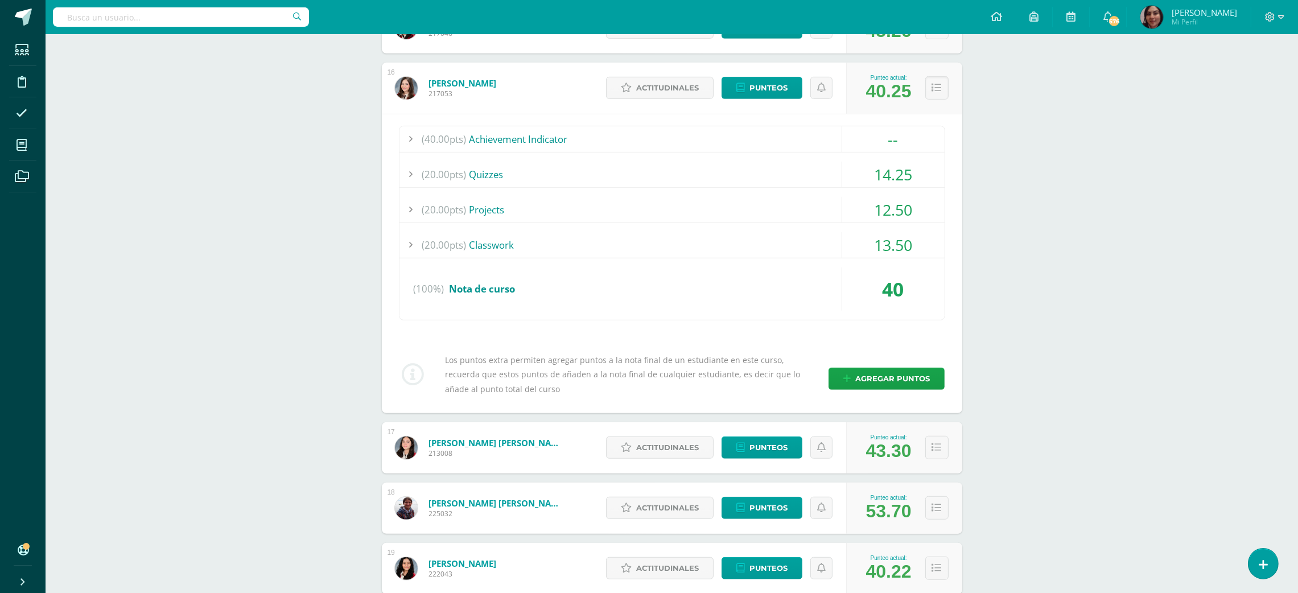
scroll to position [1094, 0]
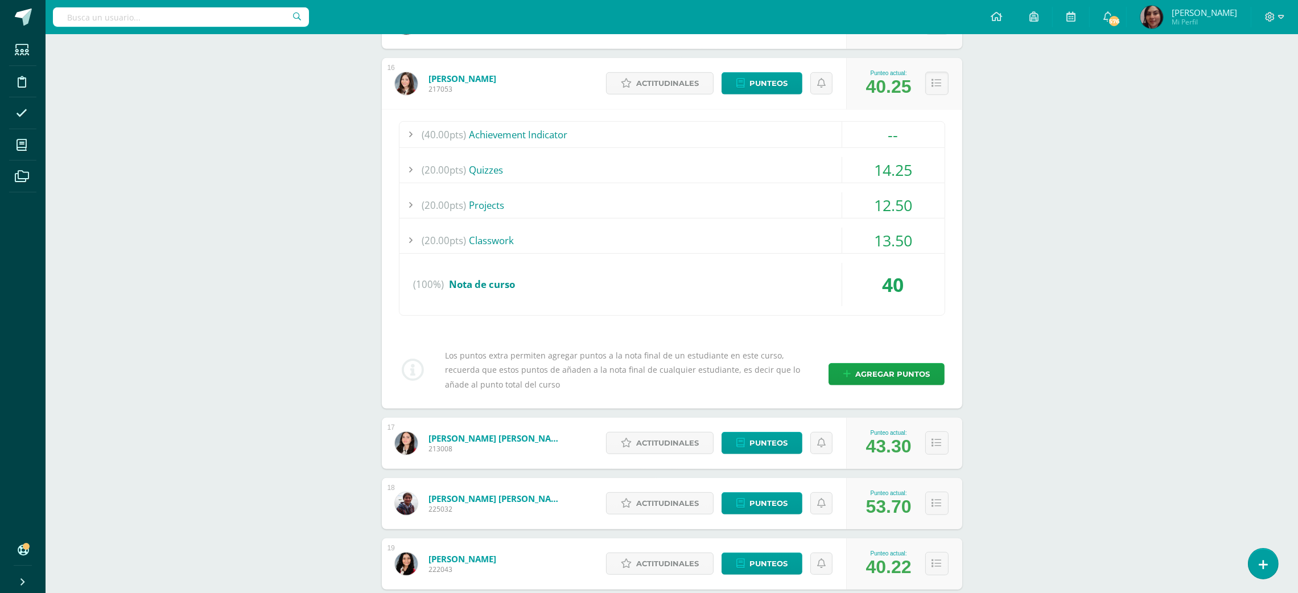
drag, startPoint x: 1305, startPoint y: 390, endPoint x: 1112, endPoint y: 505, distance: 224.3
click at [928, 85] on button at bounding box center [936, 83] width 23 height 23
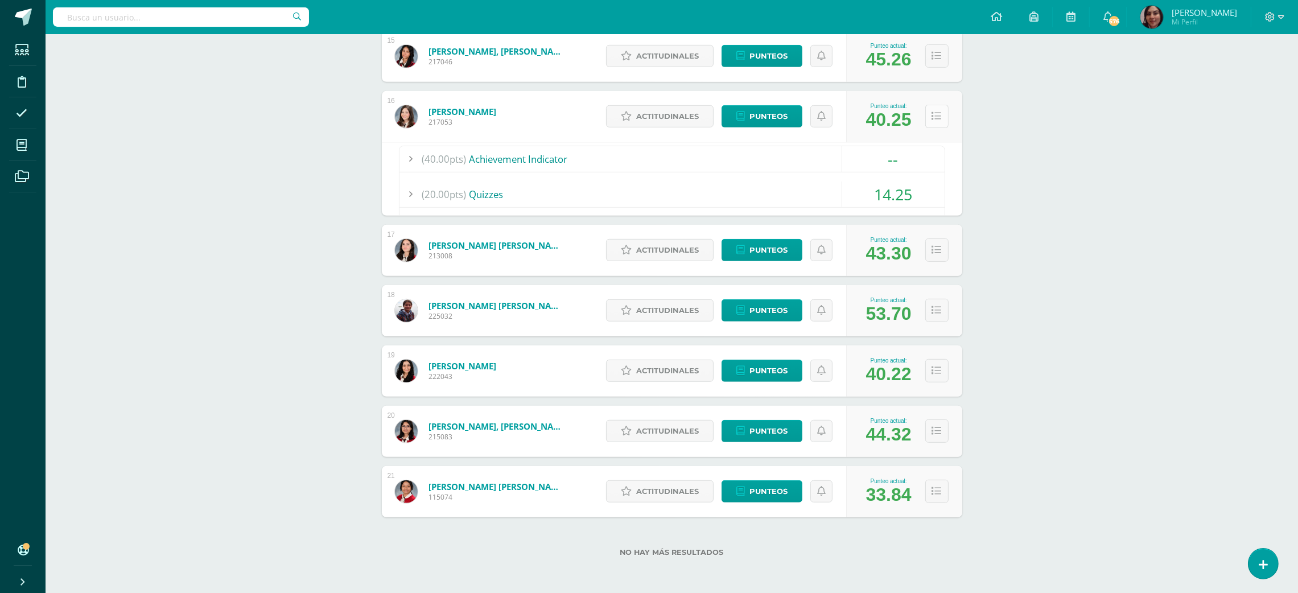
scroll to position [986, 0]
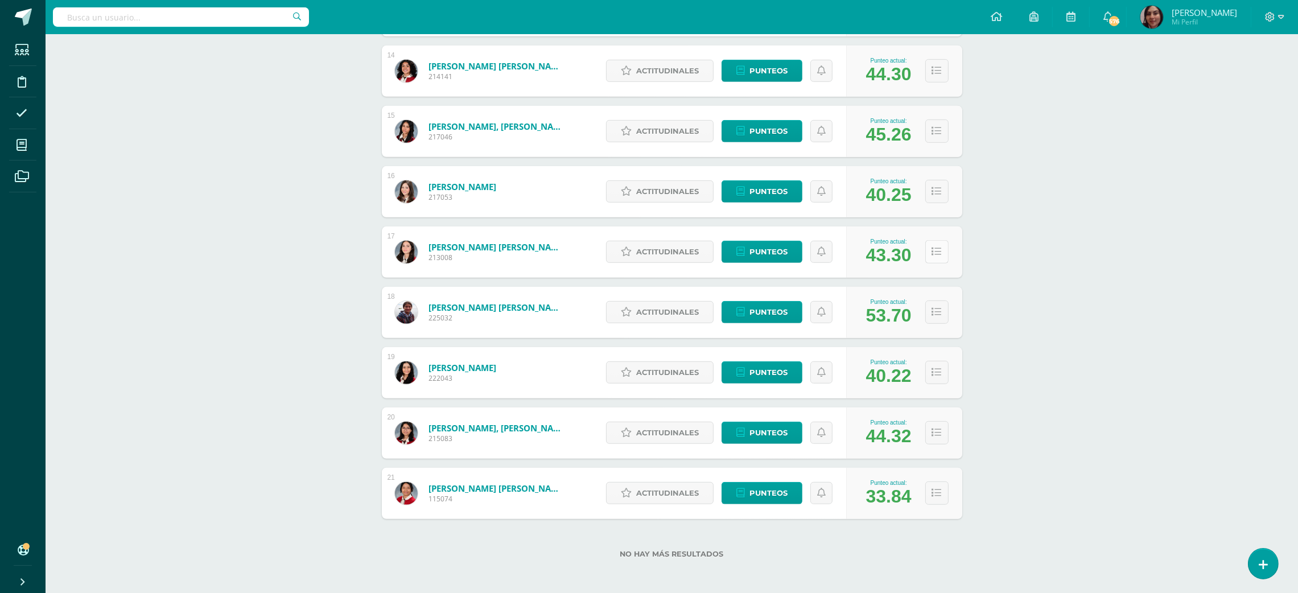
click at [937, 252] on icon at bounding box center [937, 252] width 10 height 10
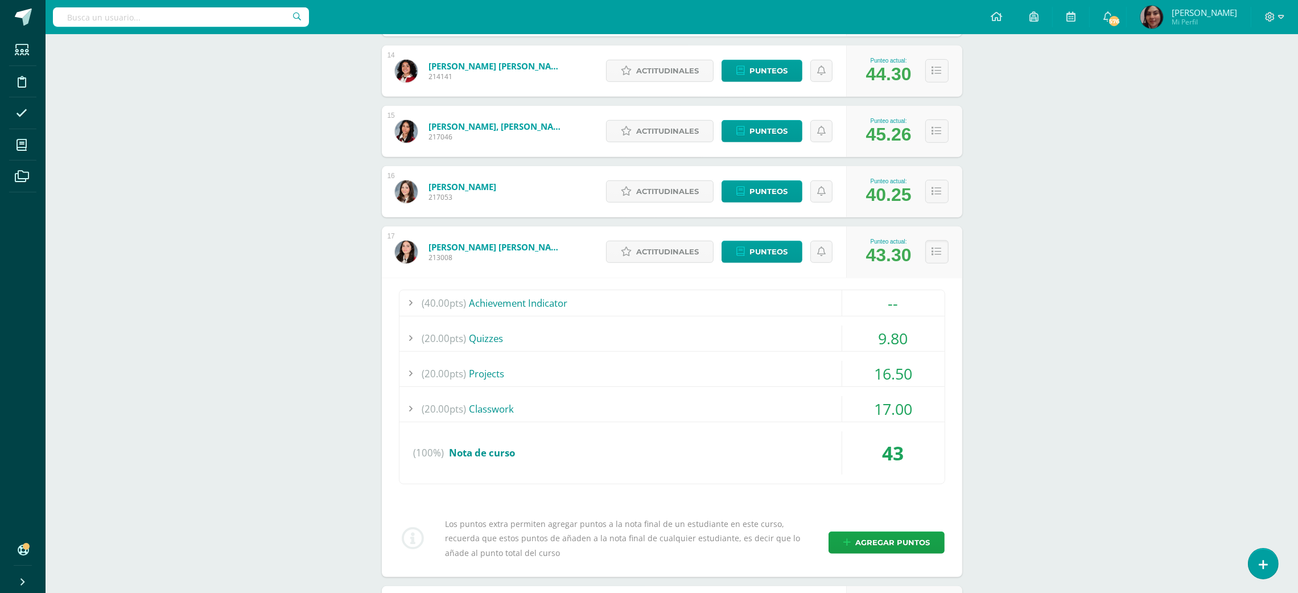
click at [892, 340] on div "9.80" at bounding box center [893, 339] width 102 height 26
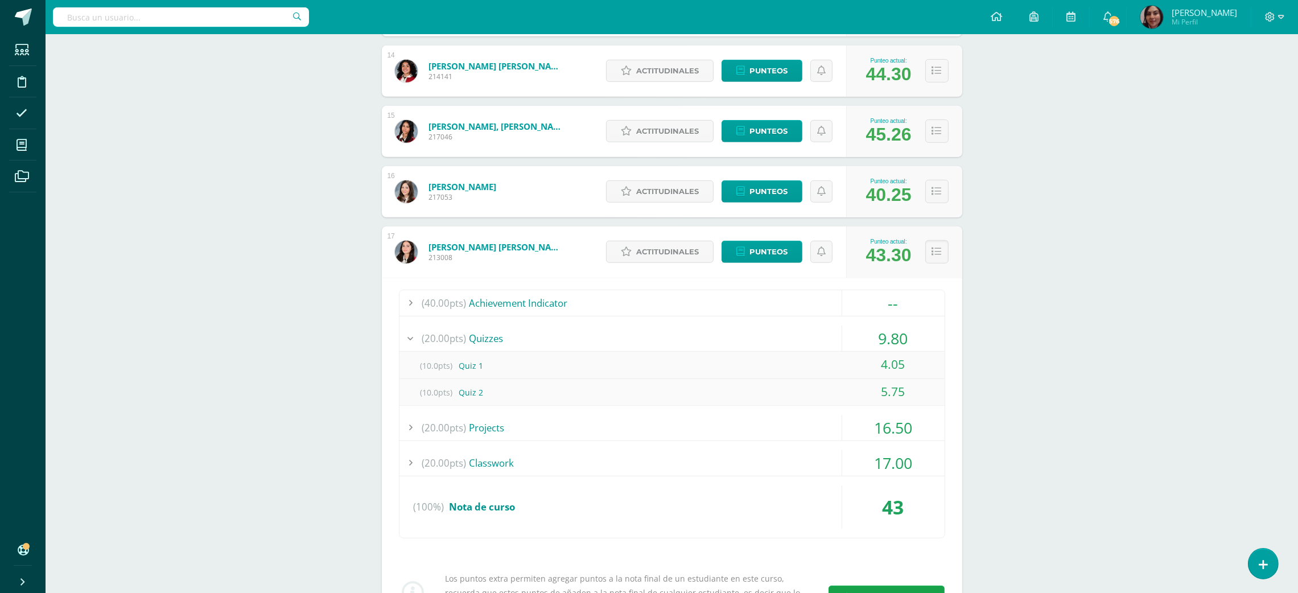
click at [906, 337] on div "9.80" at bounding box center [893, 339] width 102 height 26
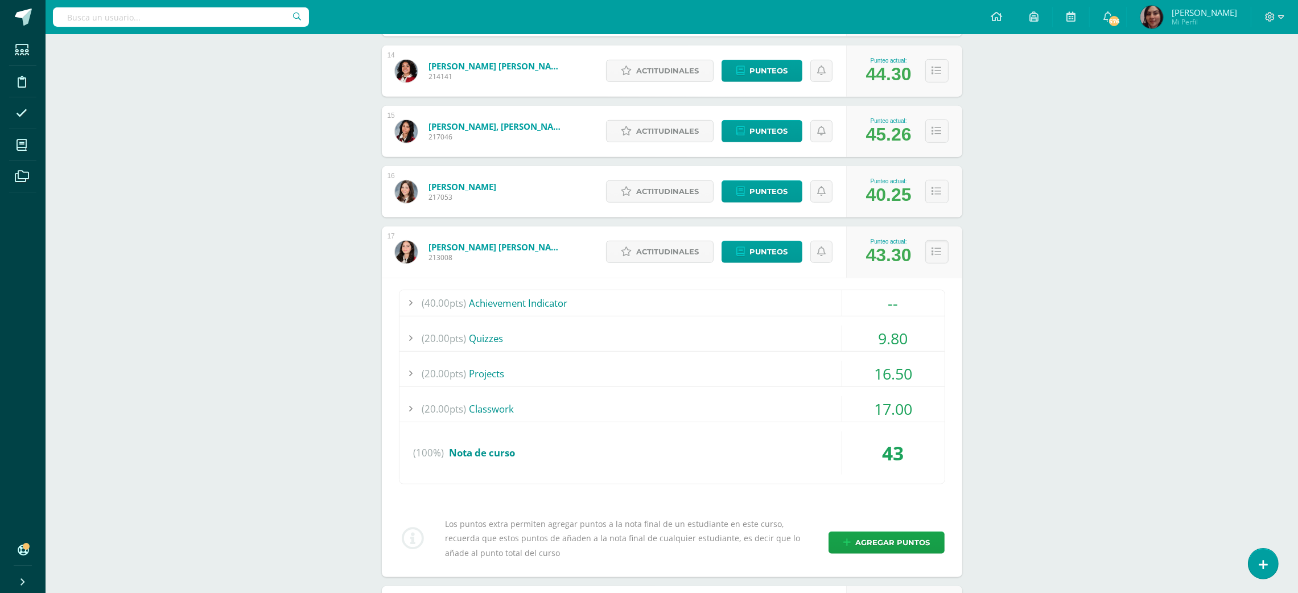
click at [900, 408] on div "17.00" at bounding box center [893, 409] width 102 height 26
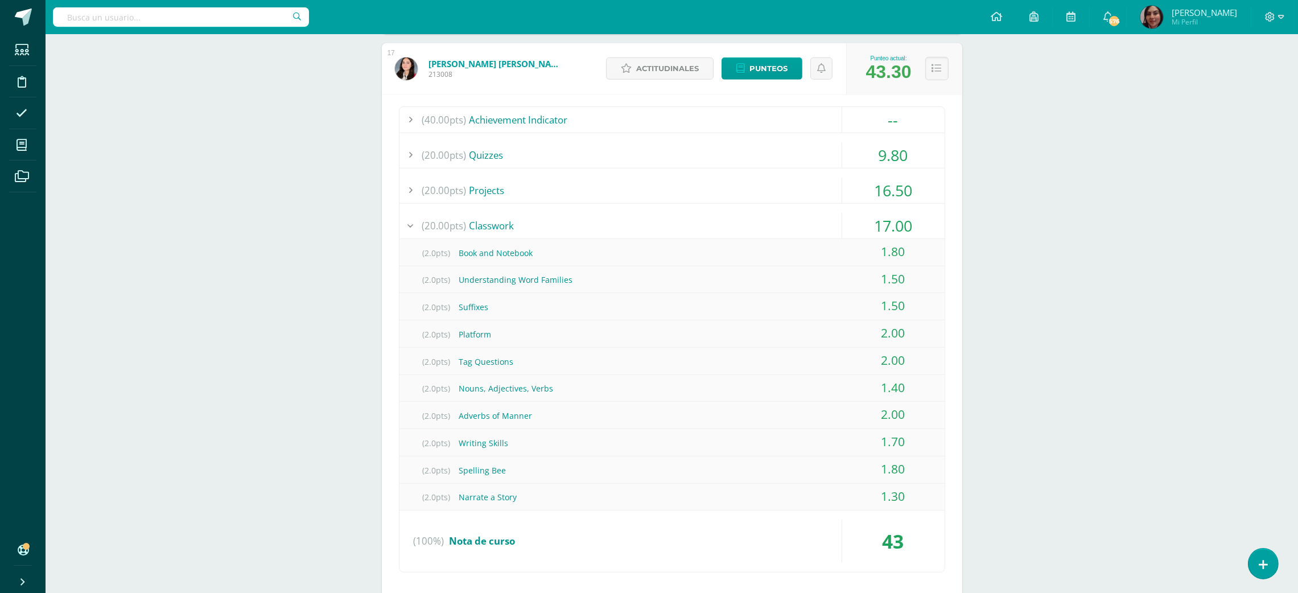
scroll to position [1164, 0]
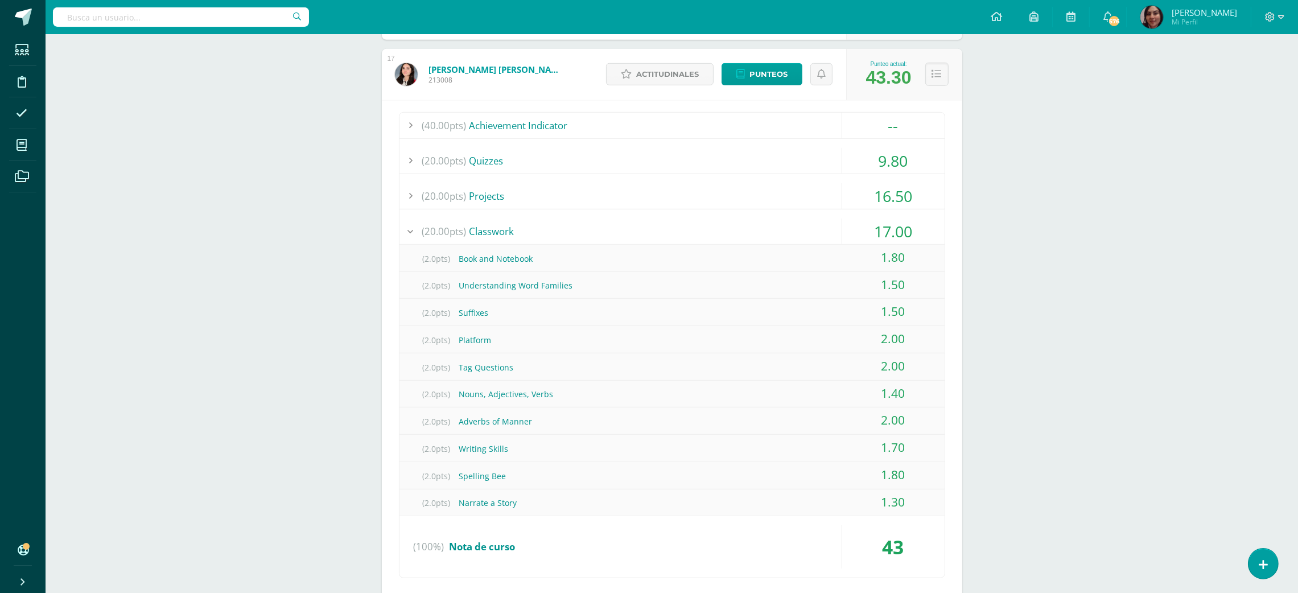
click at [890, 221] on div "17.00" at bounding box center [893, 232] width 102 height 26
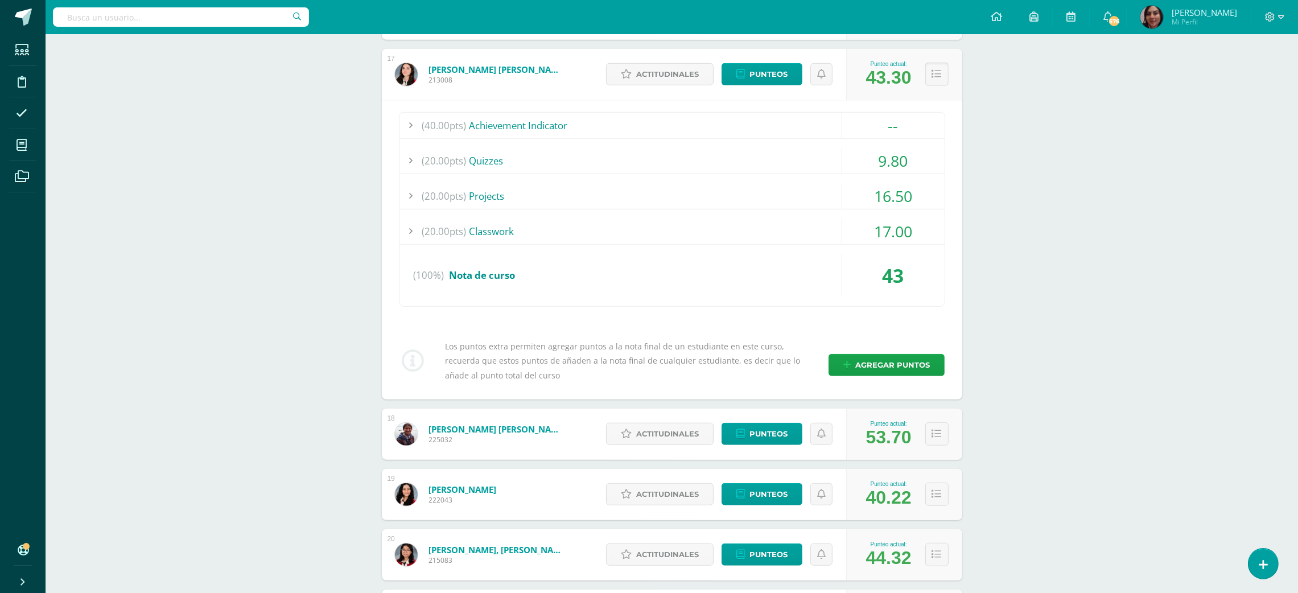
click at [928, 68] on button at bounding box center [936, 74] width 23 height 23
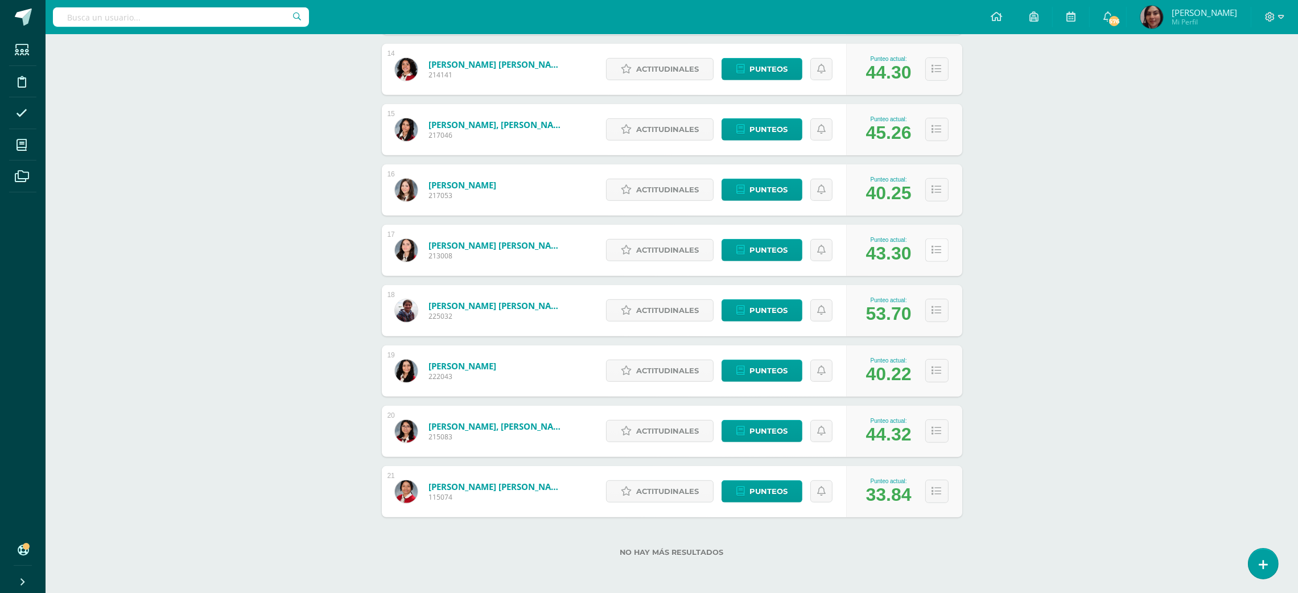
scroll to position [986, 0]
